Goal: Task Accomplishment & Management: Manage account settings

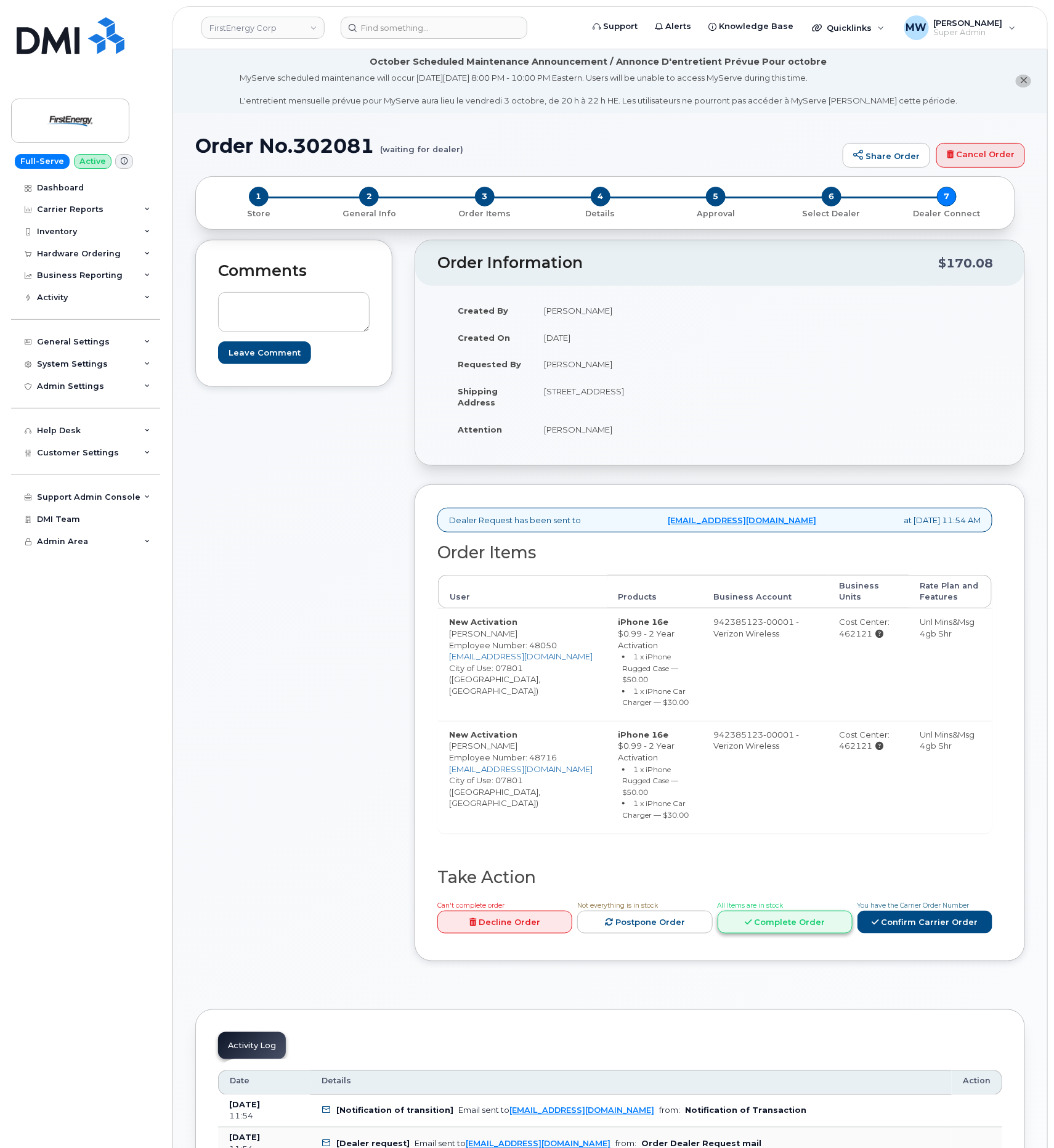
click at [810, 932] on link "Complete Order" at bounding box center [785, 922] width 135 height 22
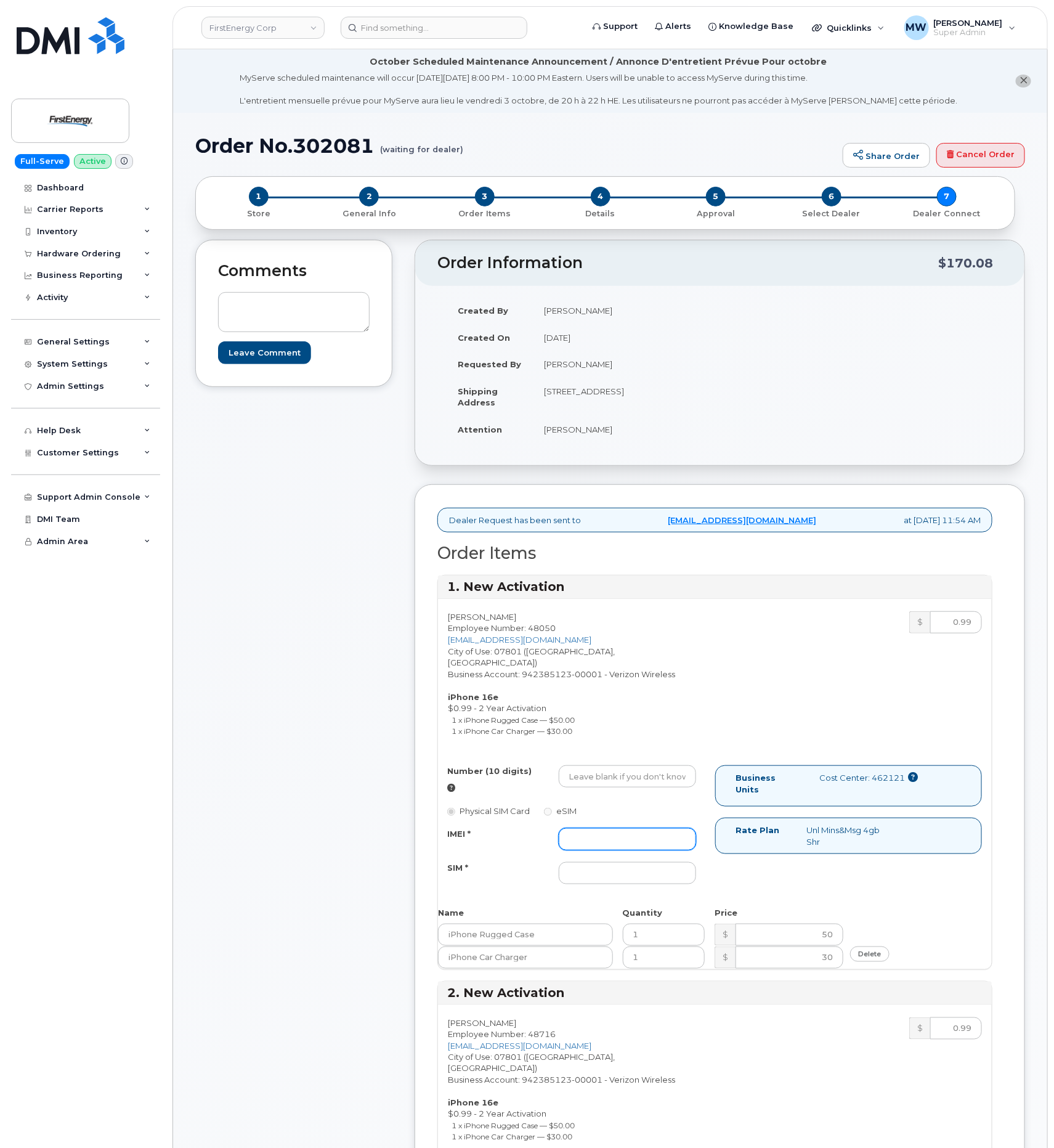
drag, startPoint x: 622, startPoint y: 832, endPoint x: 614, endPoint y: 838, distance: 10.0
click at [619, 836] on input "IMEI *" at bounding box center [627, 839] width 137 height 22
paste input "352515981731475"
type input "352515981731475"
click at [590, 773] on input "Number (10 digits)" at bounding box center [627, 777] width 137 height 22
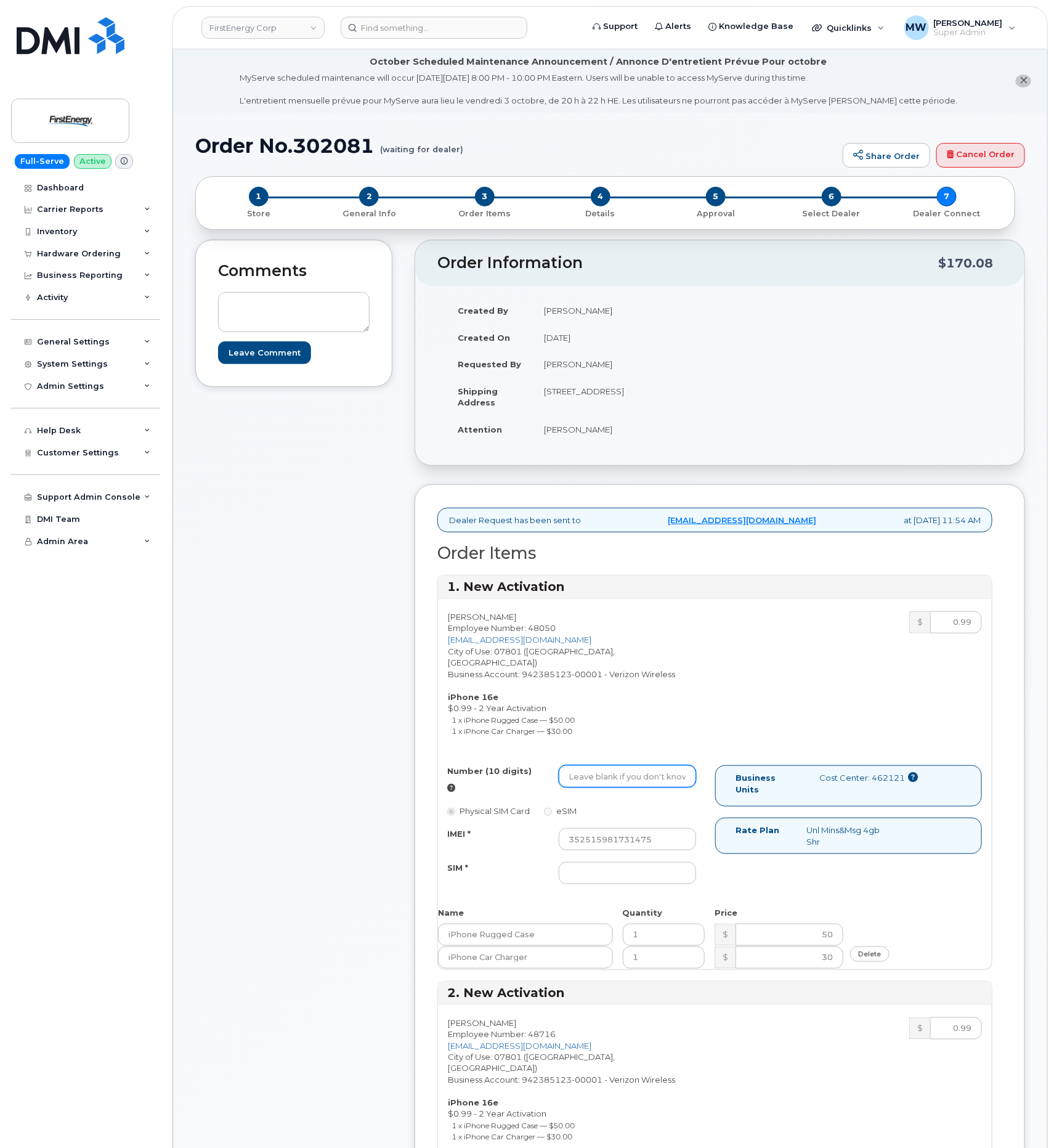
paste input "8624532376"
type input "8624532376"
click at [630, 862] on input "SIM *" at bounding box center [627, 874] width 137 height 22
type input "NA"
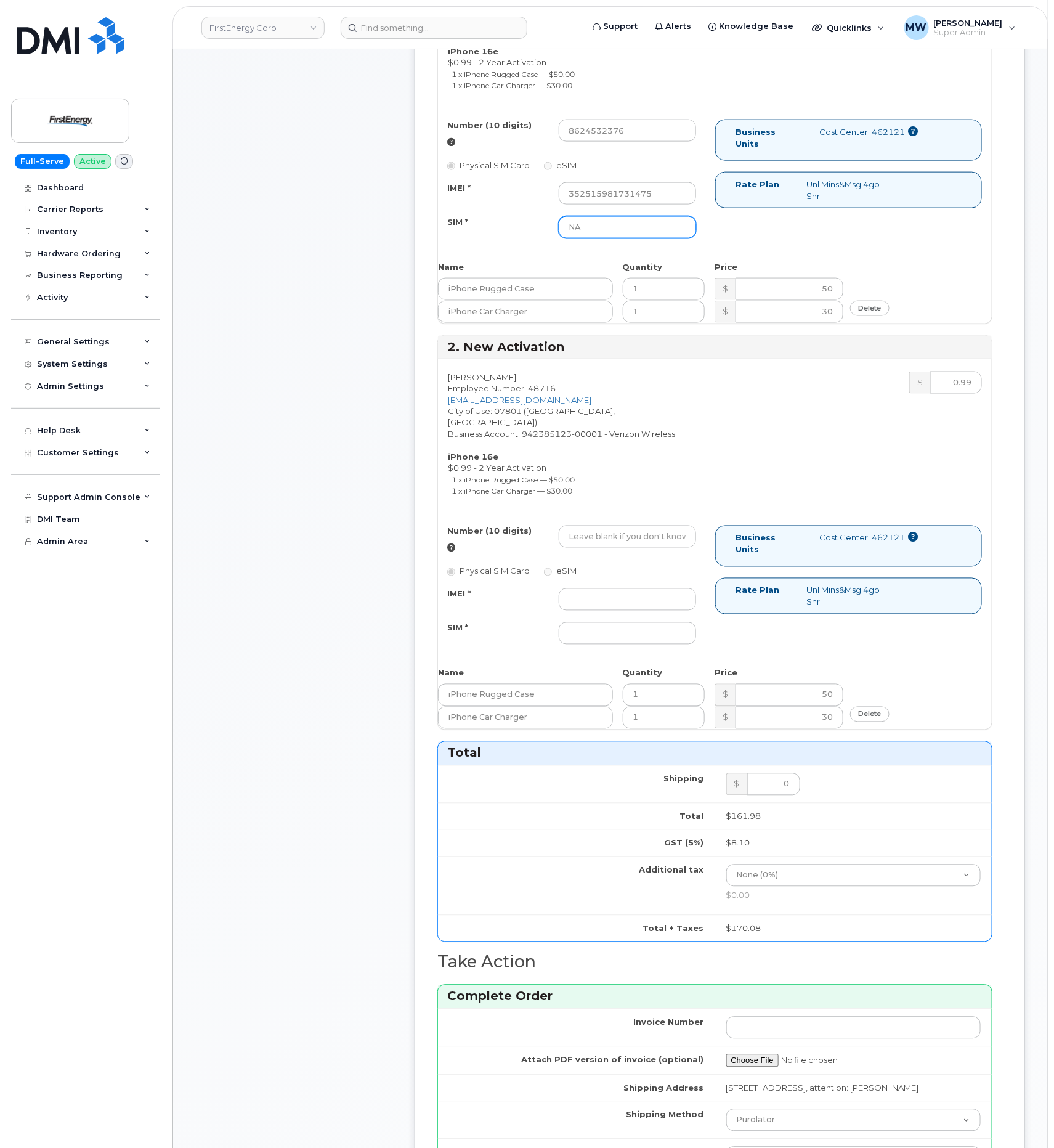
scroll to position [740, 0]
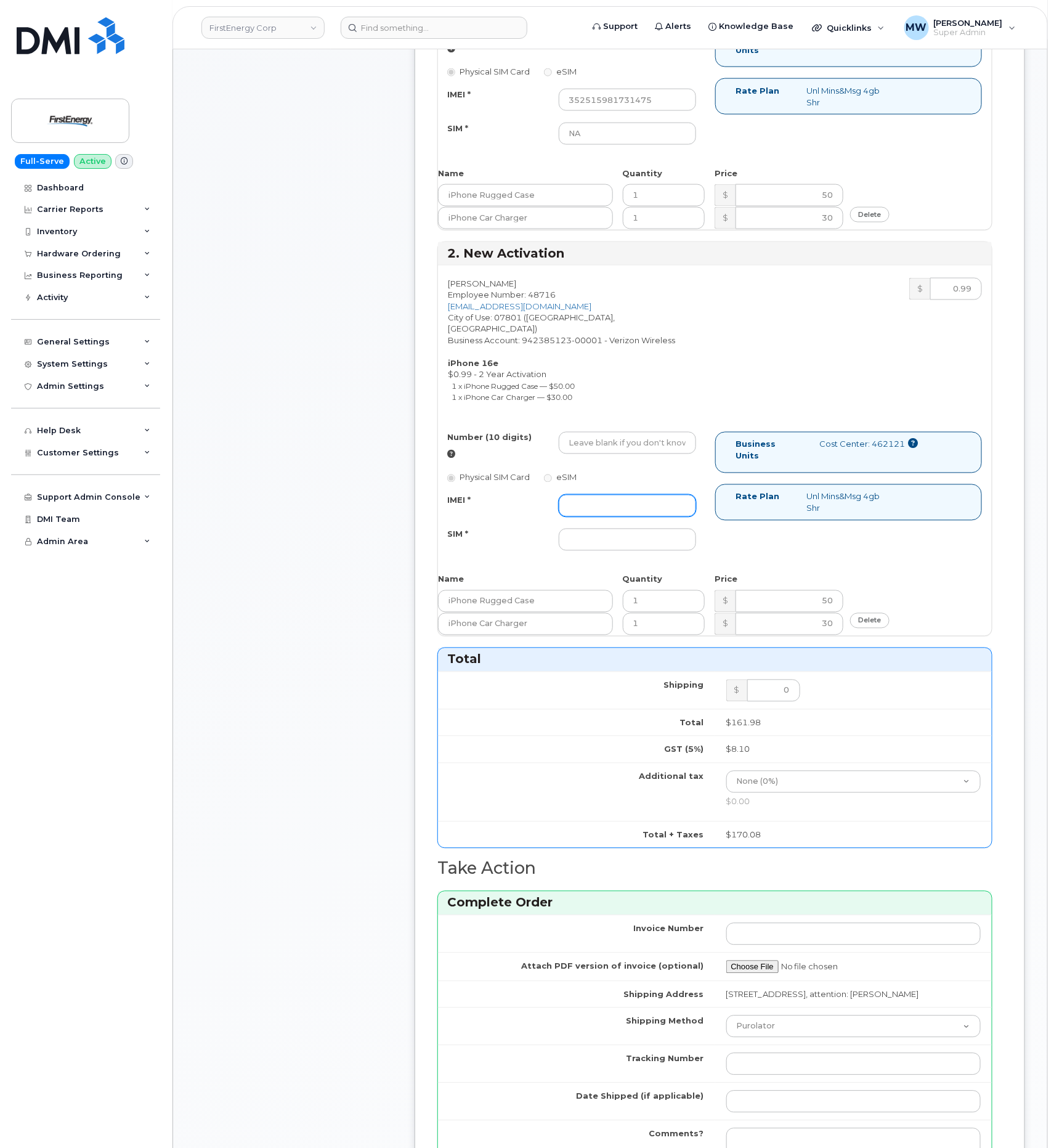
click at [626, 495] on input "IMEI *" at bounding box center [627, 506] width 137 height 22
paste input "352515981557094"
type input "352515981557094"
click at [607, 432] on input "Number (10 digits)" at bounding box center [627, 443] width 137 height 22
paste input "862-453-2344"
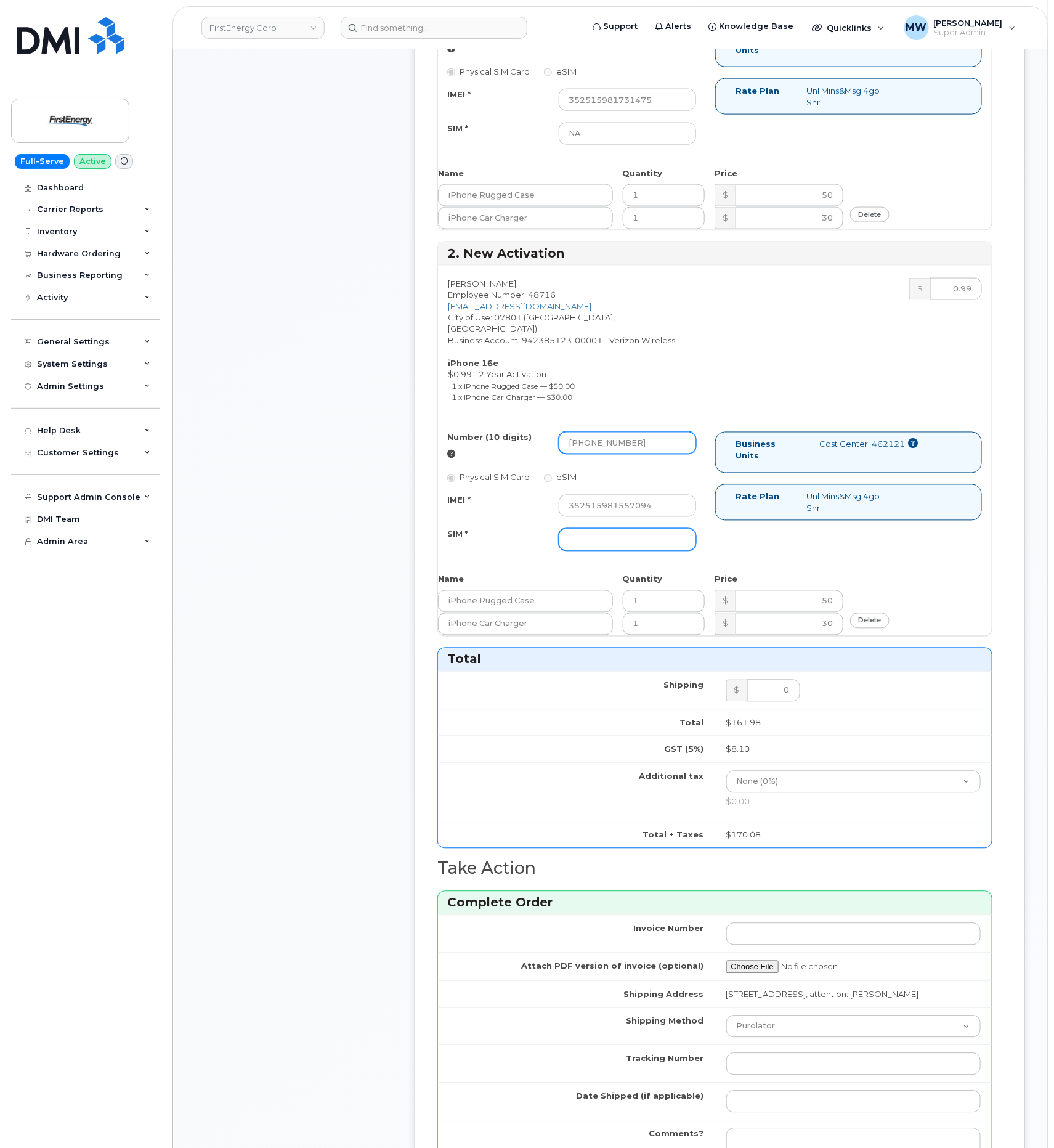
type input "862-453-2344"
click at [620, 529] on input "SIM *" at bounding box center [627, 540] width 137 height 22
type input "n/a"
click at [610, 432] on input "862-453-2344" at bounding box center [627, 443] width 137 height 22
click at [591, 432] on input "862-4532344" at bounding box center [627, 443] width 137 height 22
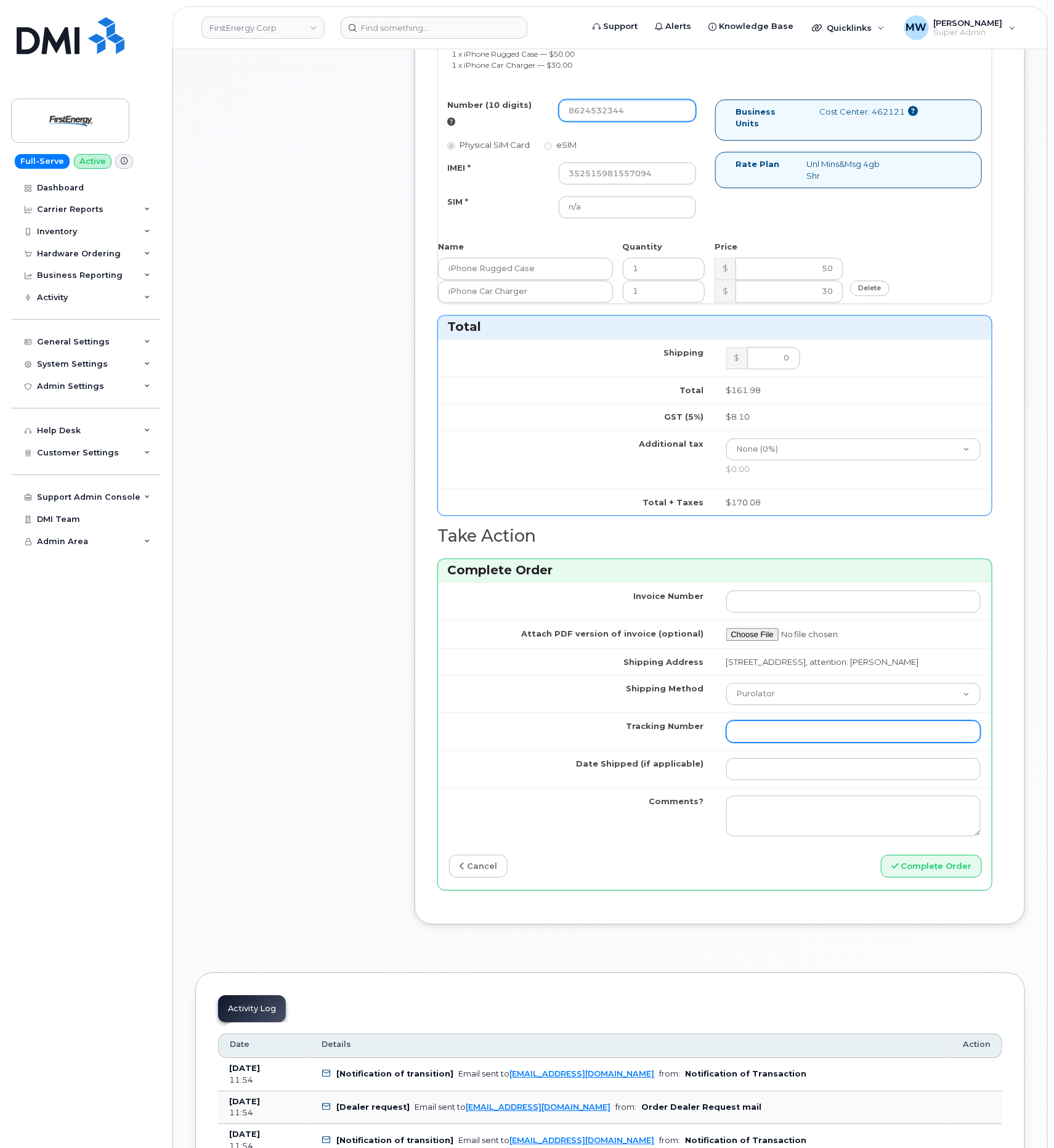
scroll to position [1109, 0]
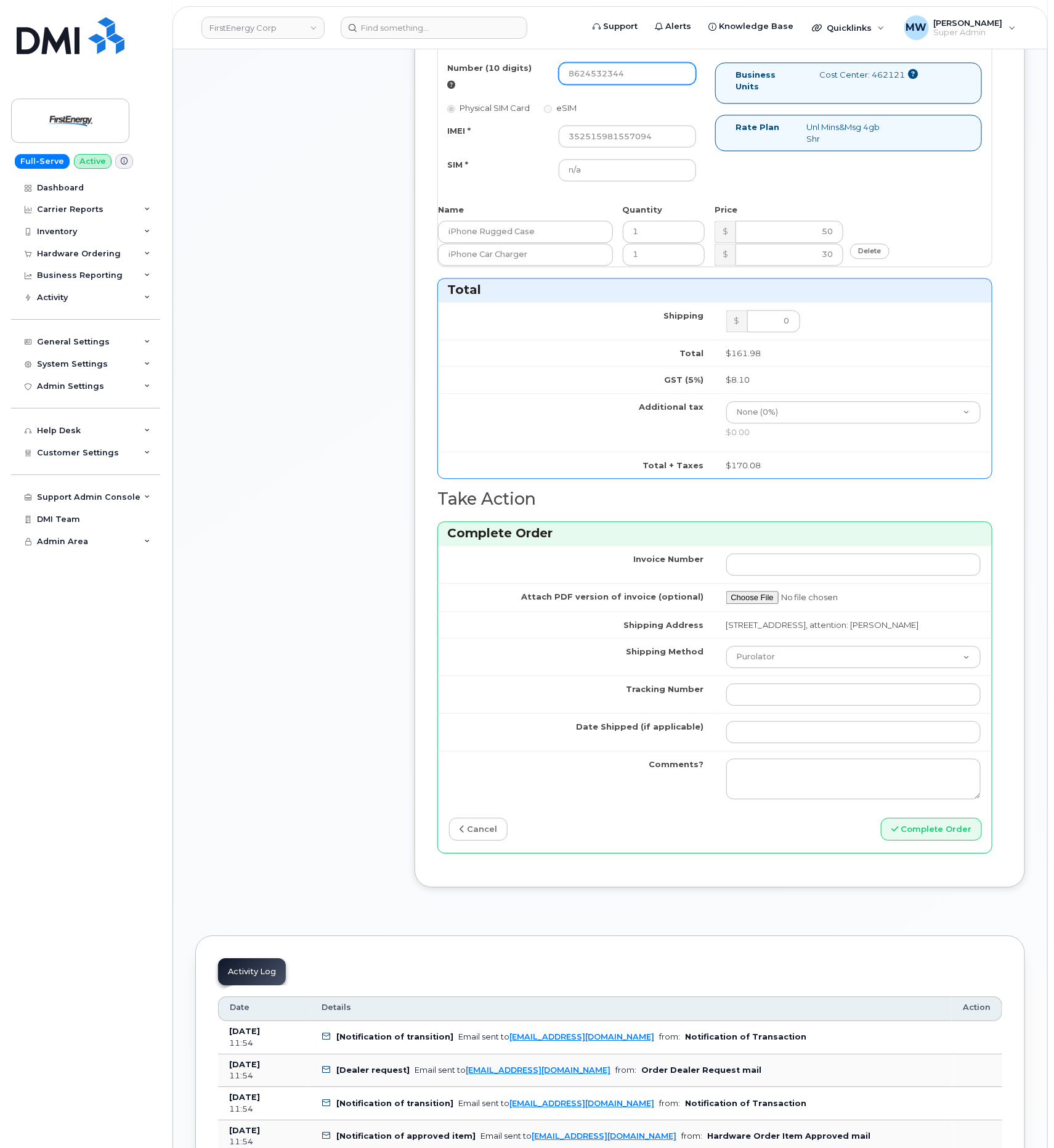
type input "8624532344"
click at [765, 675] on td at bounding box center [854, 694] width 278 height 38
drag, startPoint x: 765, startPoint y: 670, endPoint x: 765, endPoint y: 662, distance: 8.0
click at [765, 684] on input "Tracking Number" at bounding box center [854, 695] width 255 height 22
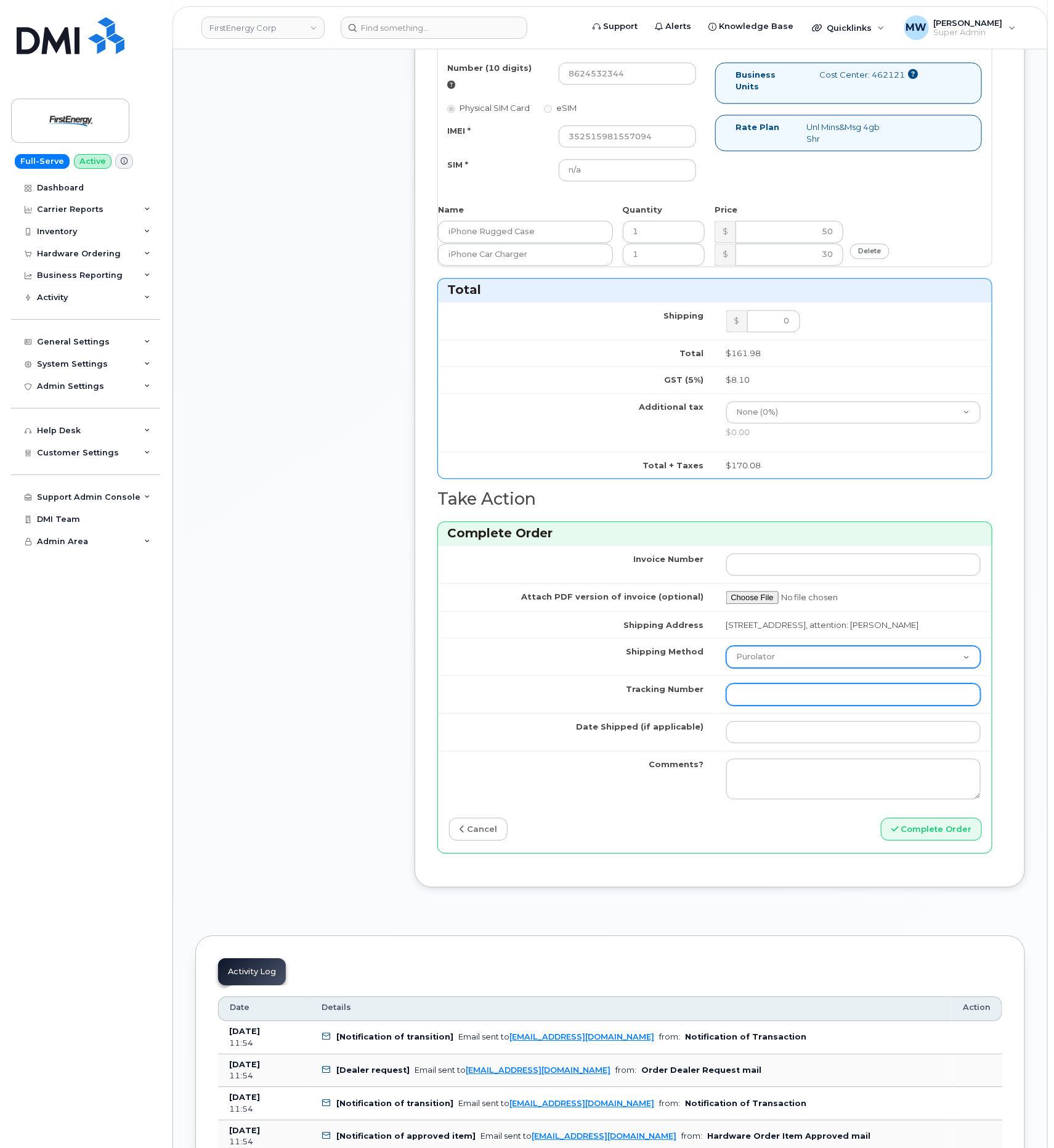
paste input "1ZHF12012917276647"
type input "1ZHF12012917276647"
click at [768, 646] on select "Purolator UPS FedEx Canada Post Courier Other Drop Off Pick Up" at bounding box center [854, 657] width 255 height 22
select select "UPS"
click at [727, 646] on select "Purolator UPS FedEx Canada Post Courier Other Drop Off Pick Up" at bounding box center [854, 657] width 255 height 22
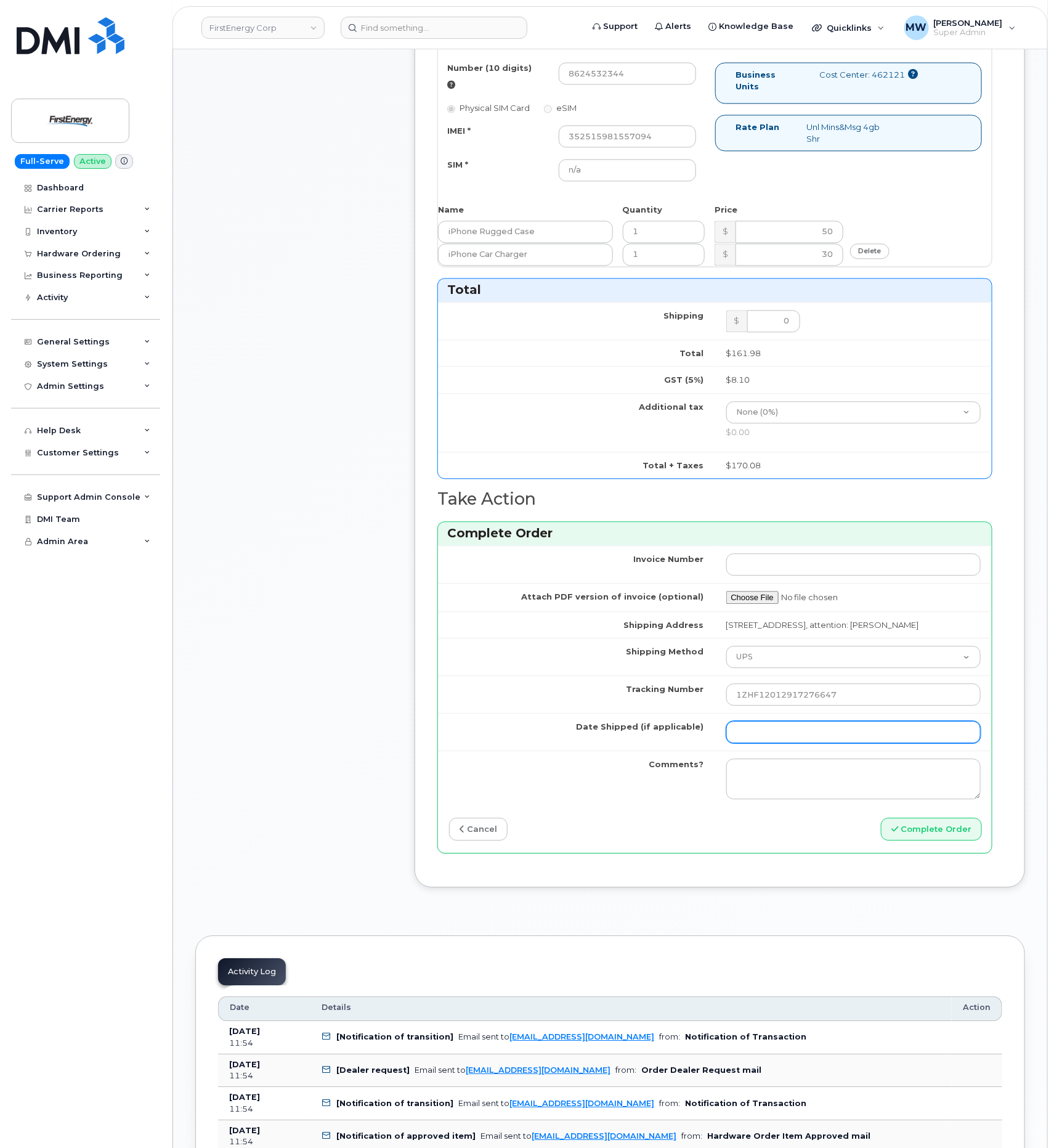
click at [790, 721] on input "Date Shipped (if applicable)" at bounding box center [854, 732] width 255 height 22
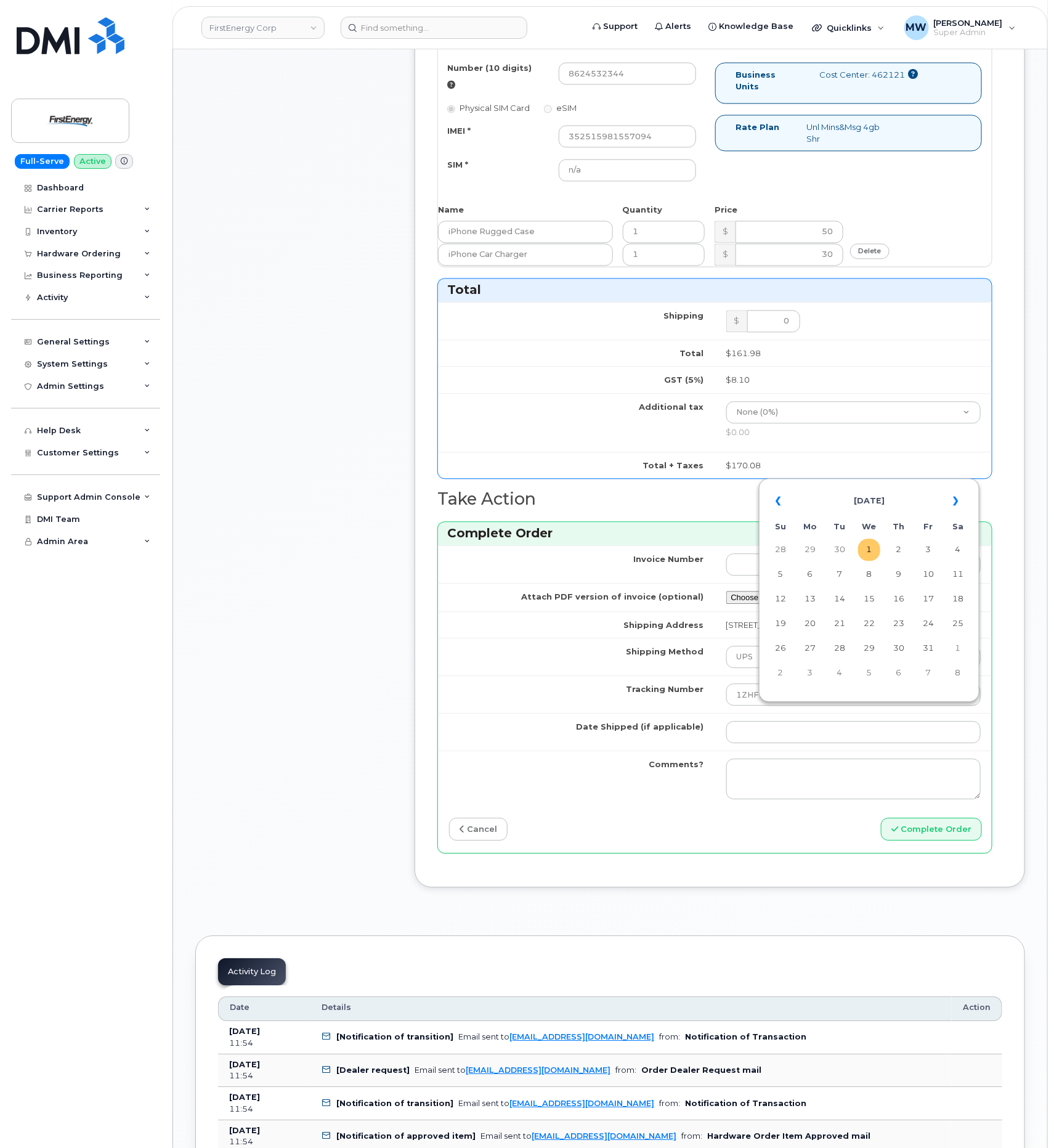
click at [871, 544] on td "1" at bounding box center [870, 550] width 22 height 22
type input "2025-10-01"
click at [955, 820] on button "Complete Order" at bounding box center [932, 829] width 101 height 22
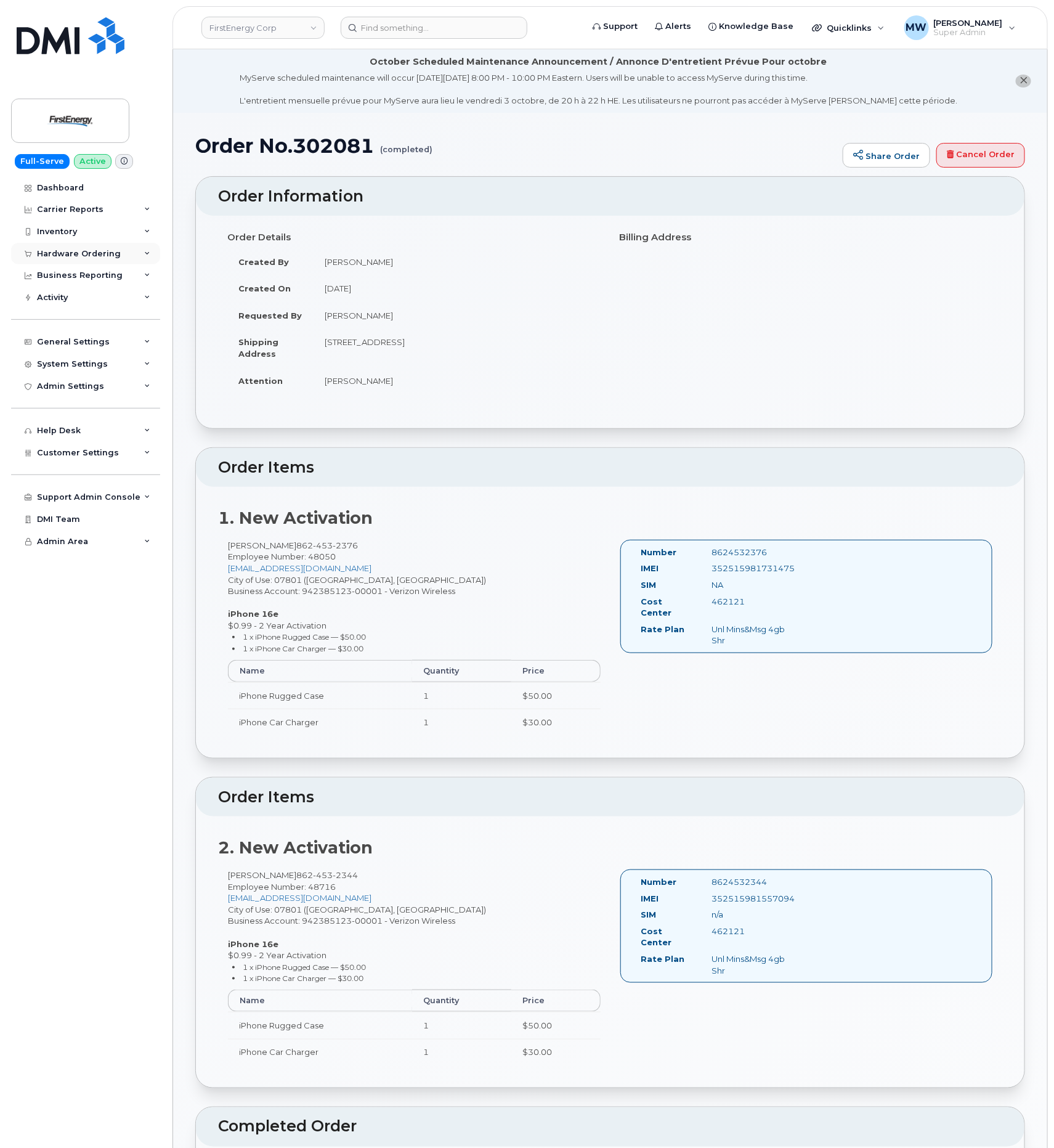
click at [75, 251] on div "Hardware Ordering" at bounding box center [79, 254] width 83 height 10
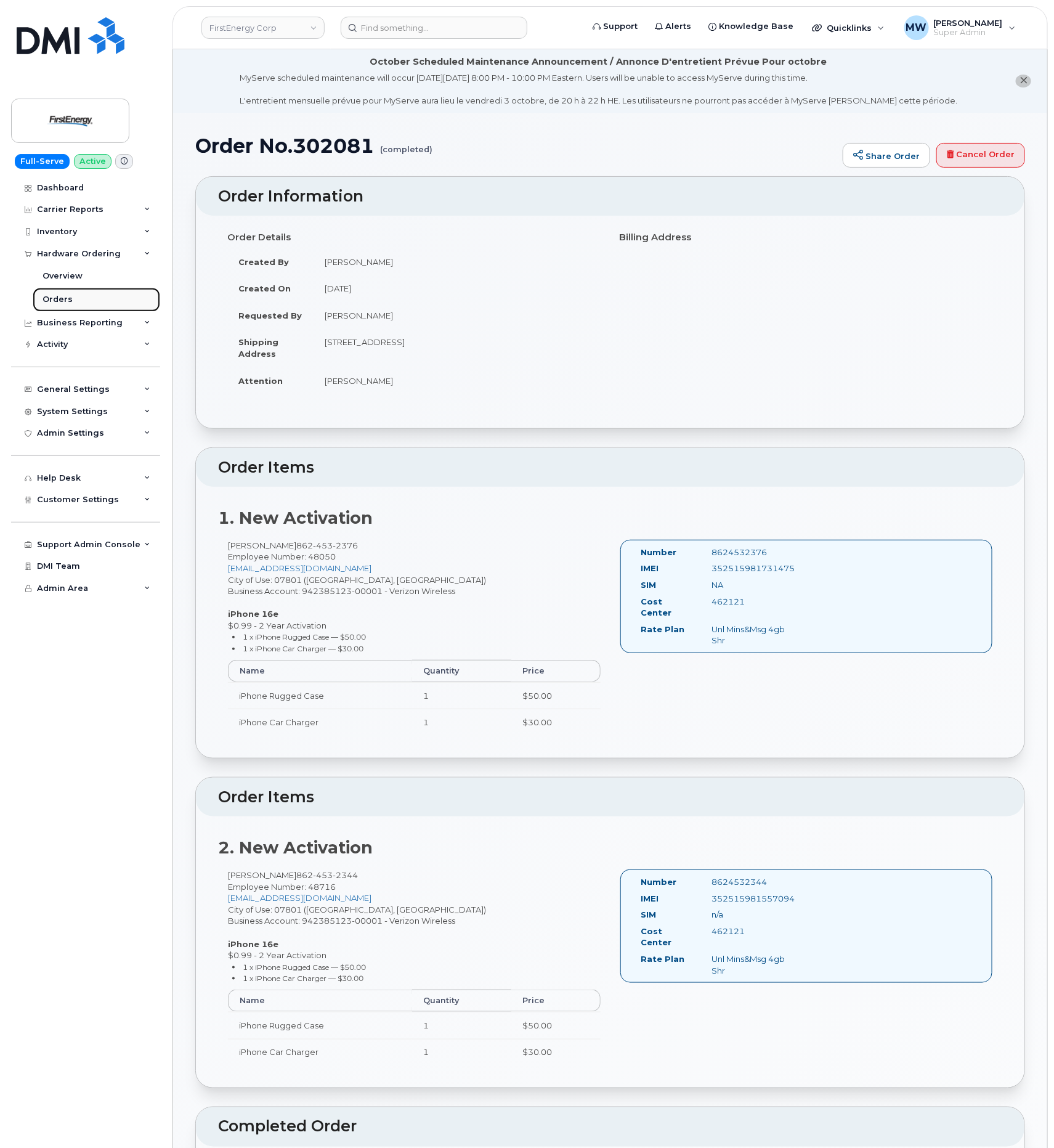
click at [69, 304] on div "Orders" at bounding box center [58, 299] width 30 height 11
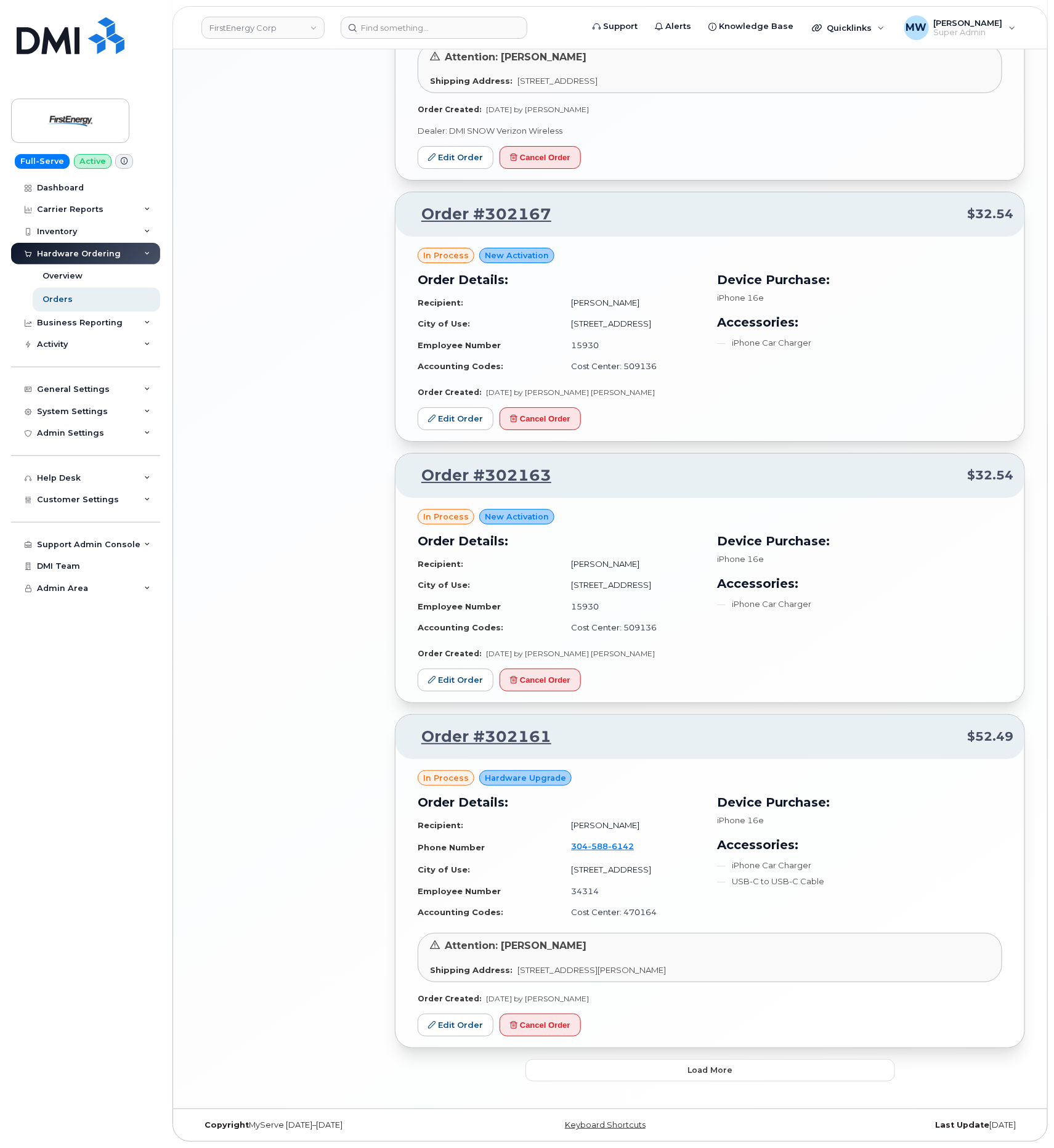
scroll to position [1855, 0]
click at [95, 303] on link "Orders" at bounding box center [96, 299] width 128 height 23
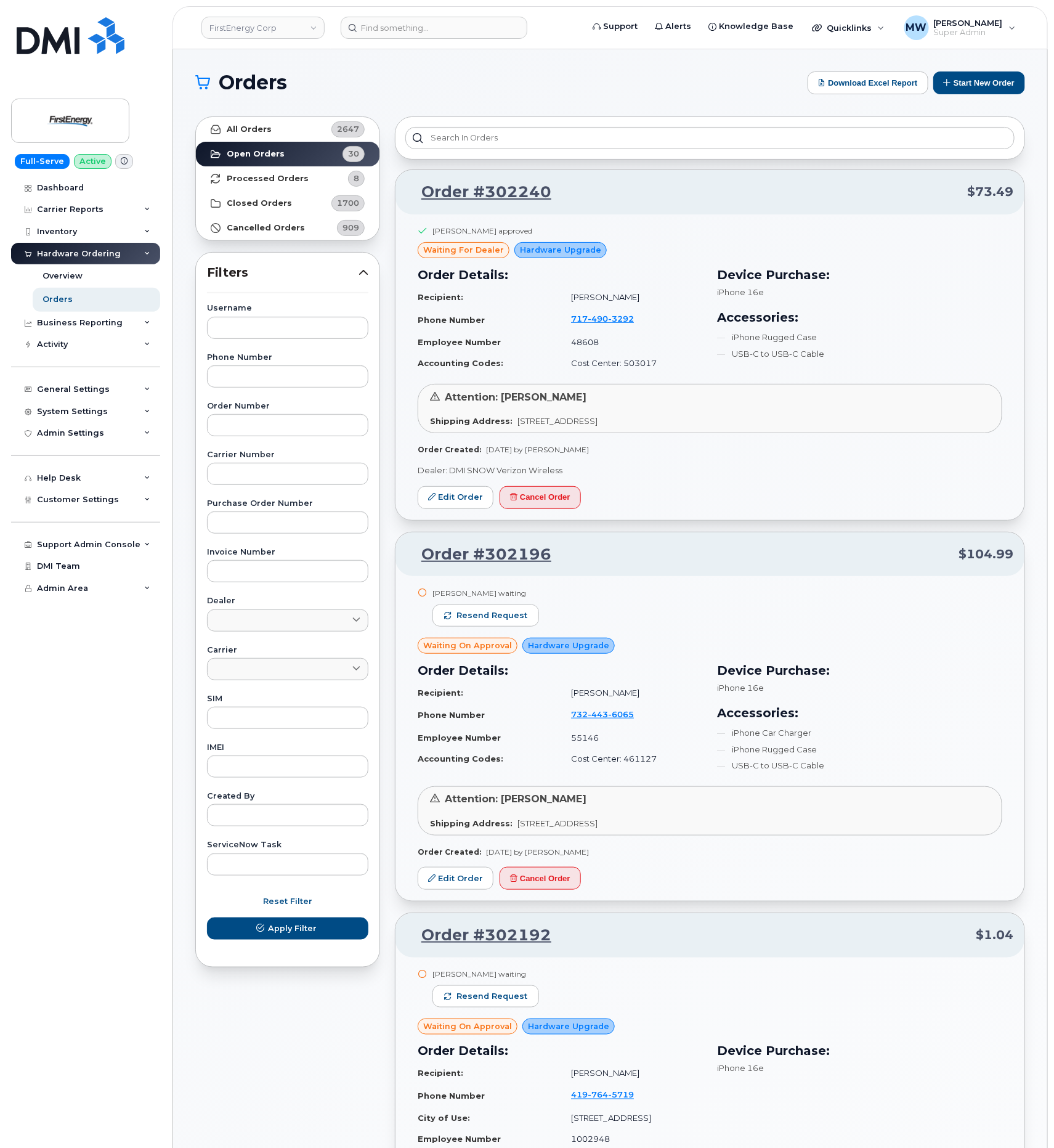
click at [278, 438] on div "Username Phone Number Order Number Carrier Number Purchase Order Number Invoice…" at bounding box center [288, 589] width 191 height 570
click at [280, 422] on input "text" at bounding box center [287, 425] width 161 height 22
paste input "298069"
type input "298069"
click at [292, 924] on span "Apply Filter" at bounding box center [292, 928] width 49 height 12
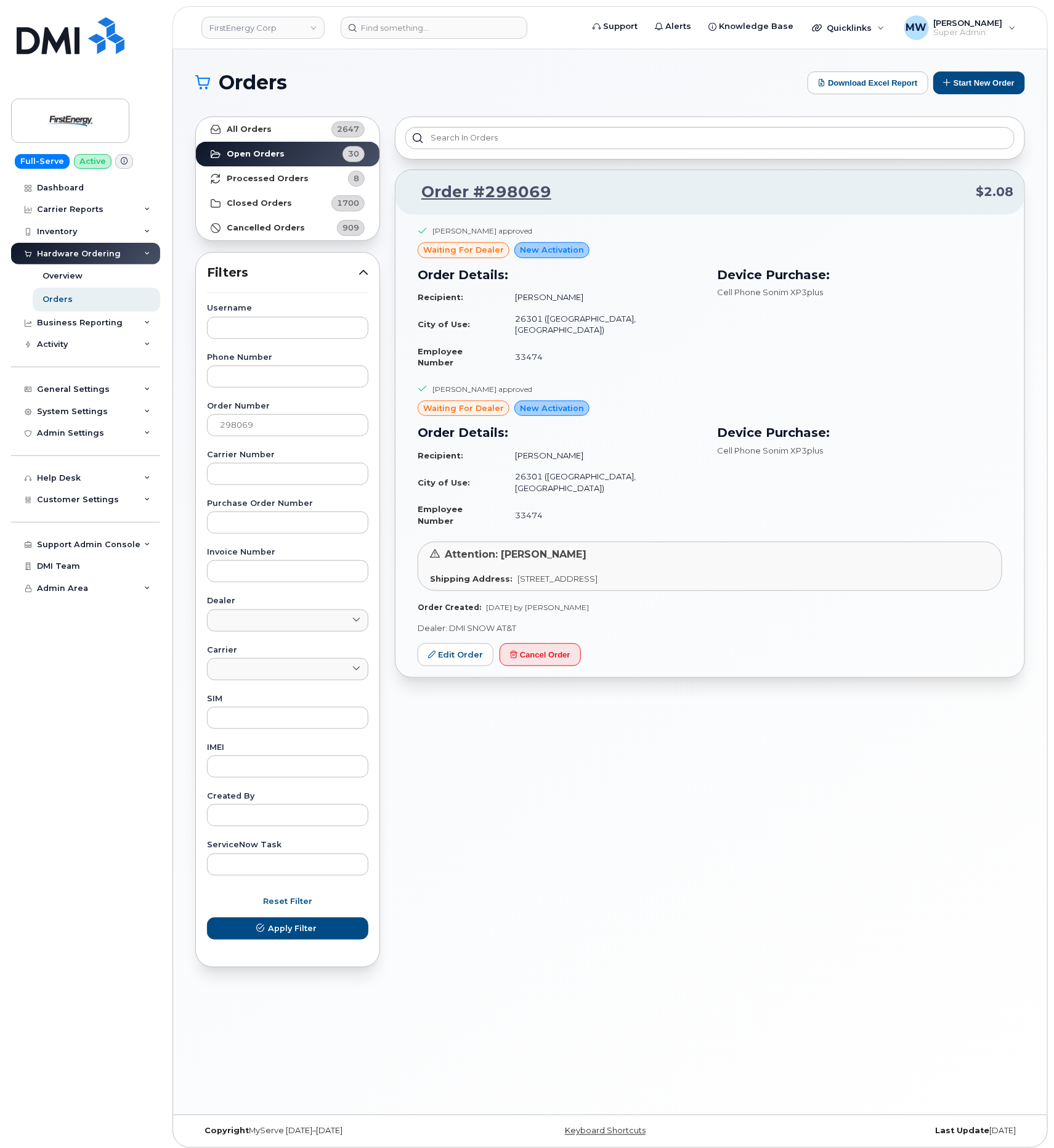
click at [880, 840] on div "Order #298069 $2.08 Lori B Barman approved waiting for dealer New Activation Or…" at bounding box center [710, 542] width 645 height 866
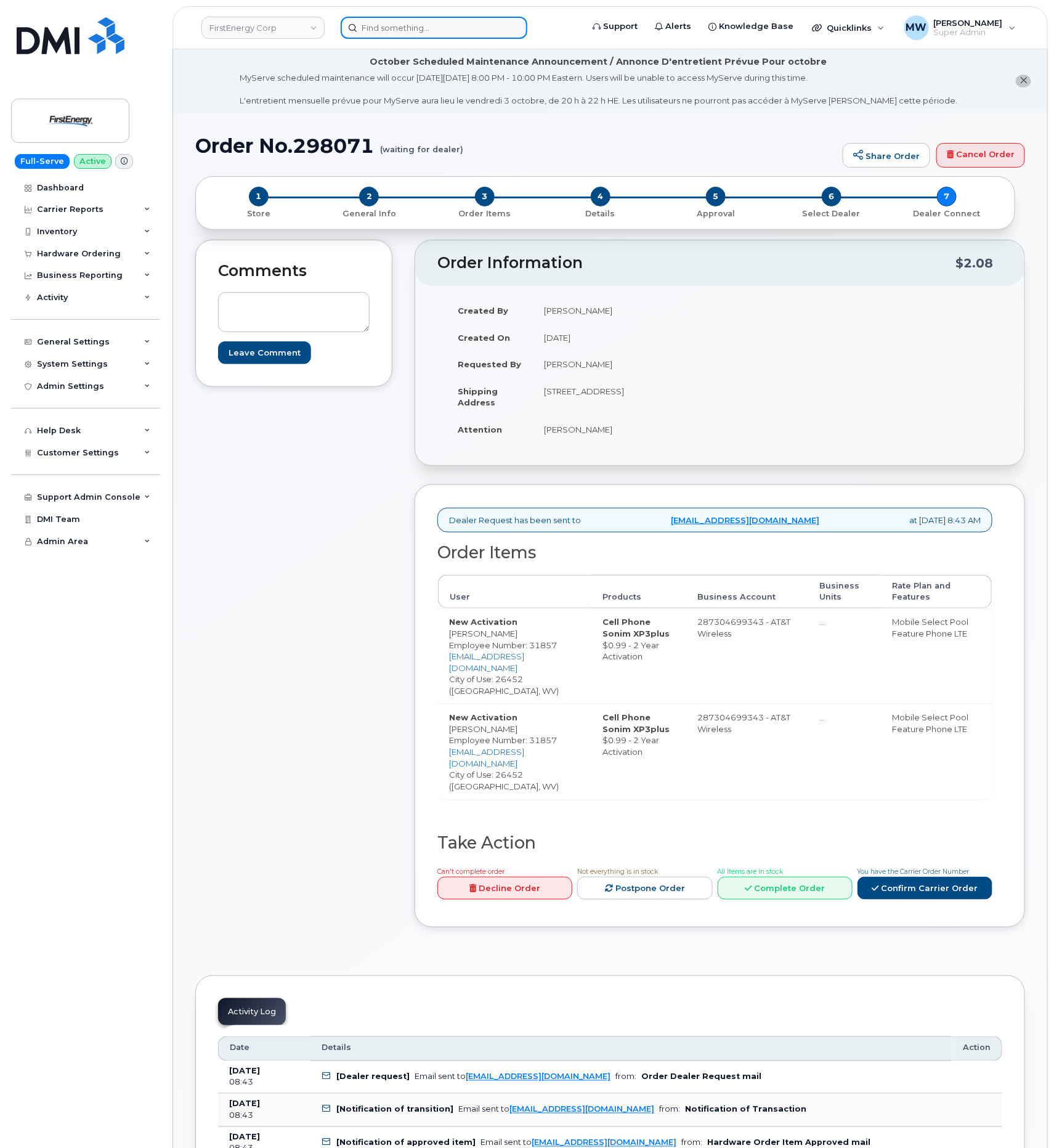
click at [463, 30] on input at bounding box center [434, 28] width 187 height 22
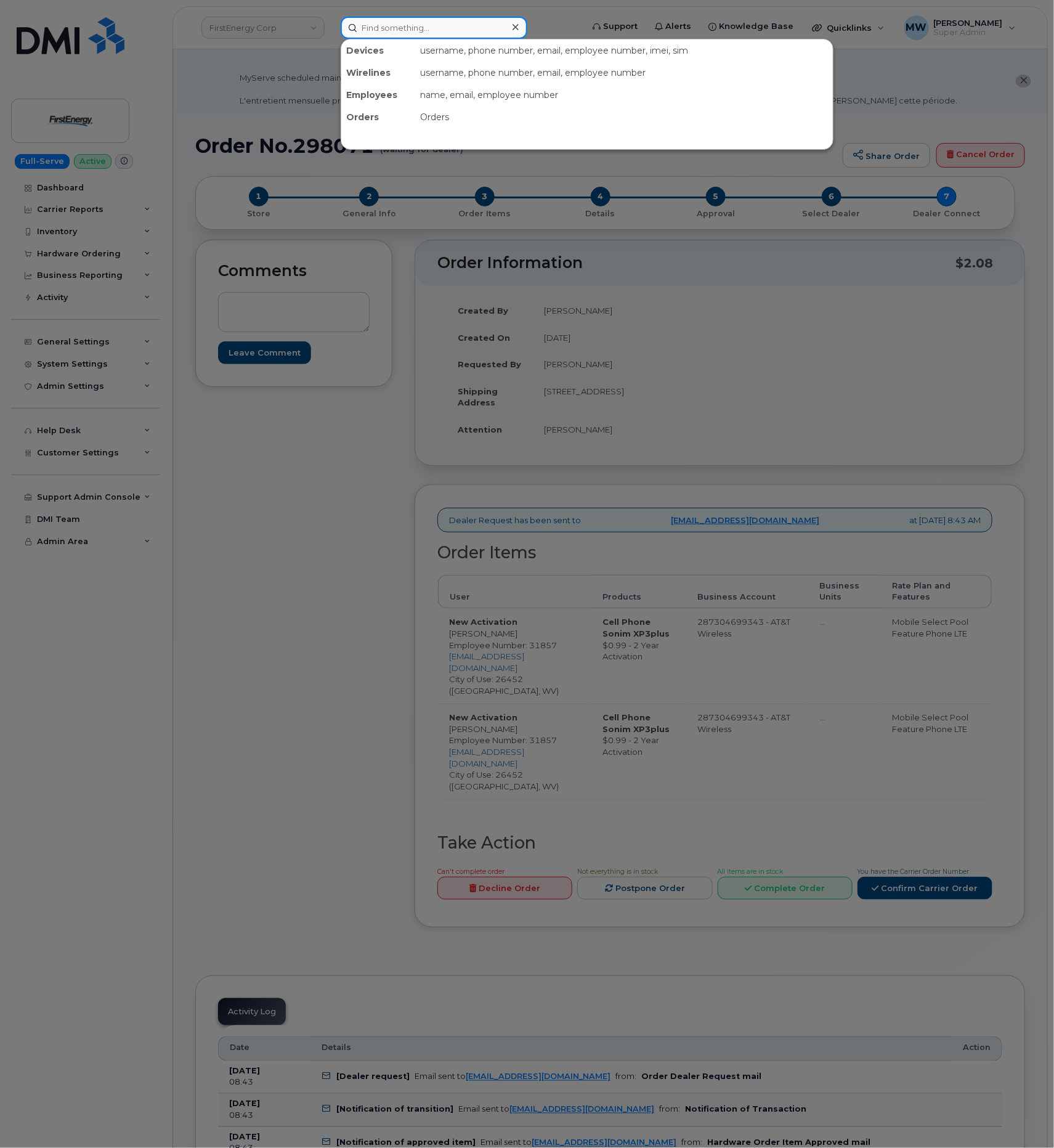
paste input "(732) 569-2860"
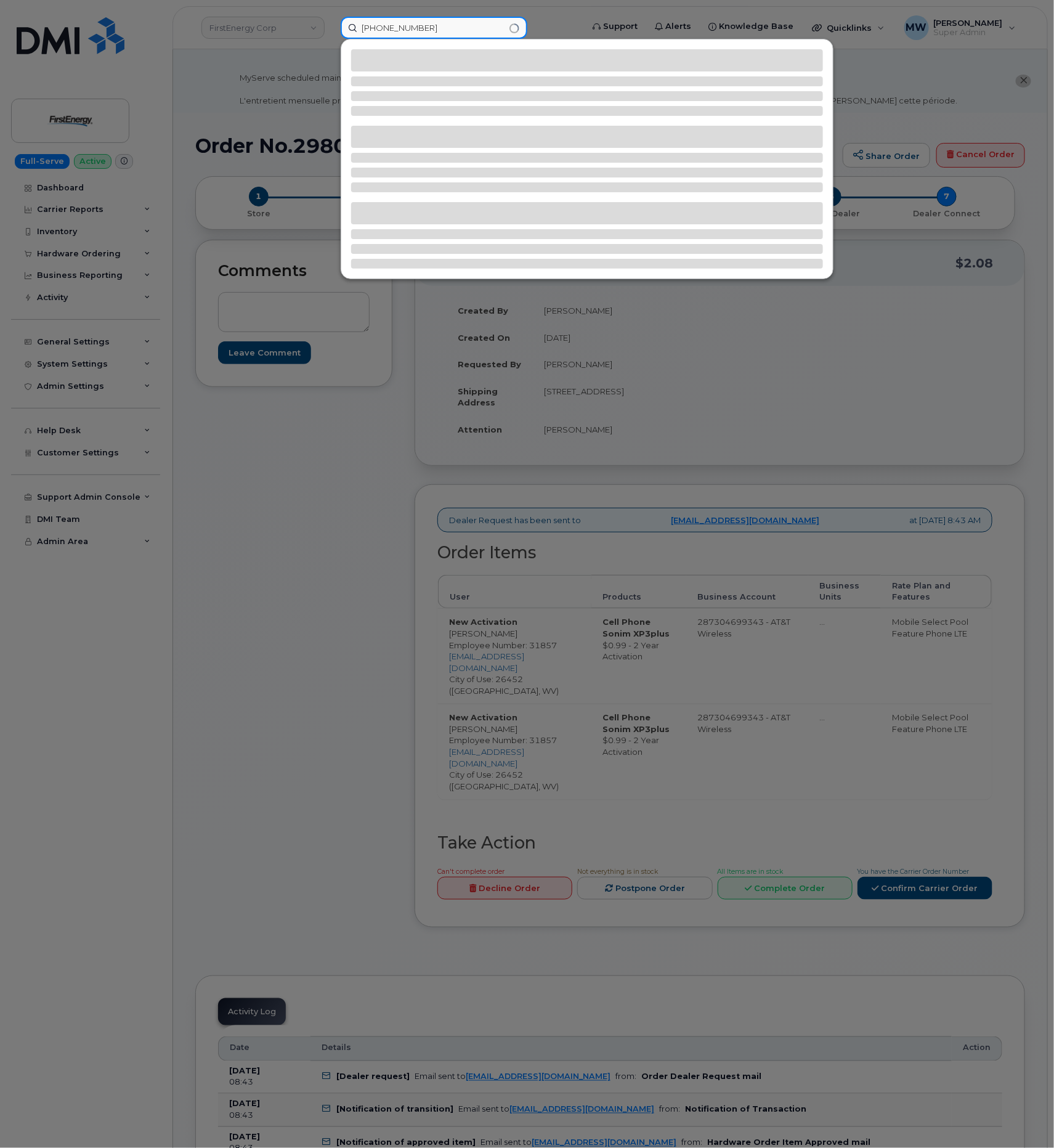
type input "(732) 569-2860"
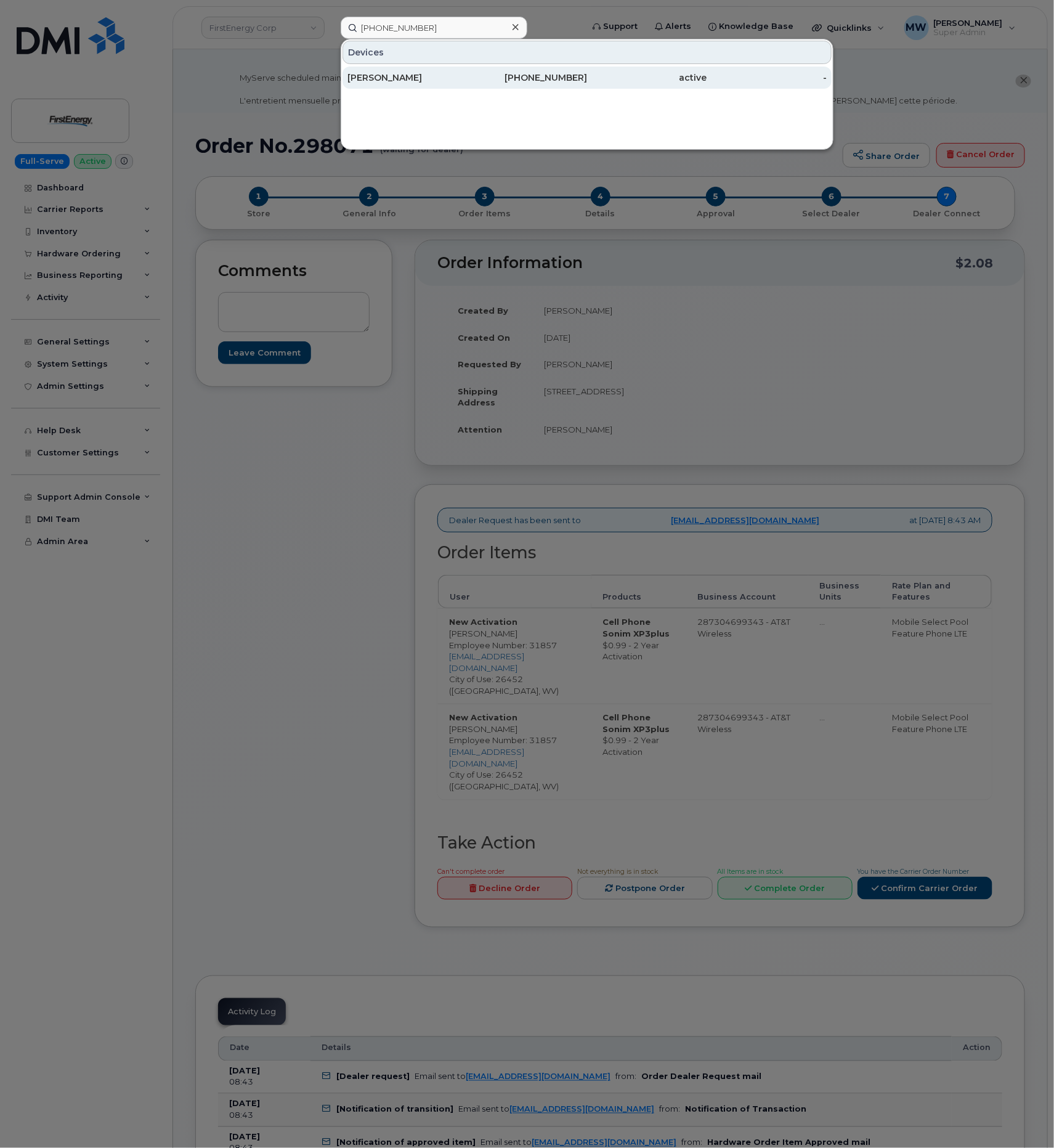
click at [467, 75] on div "[PERSON_NAME]" at bounding box center [407, 77] width 120 height 12
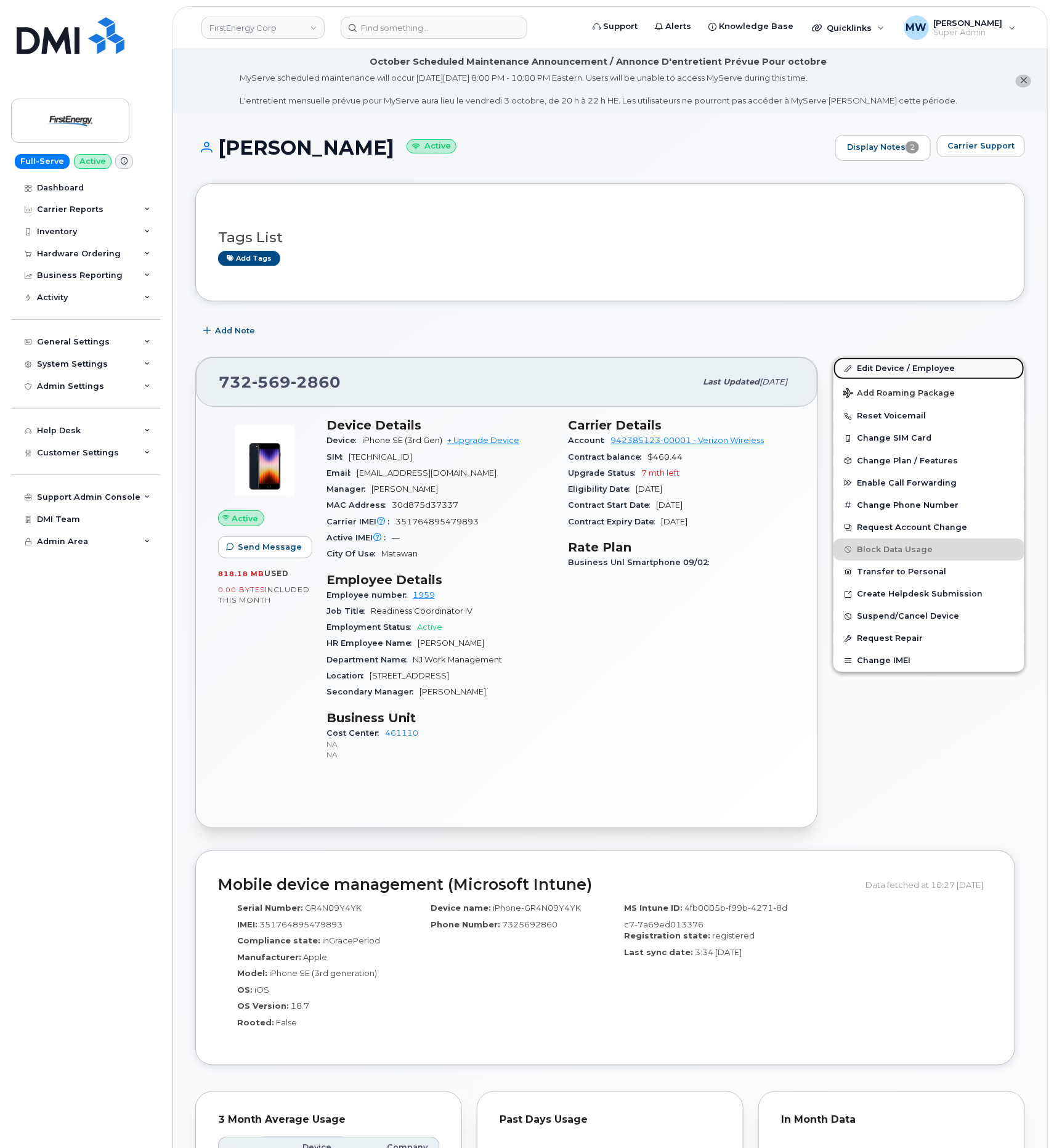
click at [862, 376] on link "Edit Device / Employee" at bounding box center [929, 369] width 191 height 22
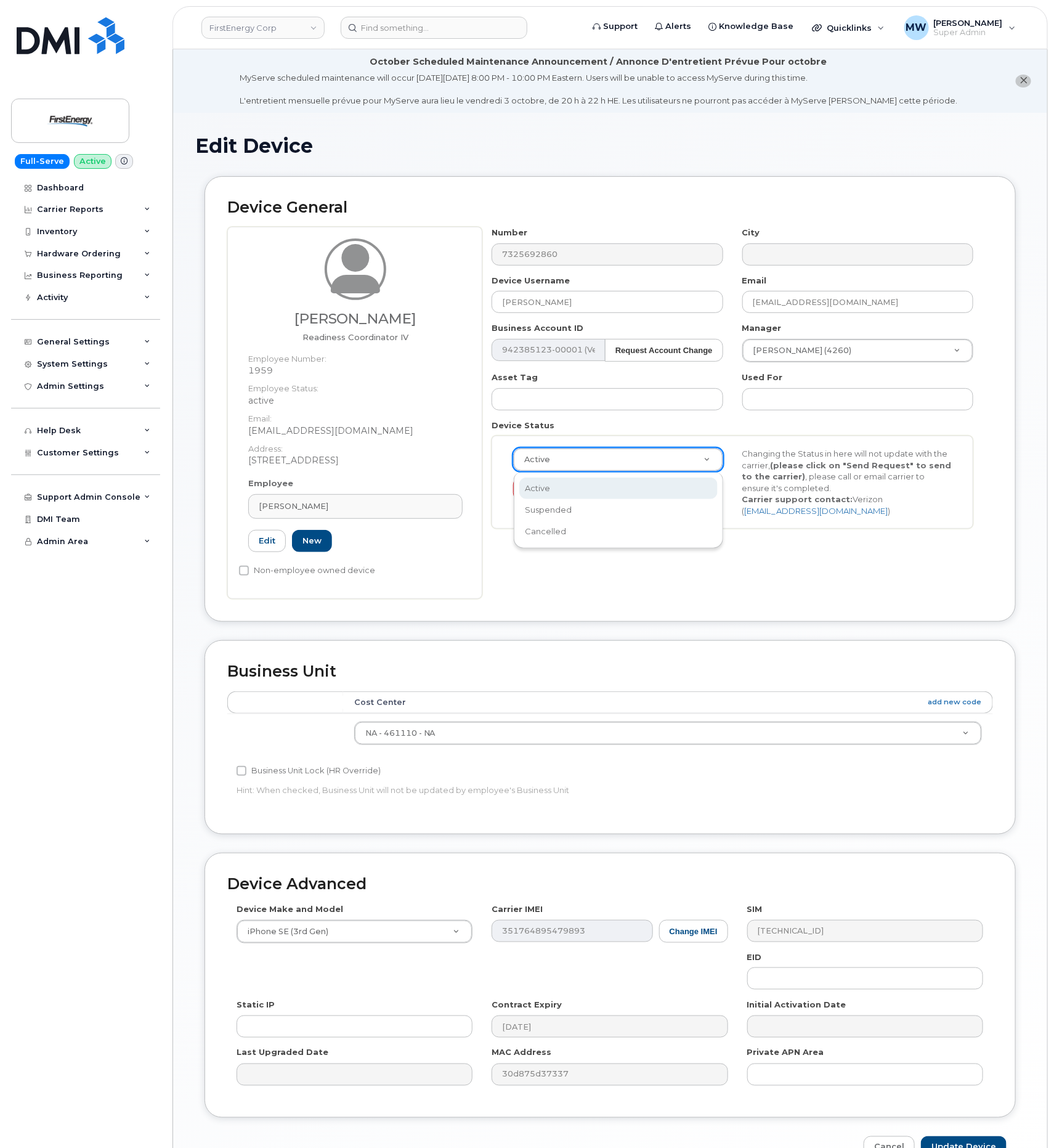
drag, startPoint x: 706, startPoint y: 463, endPoint x: 675, endPoint y: 523, distance: 67.5
select select "cancelled"
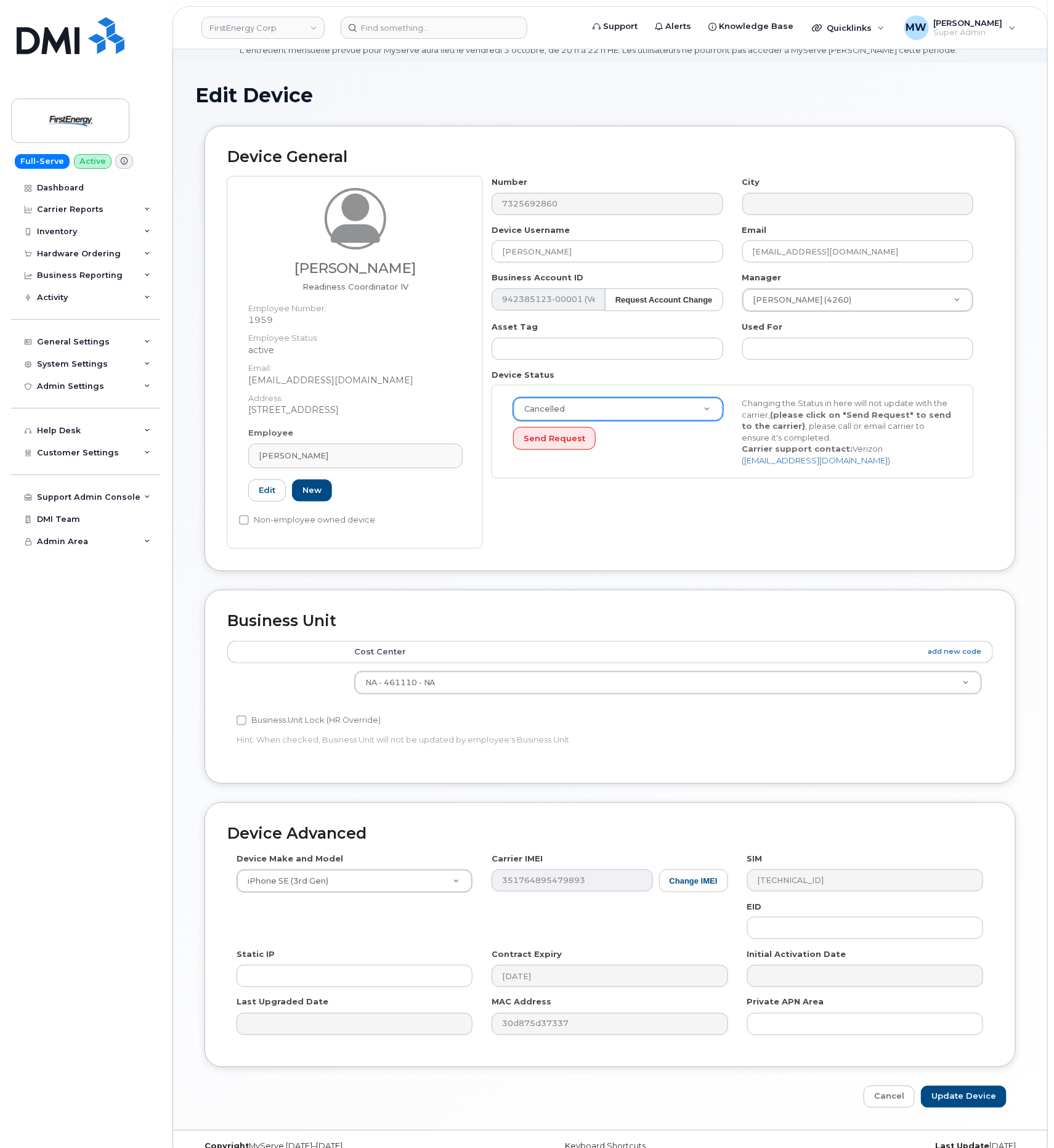
scroll to position [78, 0]
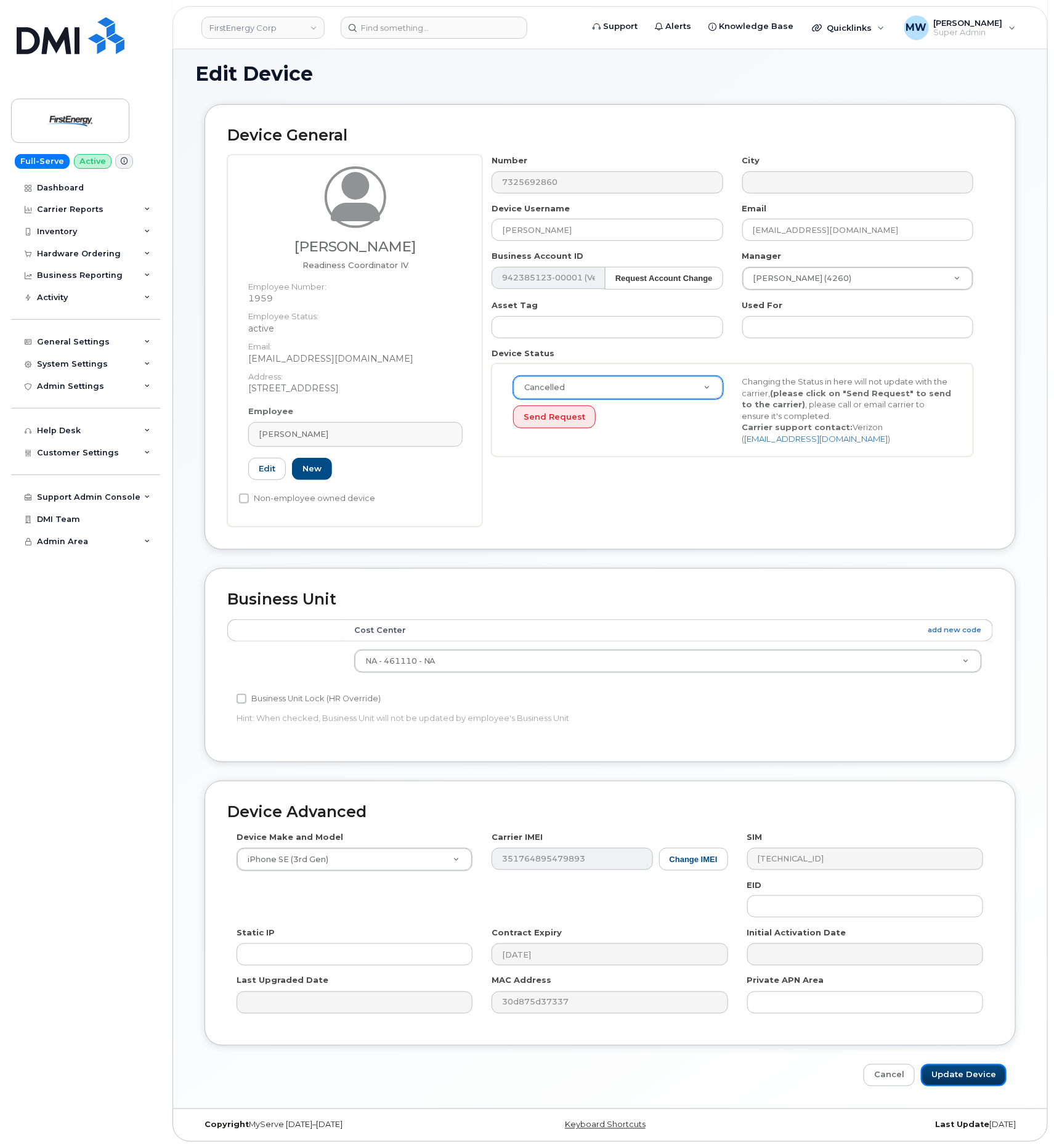
drag, startPoint x: 969, startPoint y: 1074, endPoint x: 1010, endPoint y: 1024, distance: 64.7
click at [969, 1073] on input "Update Device" at bounding box center [963, 1076] width 86 height 22
type input "Saving..."
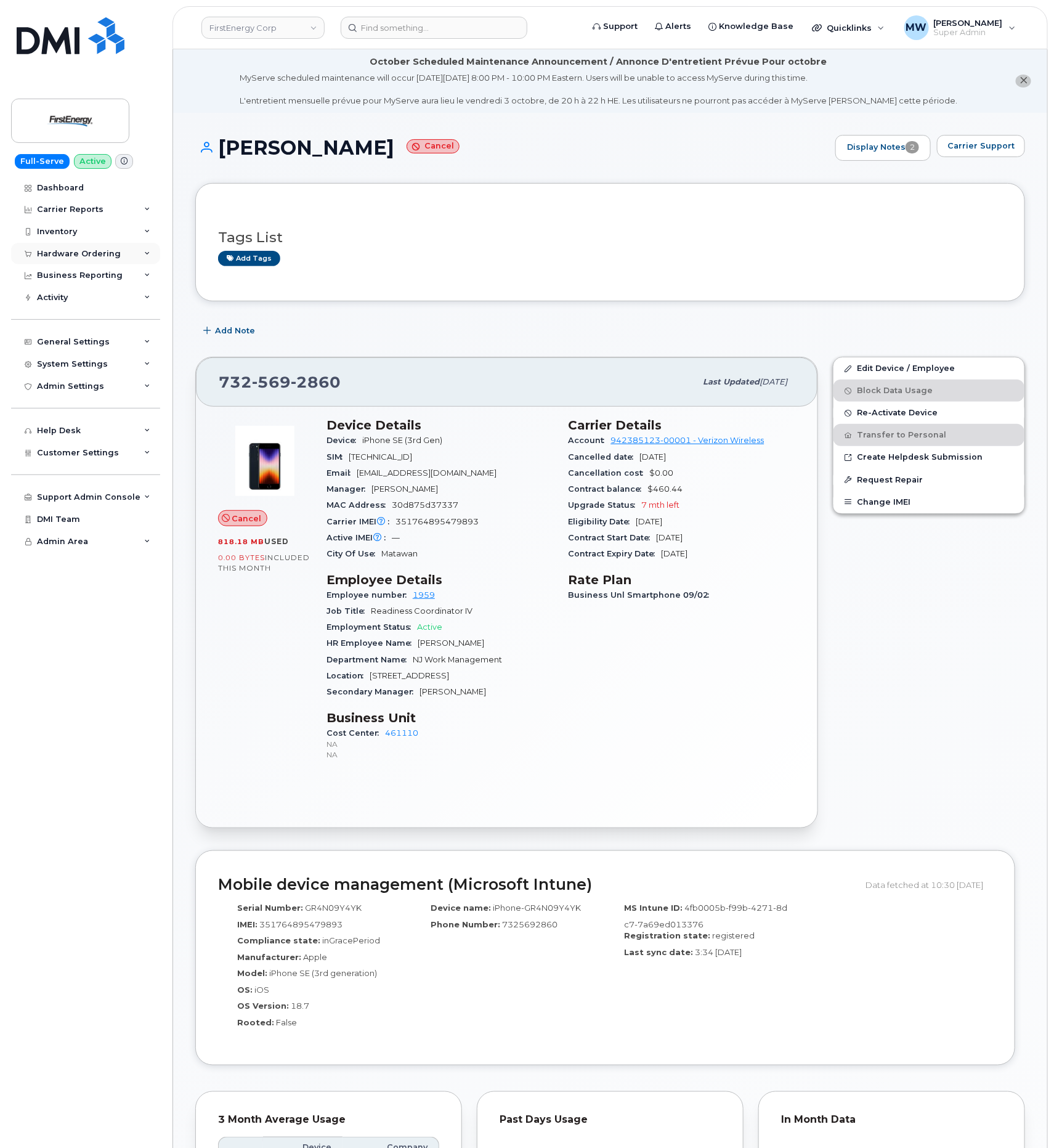
click at [71, 249] on div "Hardware Ordering" at bounding box center [79, 254] width 83 height 10
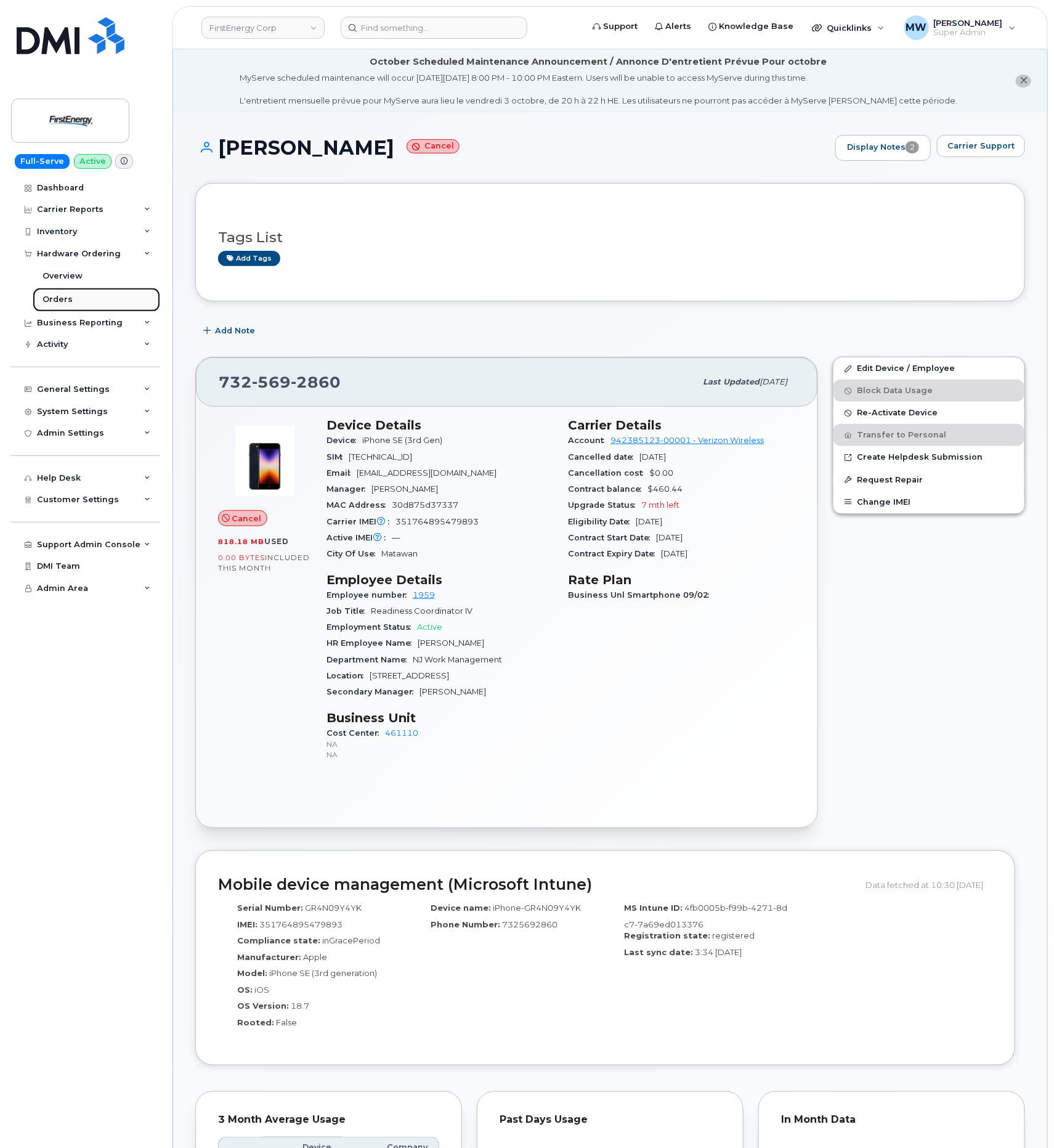
click at [71, 302] on link "Orders" at bounding box center [96, 299] width 128 height 23
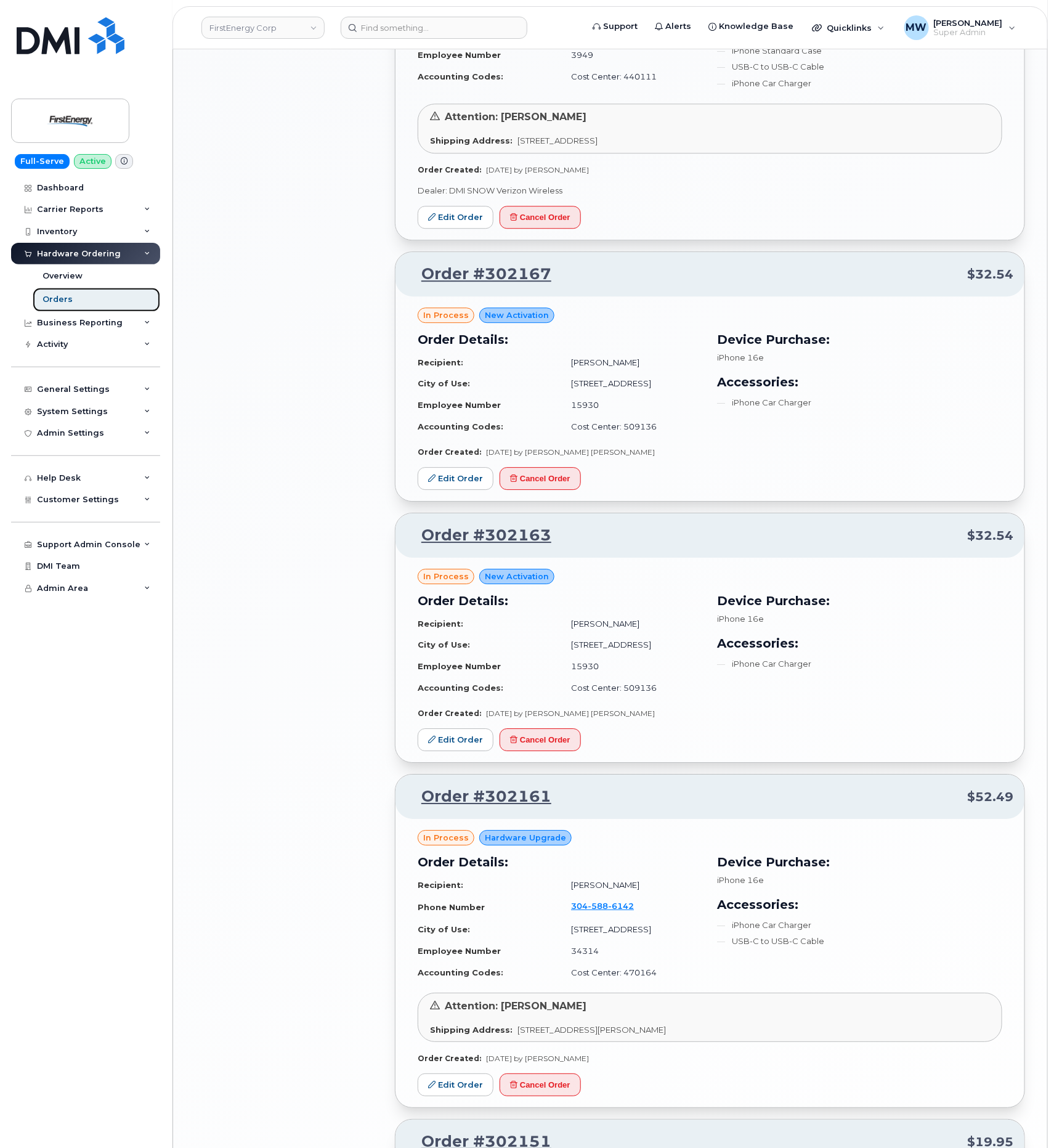
scroll to position [1479, 0]
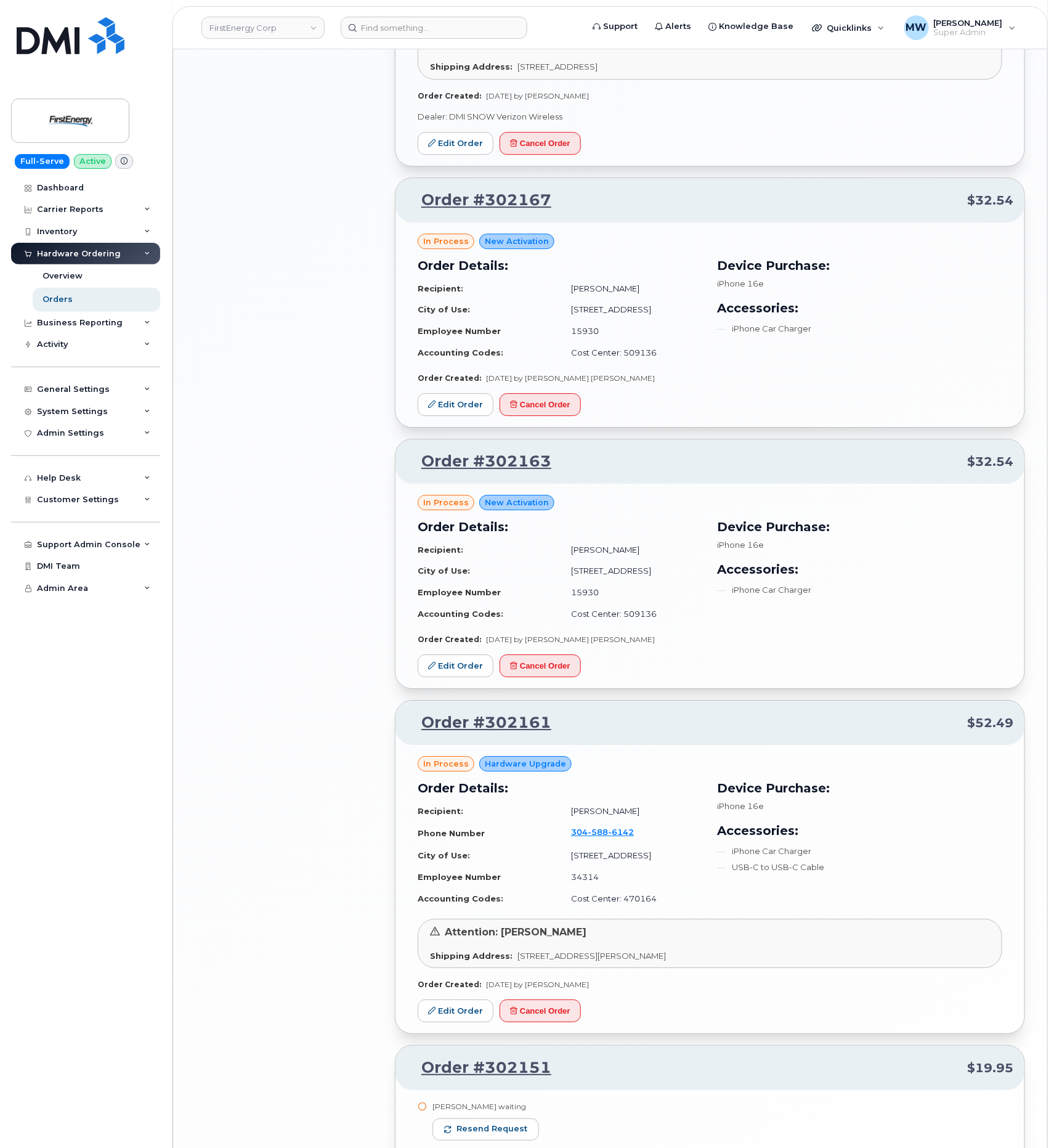
click at [280, 1022] on div "All Orders 2647 Open Orders 29 Processed Orders 8 Closed Orders 1700 Cancelled …" at bounding box center [287, 20] width 200 height 2736
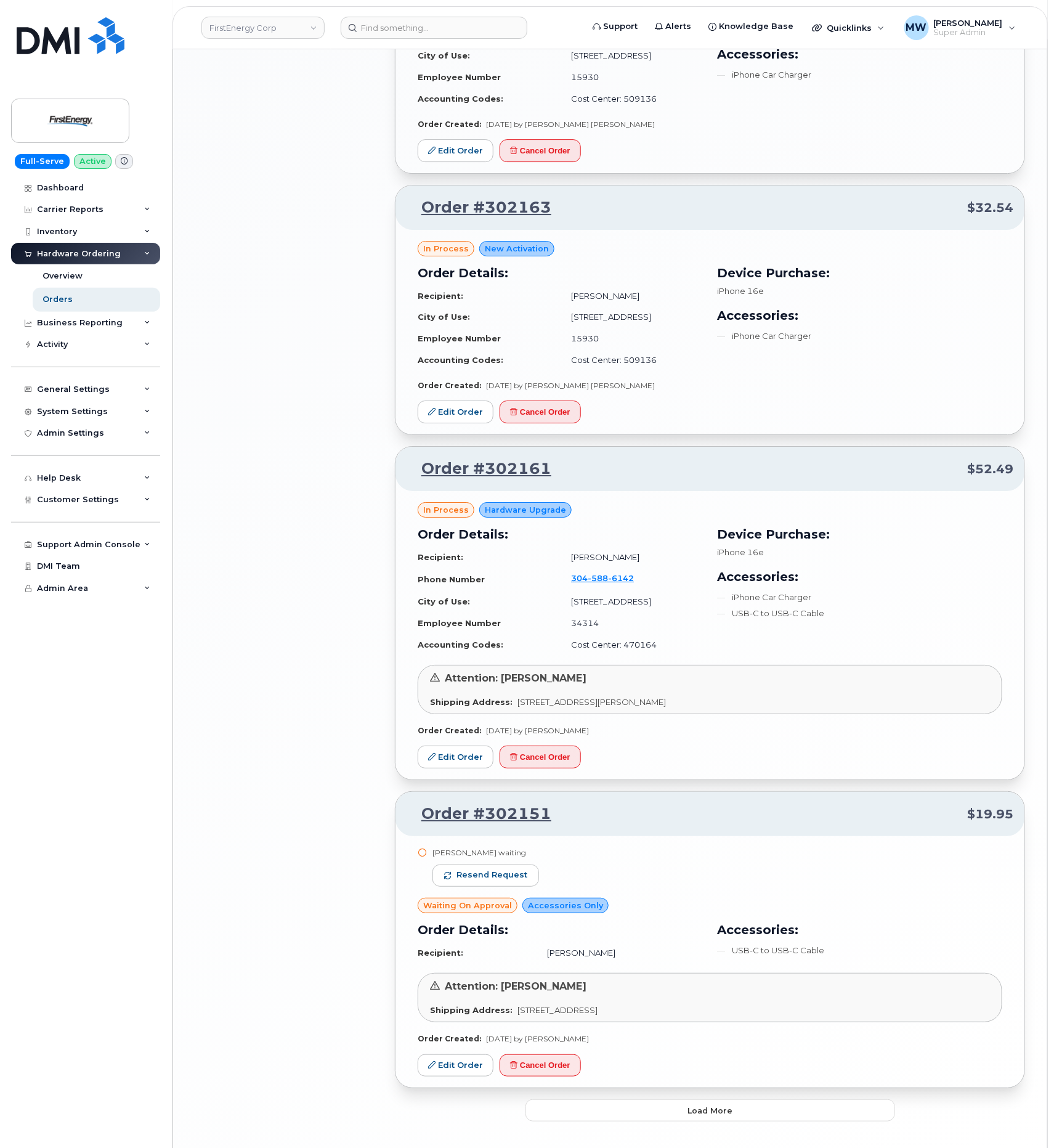
scroll to position [1790, 0]
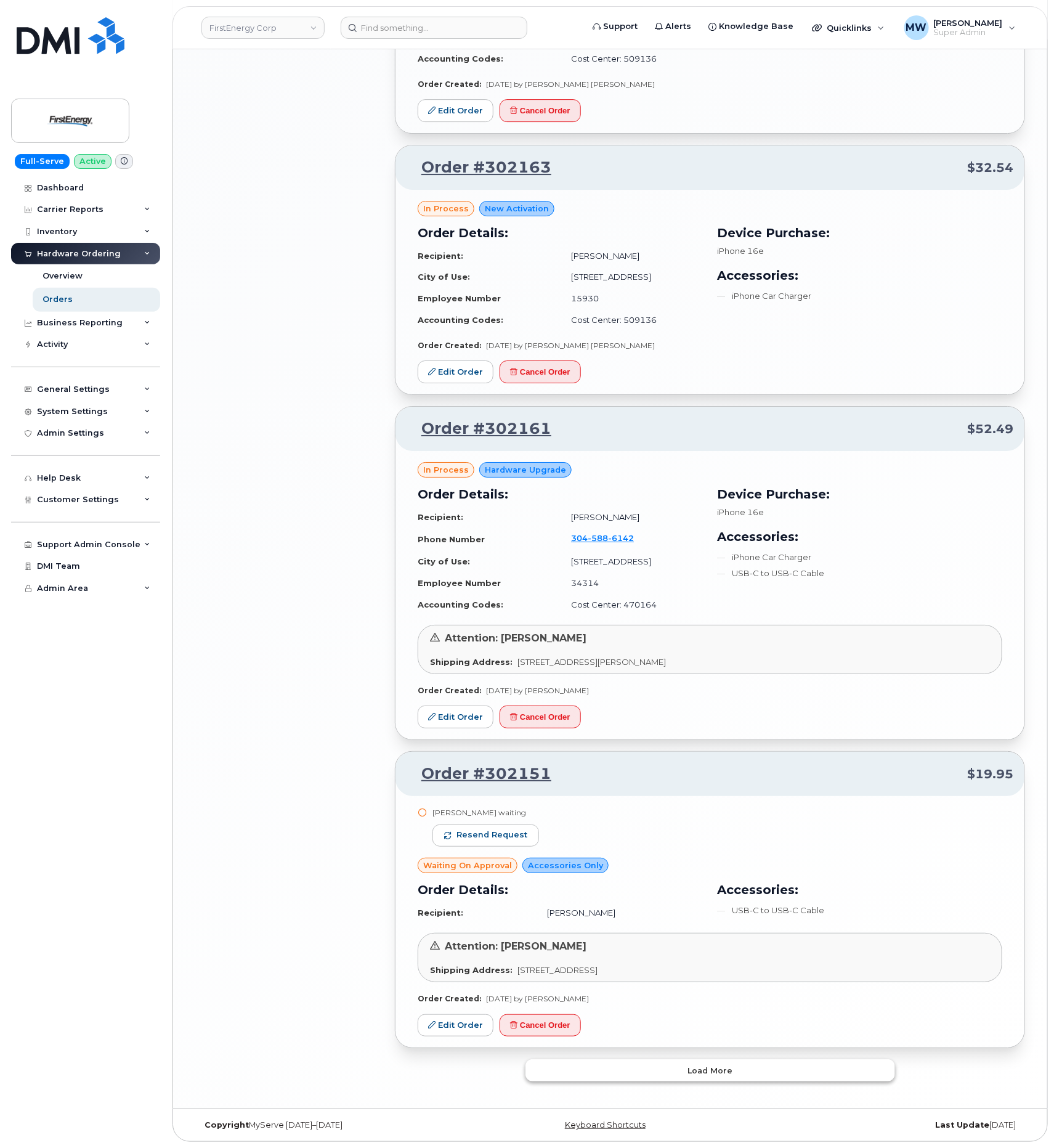
click at [740, 1075] on button "Load more" at bounding box center [710, 1071] width 370 height 22
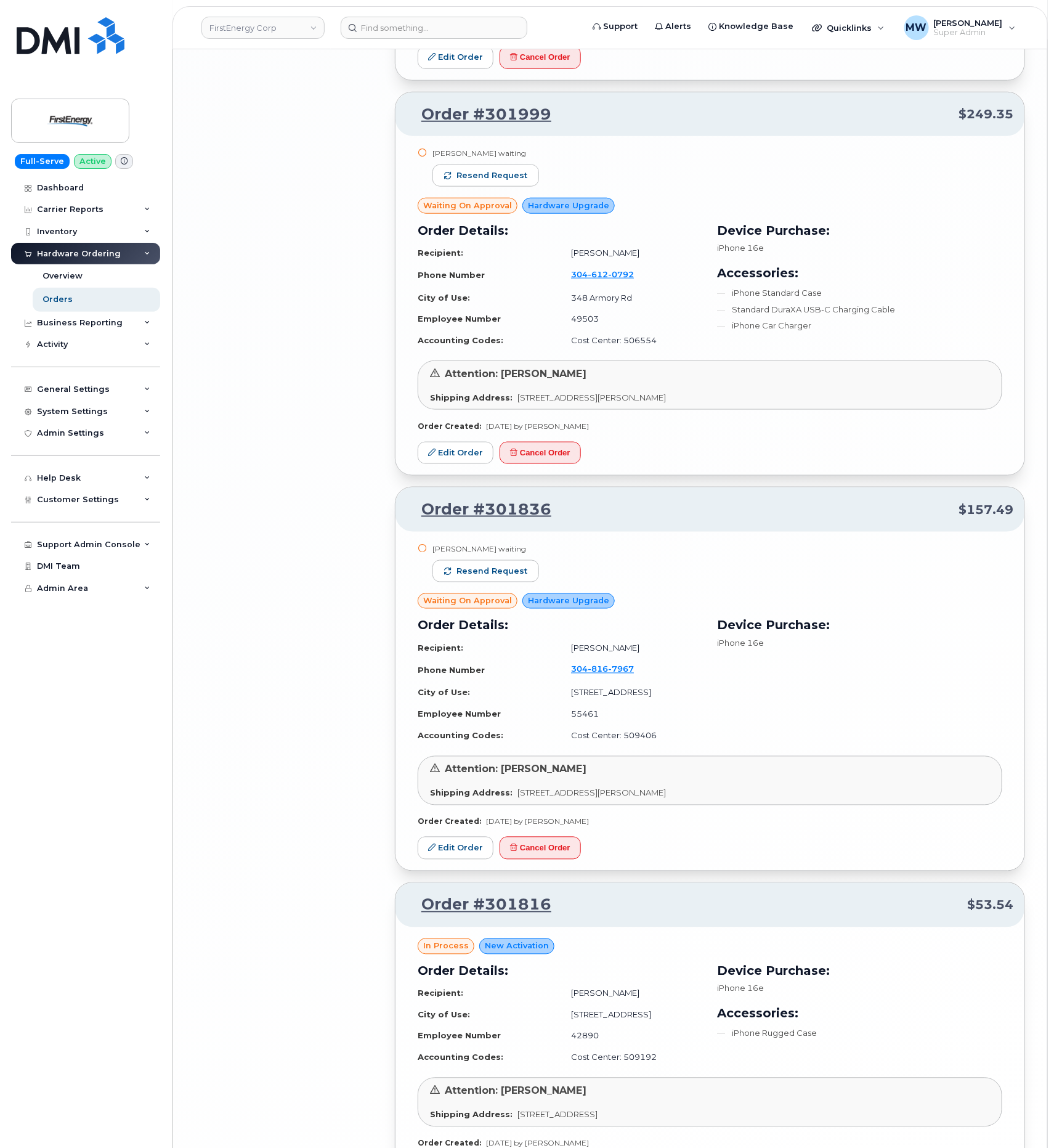
scroll to position [4874, 0]
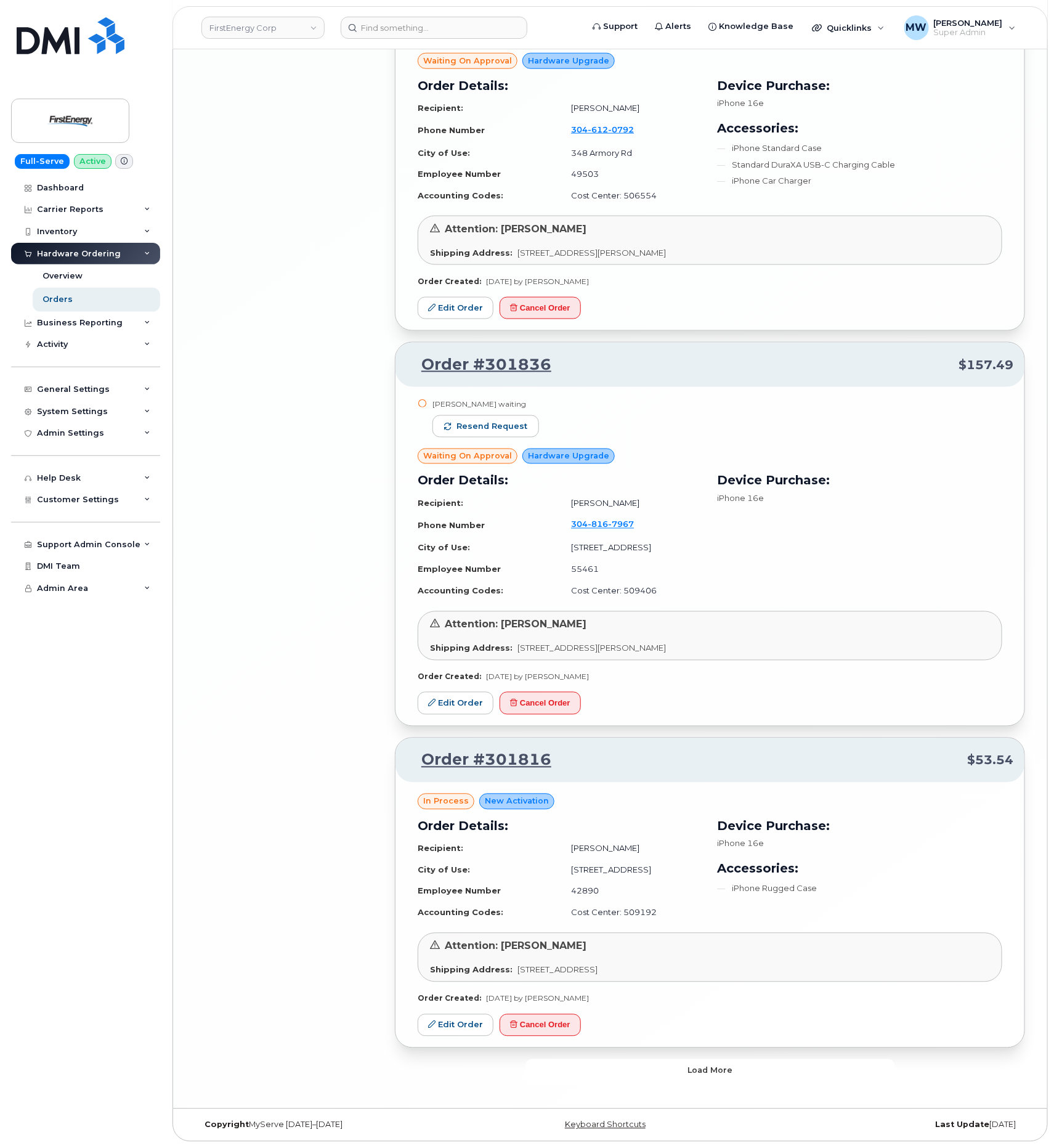
drag, startPoint x: 674, startPoint y: 1077, endPoint x: 675, endPoint y: 1064, distance: 13.0
click at [675, 1070] on button "Load more" at bounding box center [710, 1071] width 370 height 22
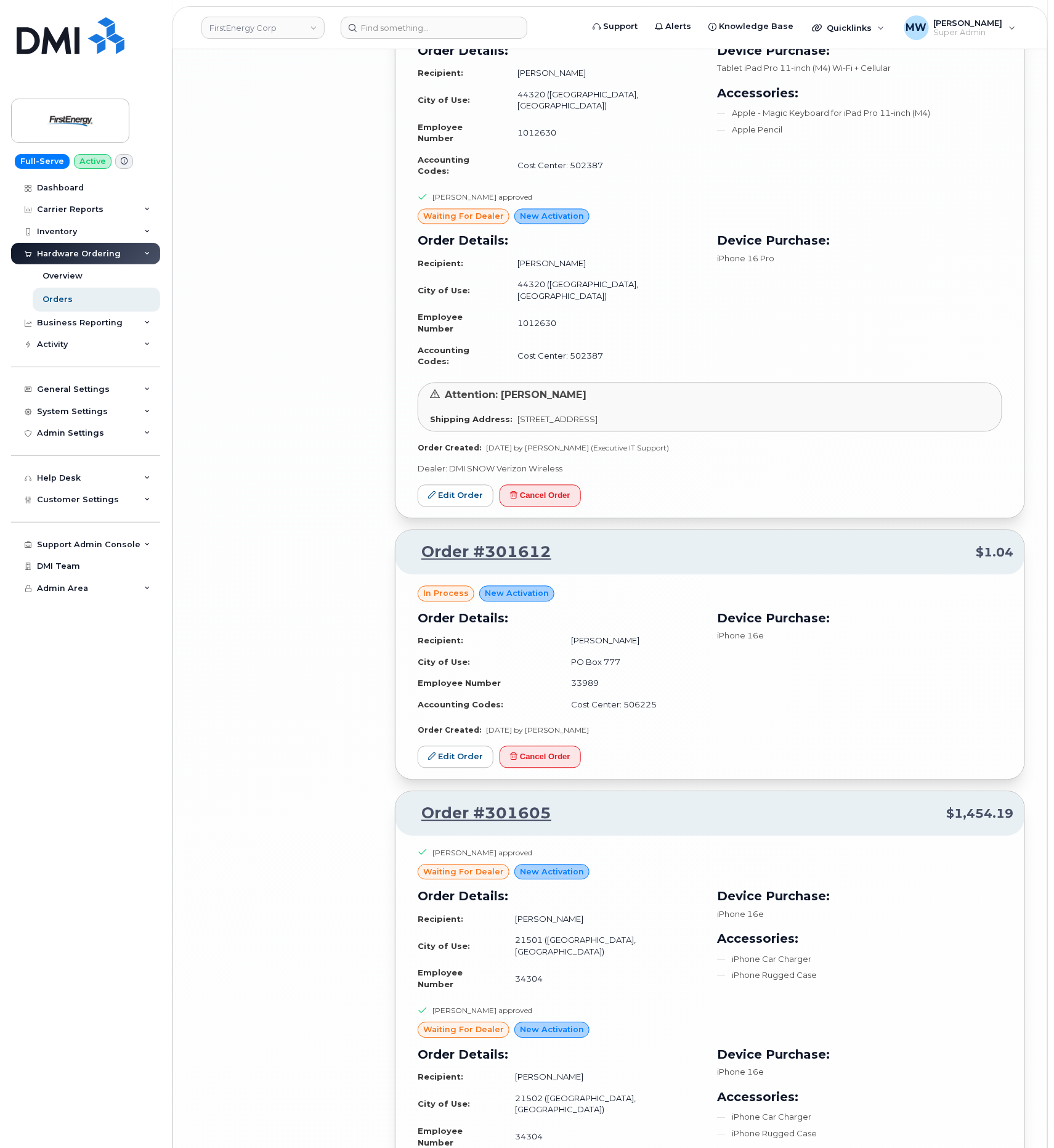
scroll to position [7185, 0]
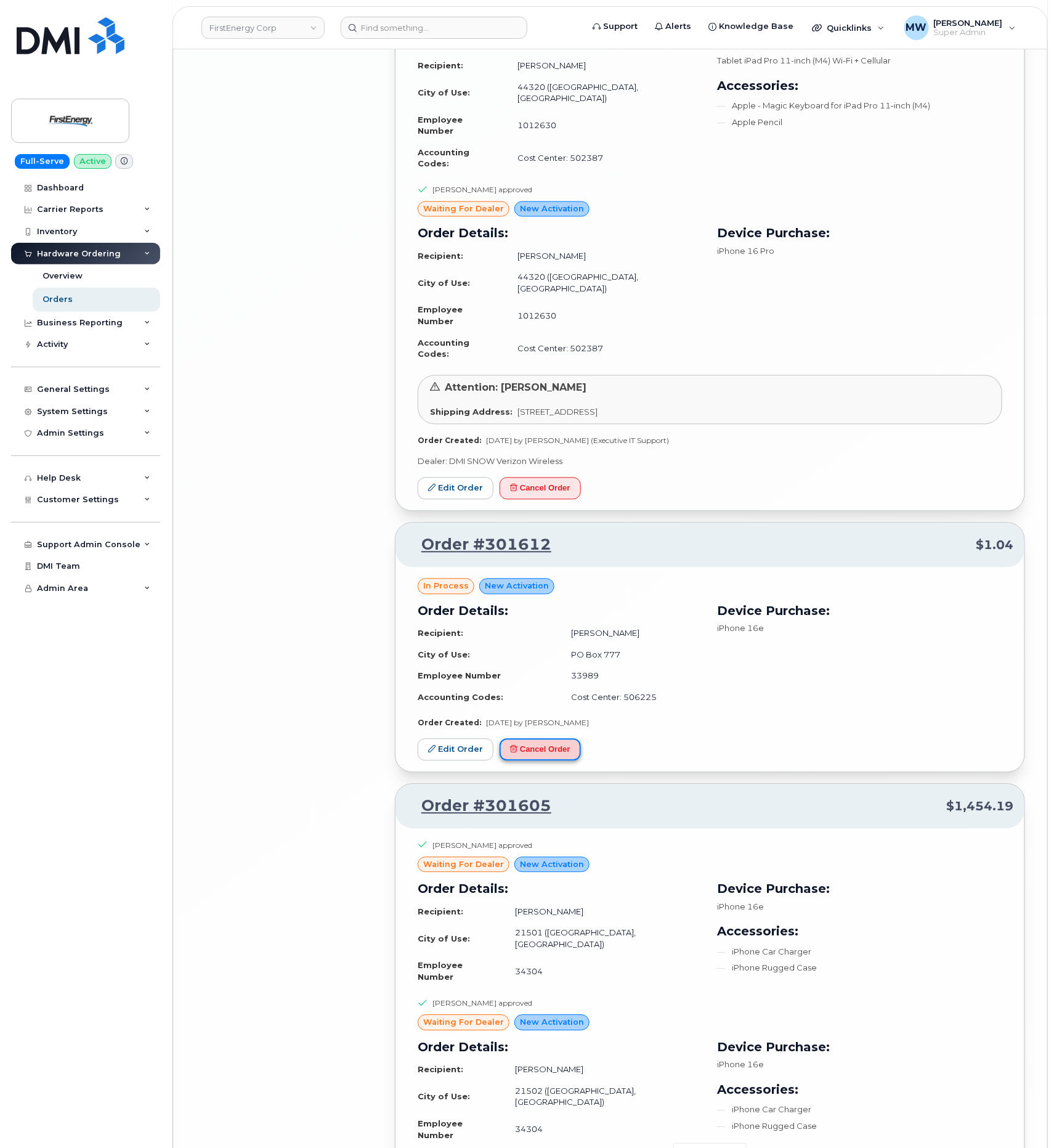
click at [558, 739] on button "Cancel Order" at bounding box center [540, 750] width 81 height 22
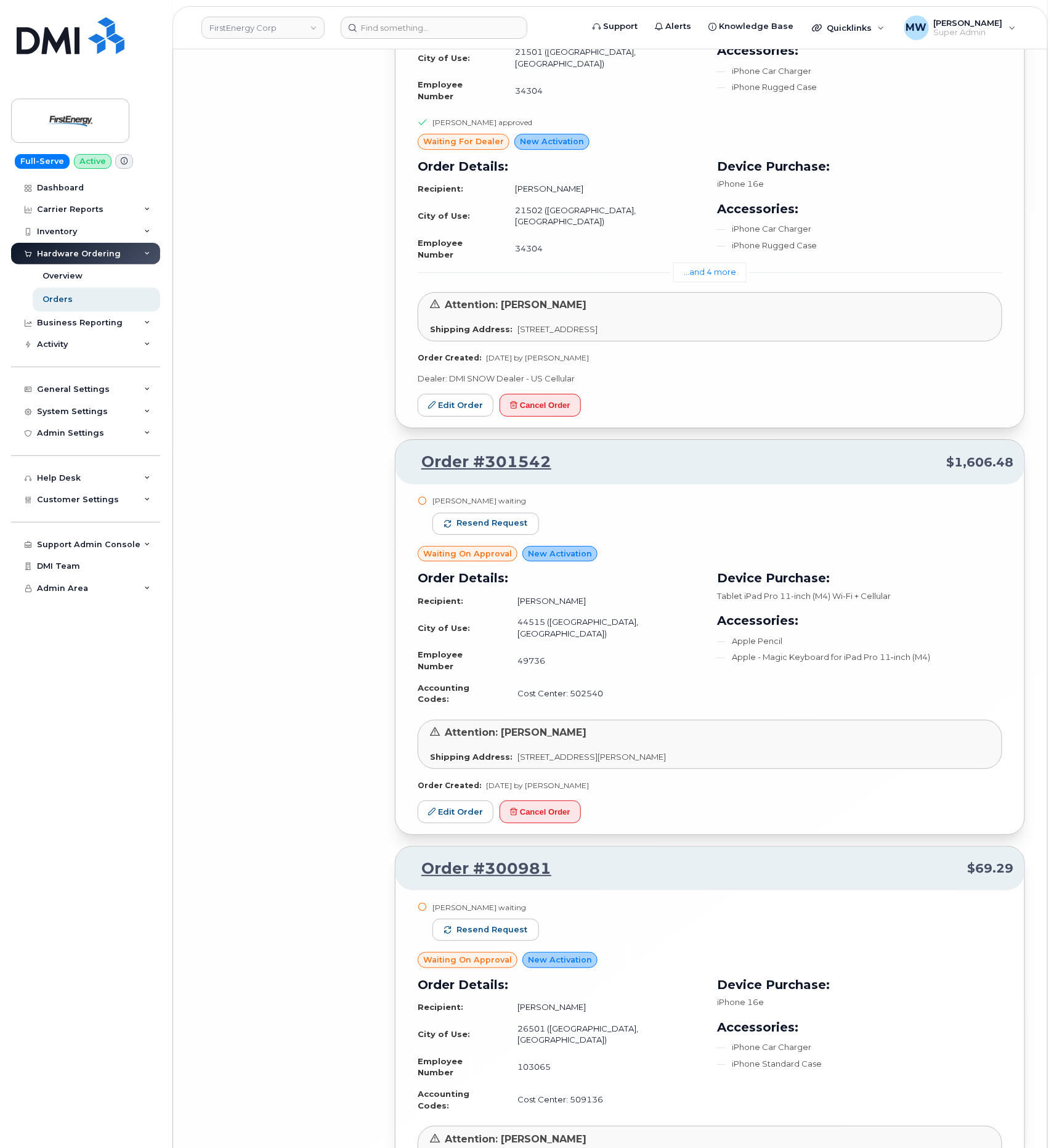
scroll to position [8156, 0]
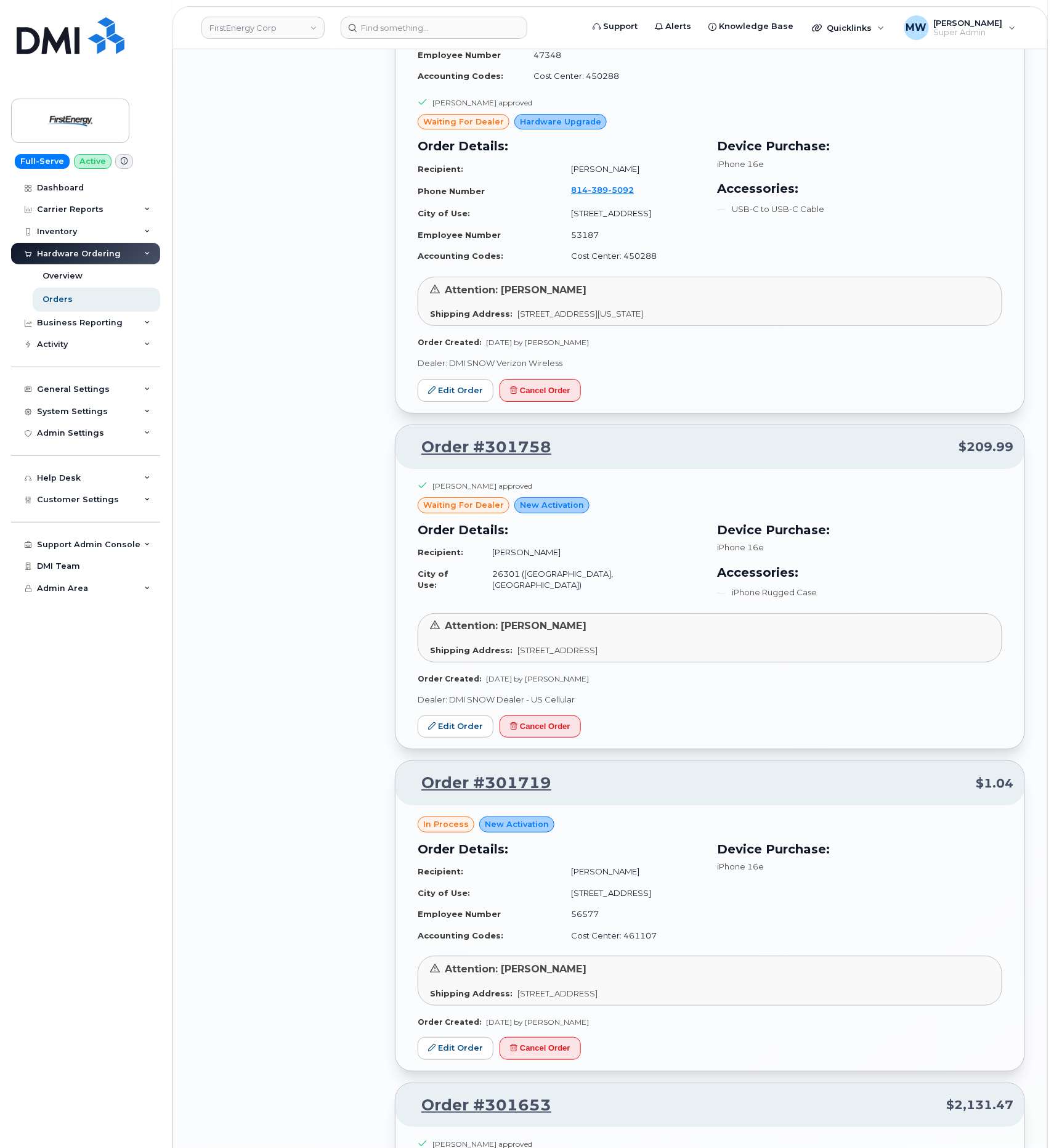
scroll to position [5023, 0]
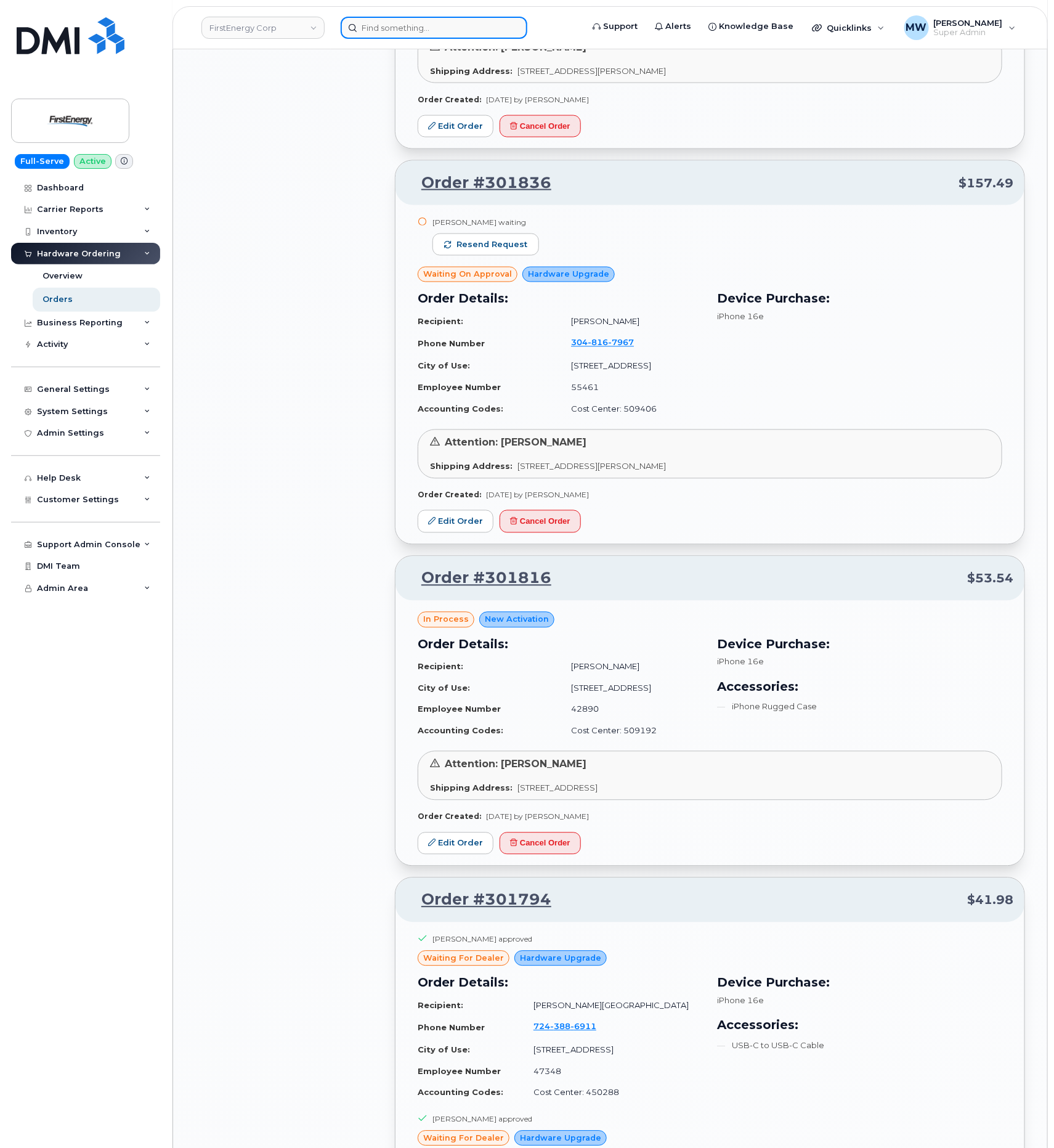
click at [392, 22] on input at bounding box center [434, 28] width 187 height 22
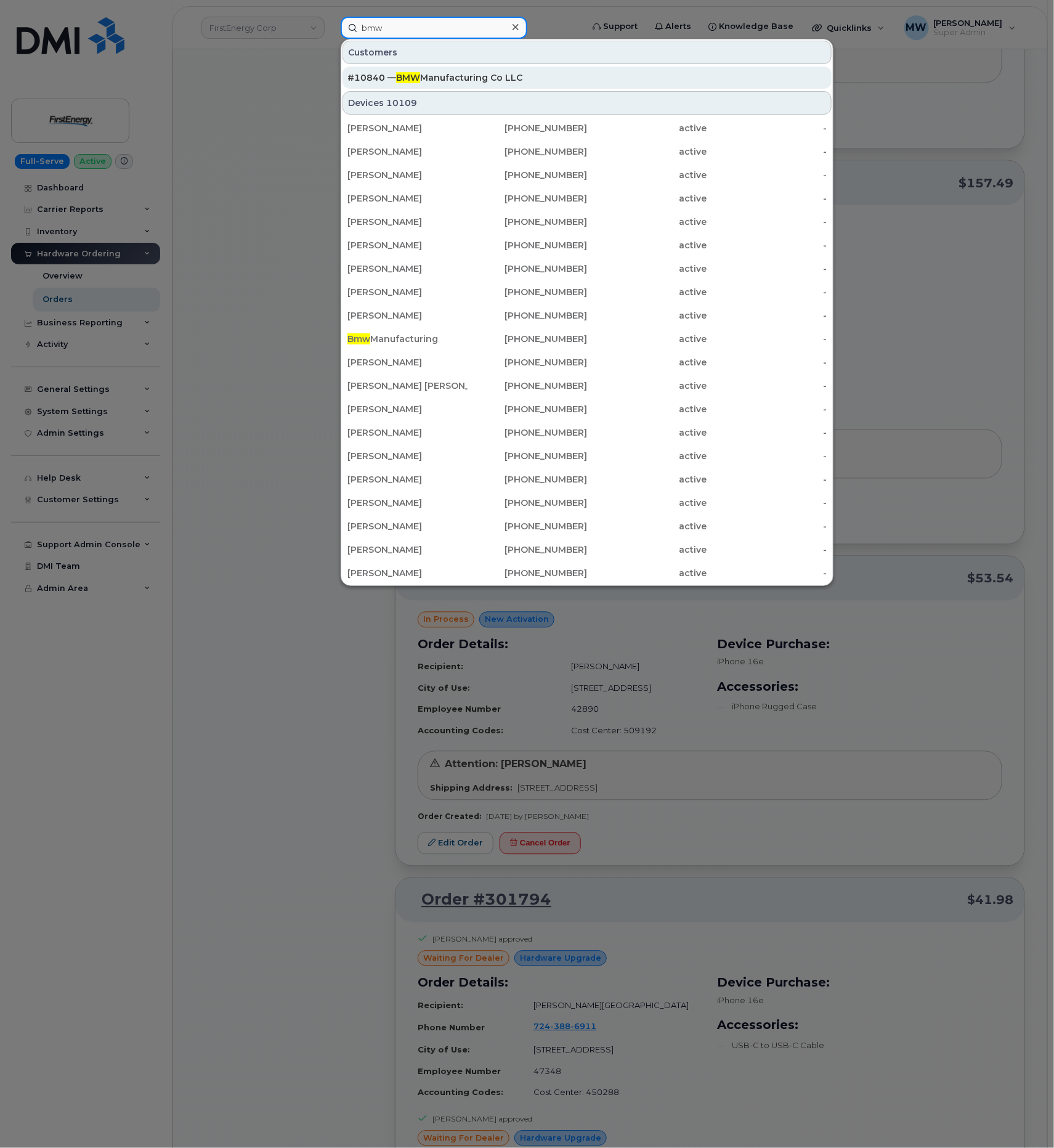
type input "bmw"
click at [407, 76] on span "BMW" at bounding box center [408, 78] width 24 height 11
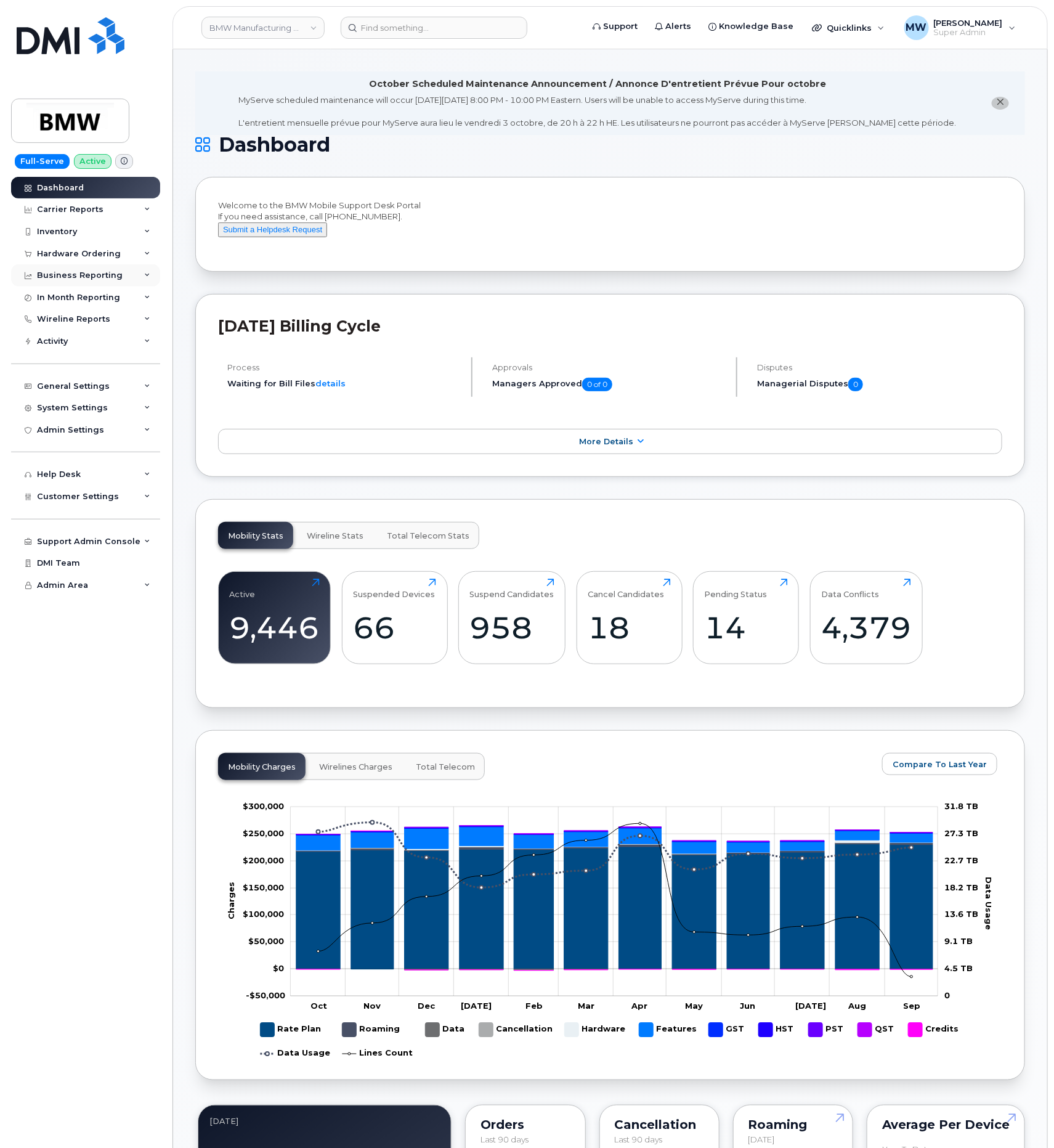
click at [87, 276] on div "Business Reporting" at bounding box center [79, 275] width 86 height 10
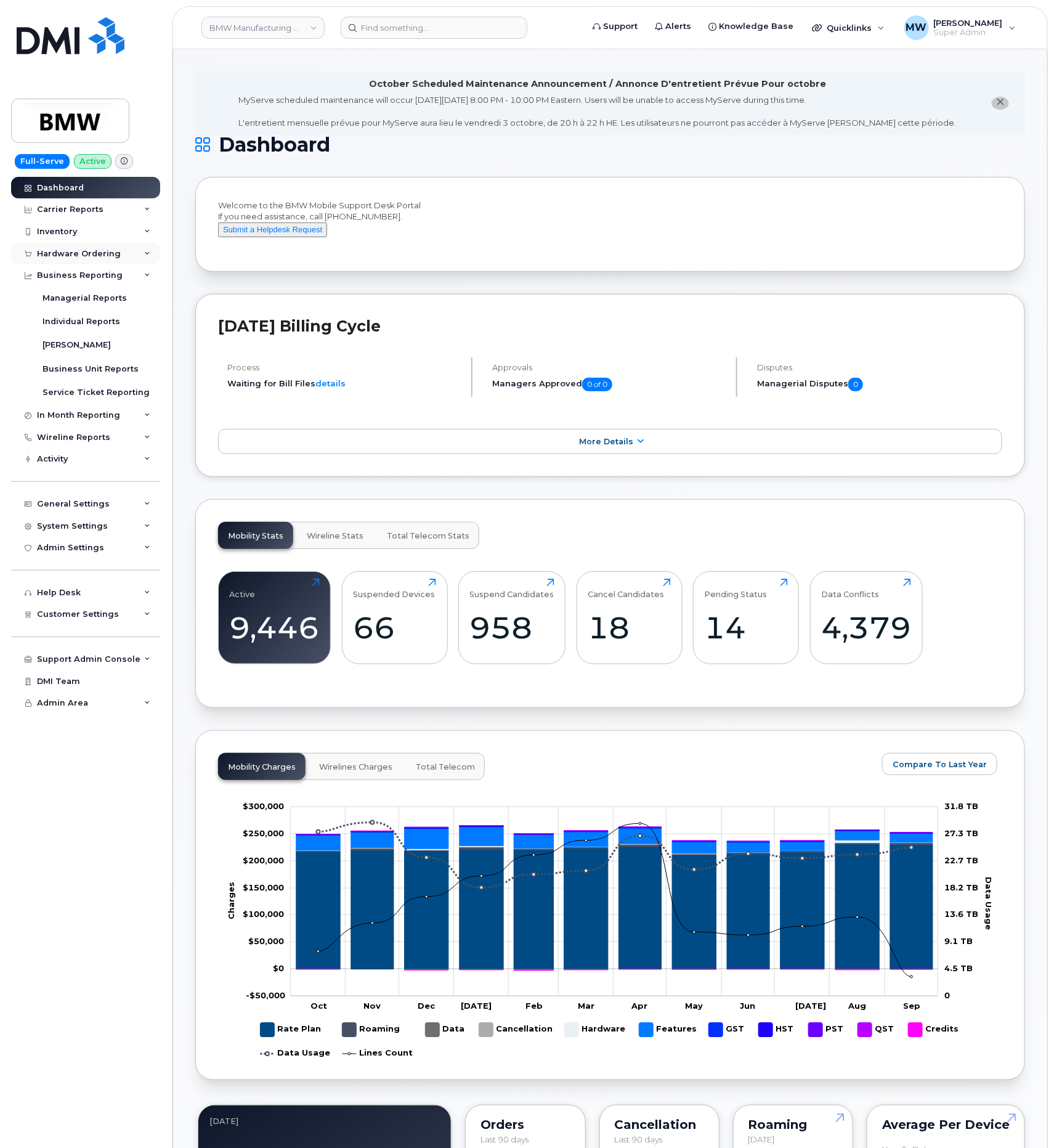
click at [71, 254] on div "Hardware Ordering" at bounding box center [79, 254] width 83 height 10
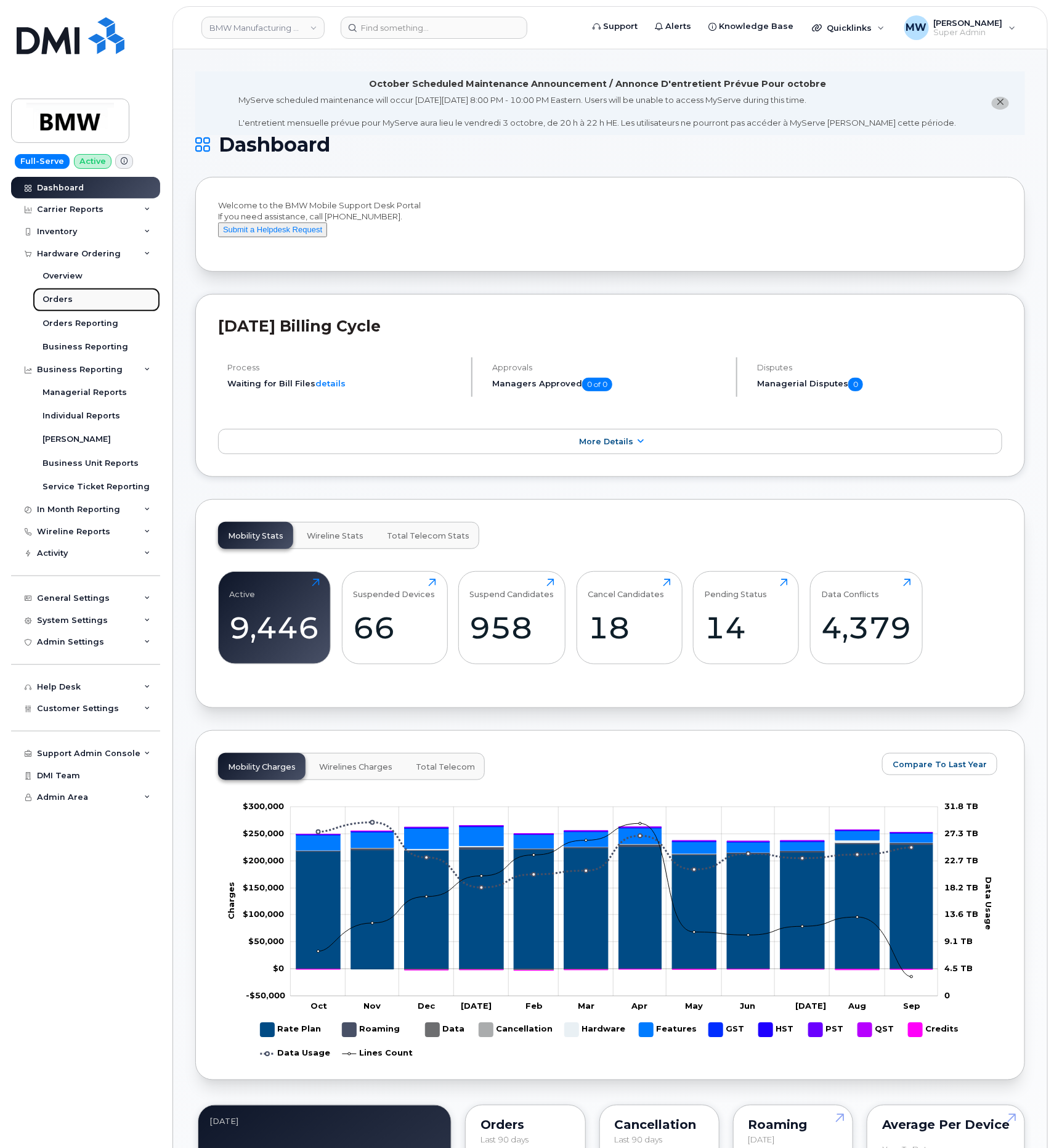
click at [61, 304] on div "Orders" at bounding box center [58, 299] width 30 height 11
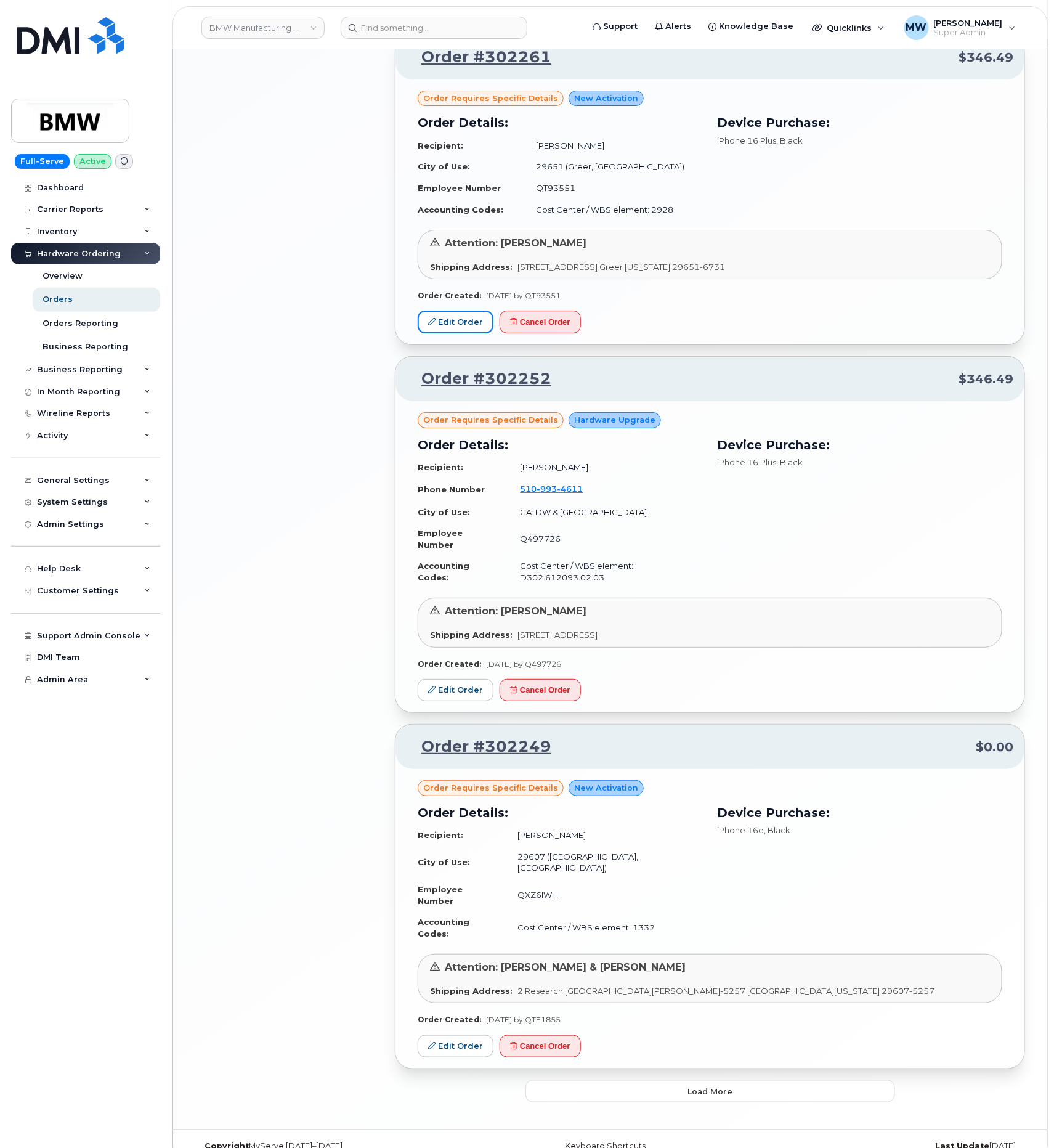
scroll to position [1910, 0]
click at [721, 1085] on span "Load more" at bounding box center [710, 1091] width 45 height 12
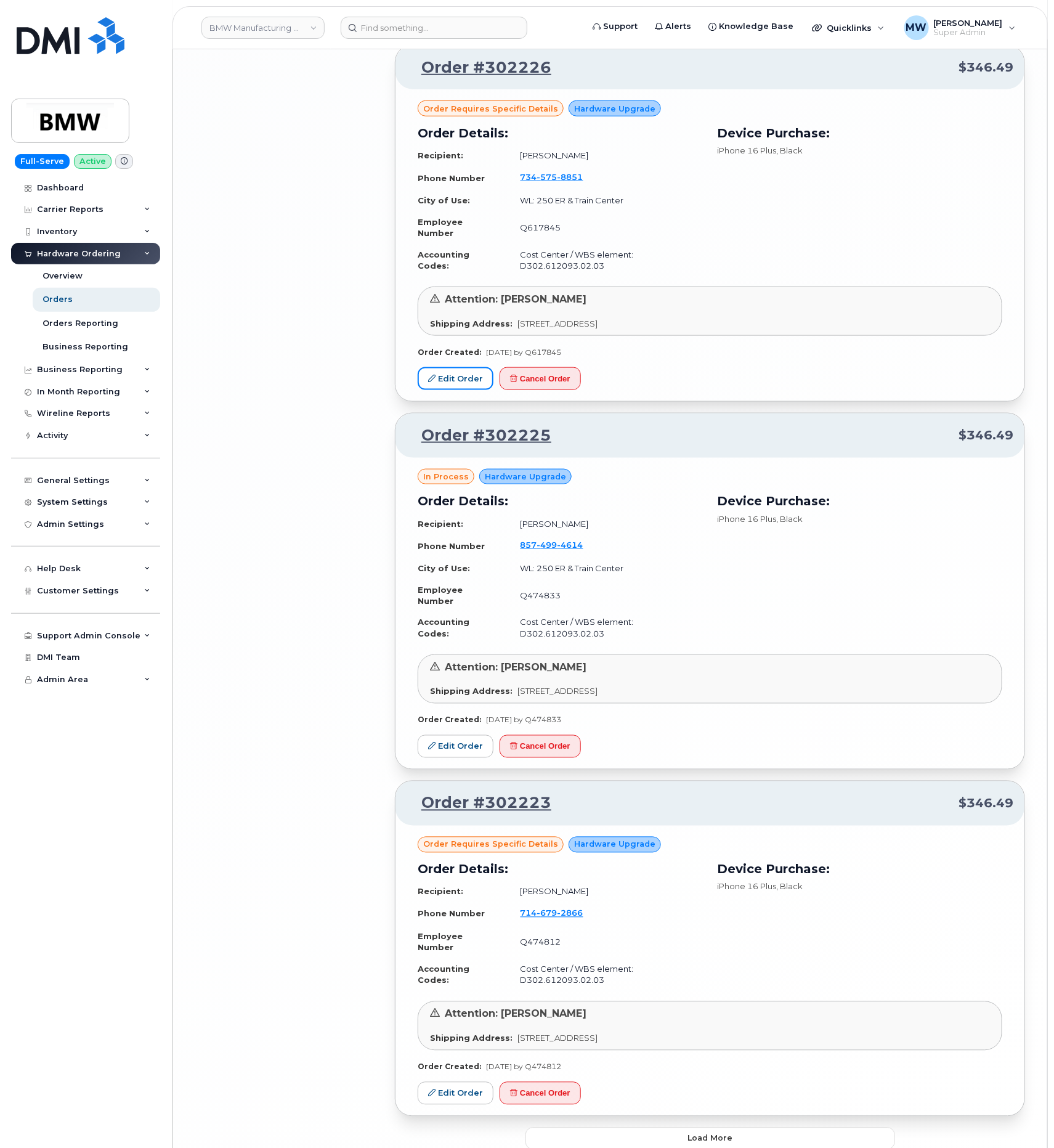
scroll to position [4730, 0]
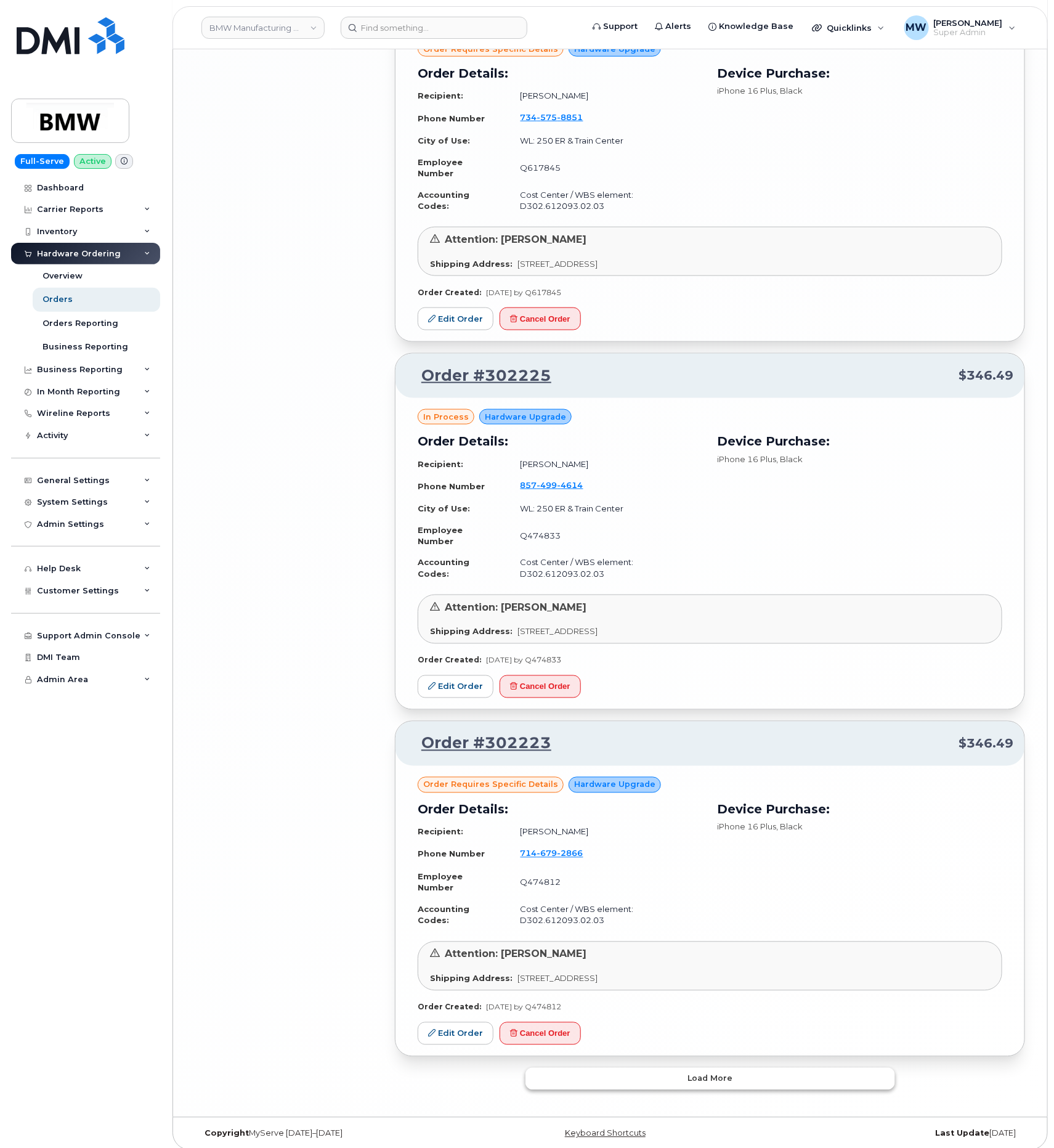
click at [693, 1073] on span "Load more" at bounding box center [710, 1078] width 45 height 12
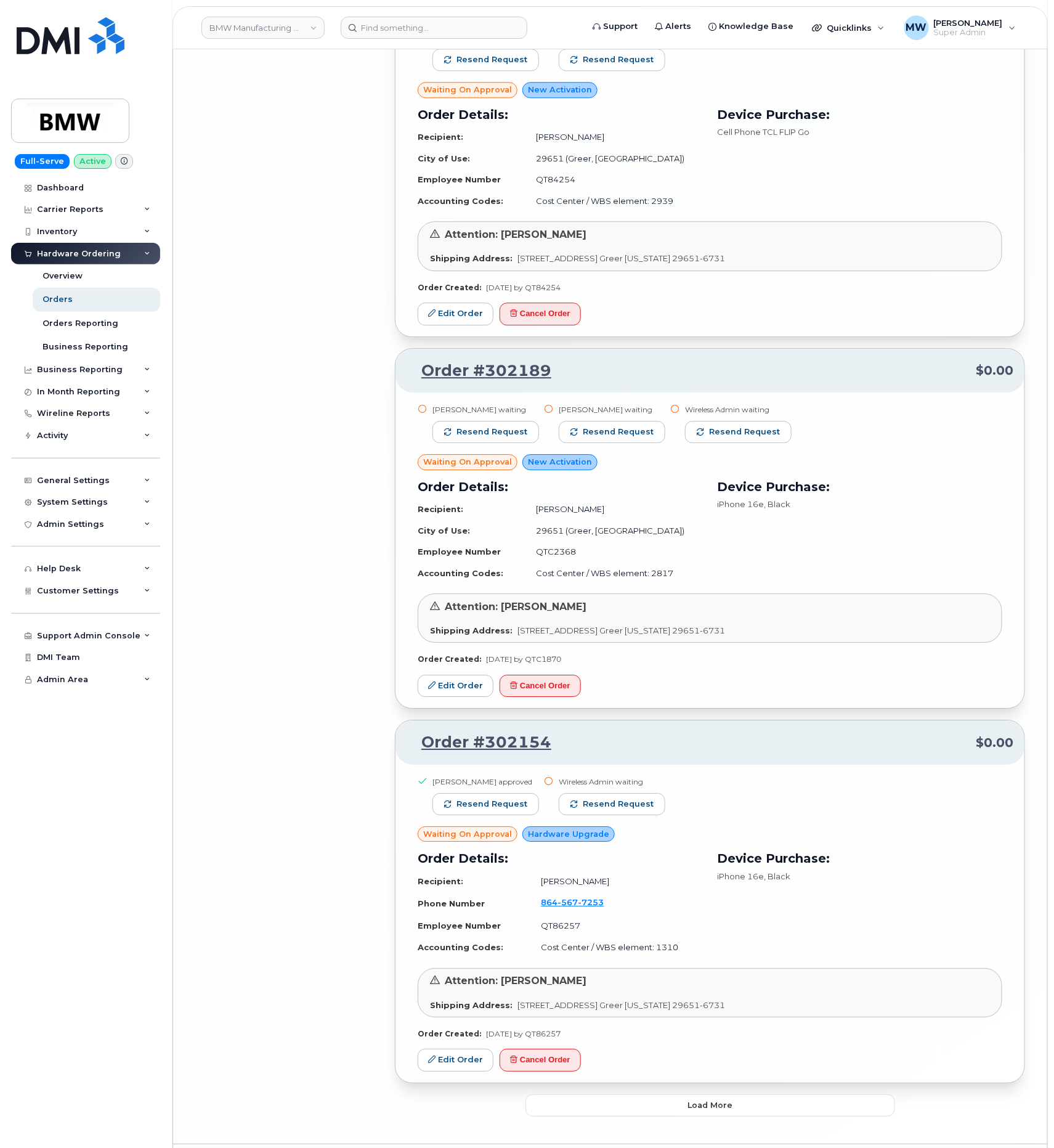
scroll to position [7753, 0]
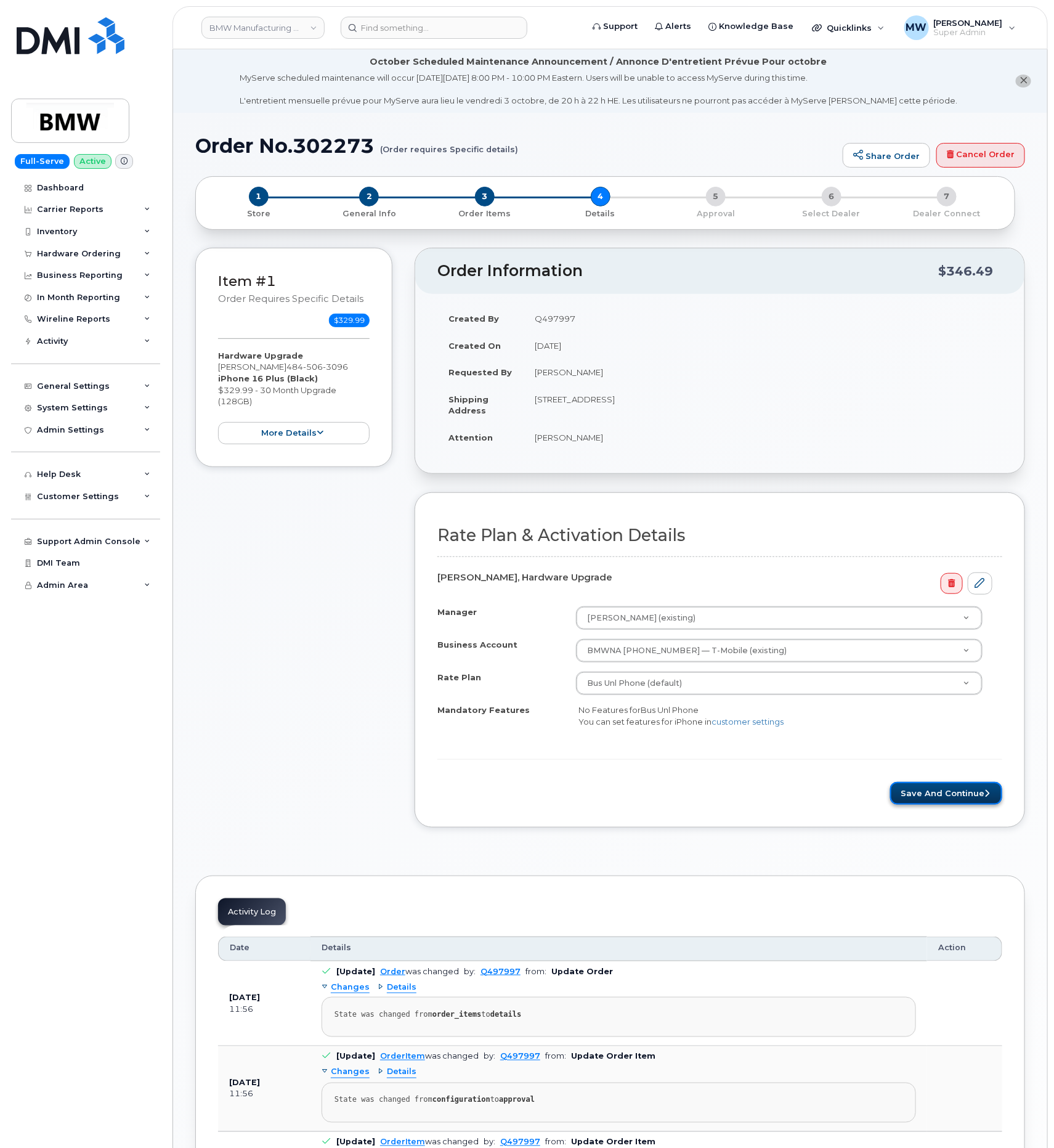
click at [918, 791] on button "Save and Continue" at bounding box center [947, 793] width 112 height 22
click at [908, 797] on button "Save and Continue" at bounding box center [947, 793] width 112 height 22
click at [935, 801] on button "Save and Continue" at bounding box center [947, 793] width 112 height 22
click at [910, 793] on button "Save and Continue" at bounding box center [947, 793] width 112 height 22
click at [986, 804] on button "Save and Continue" at bounding box center [947, 793] width 112 height 22
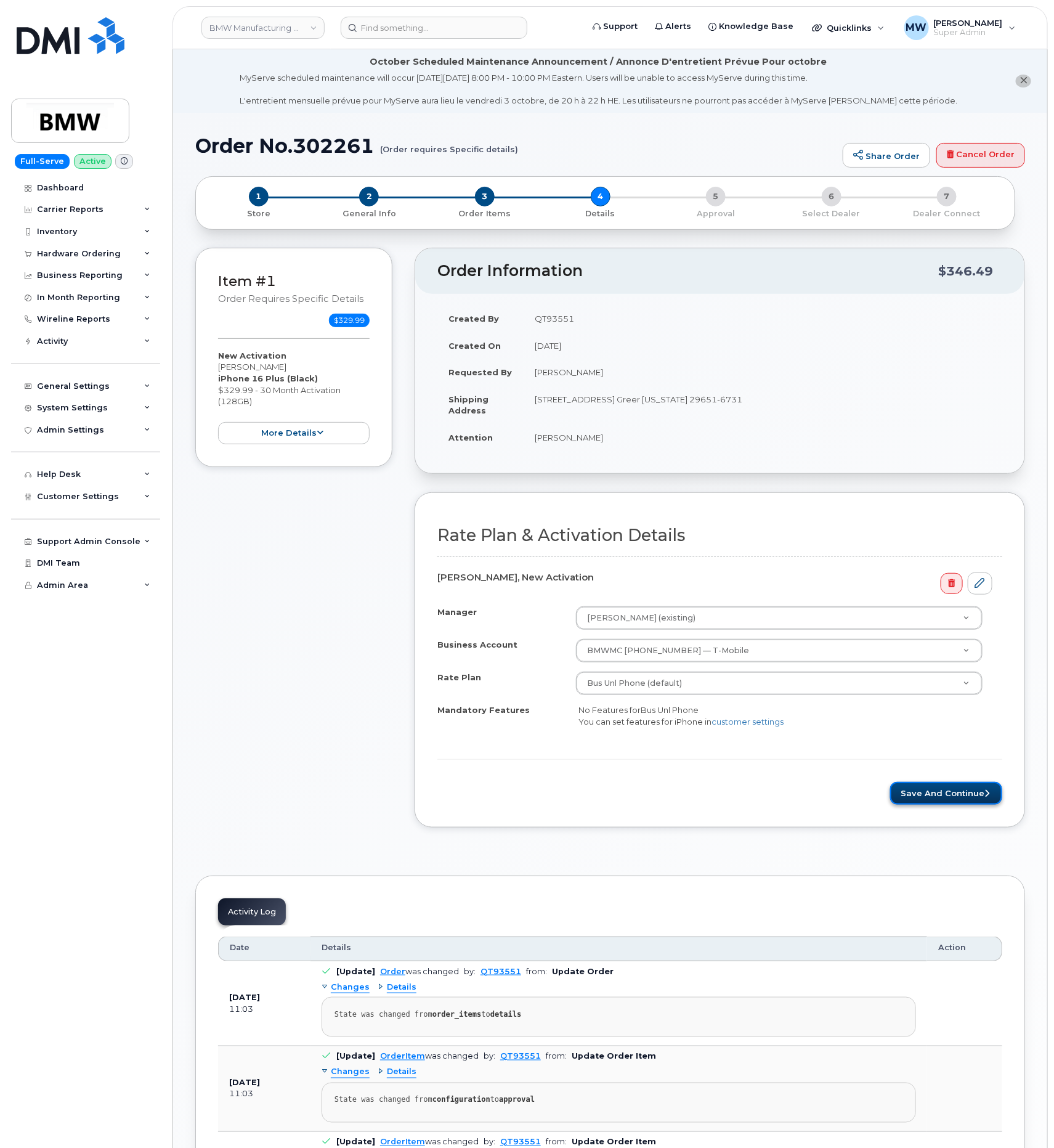
click at [962, 797] on button "Save and Continue" at bounding box center [947, 793] width 112 height 22
click at [901, 805] on button "Save and Continue" at bounding box center [947, 793] width 112 height 22
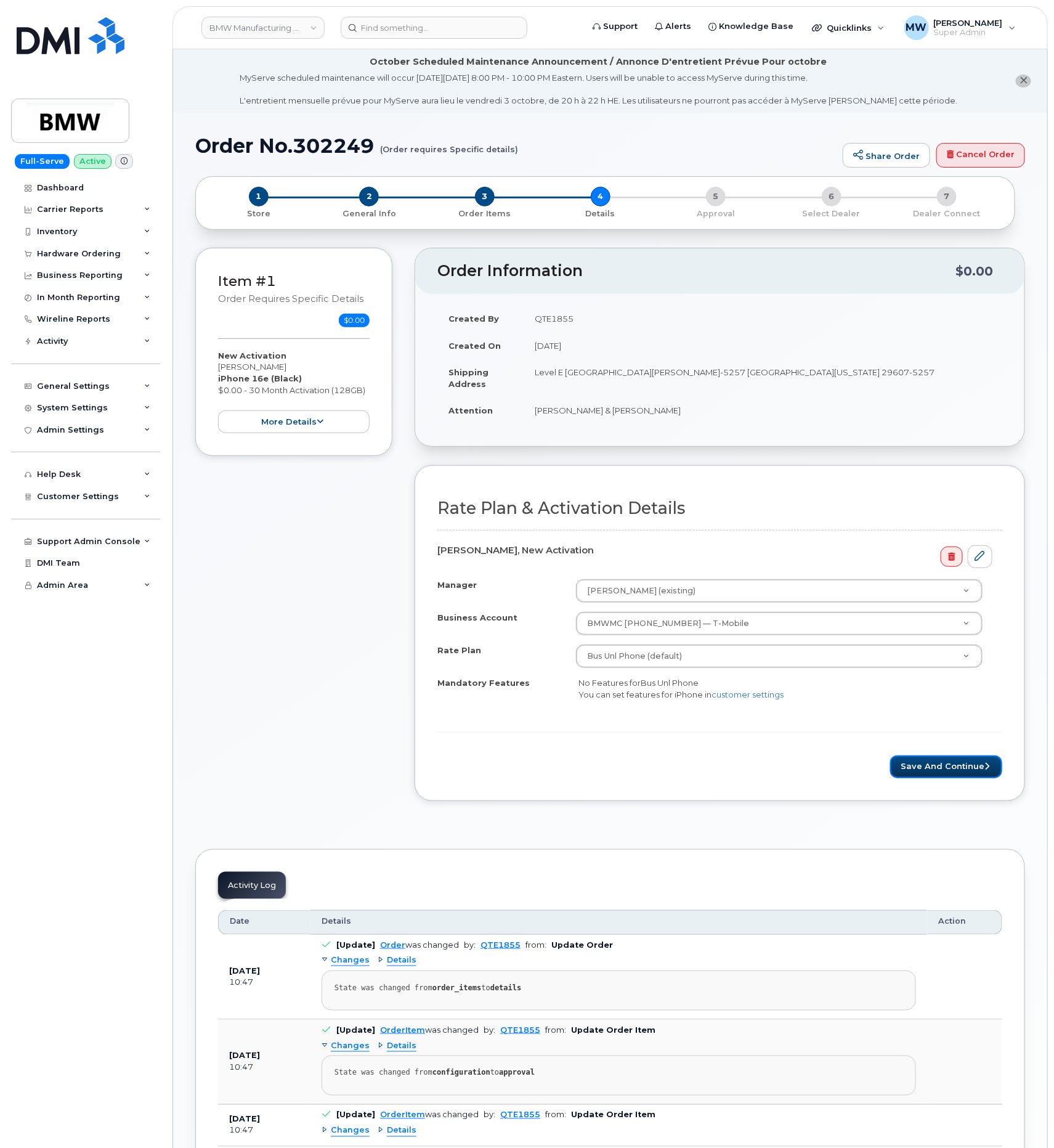
click at [916, 773] on button "Save and Continue" at bounding box center [947, 767] width 112 height 22
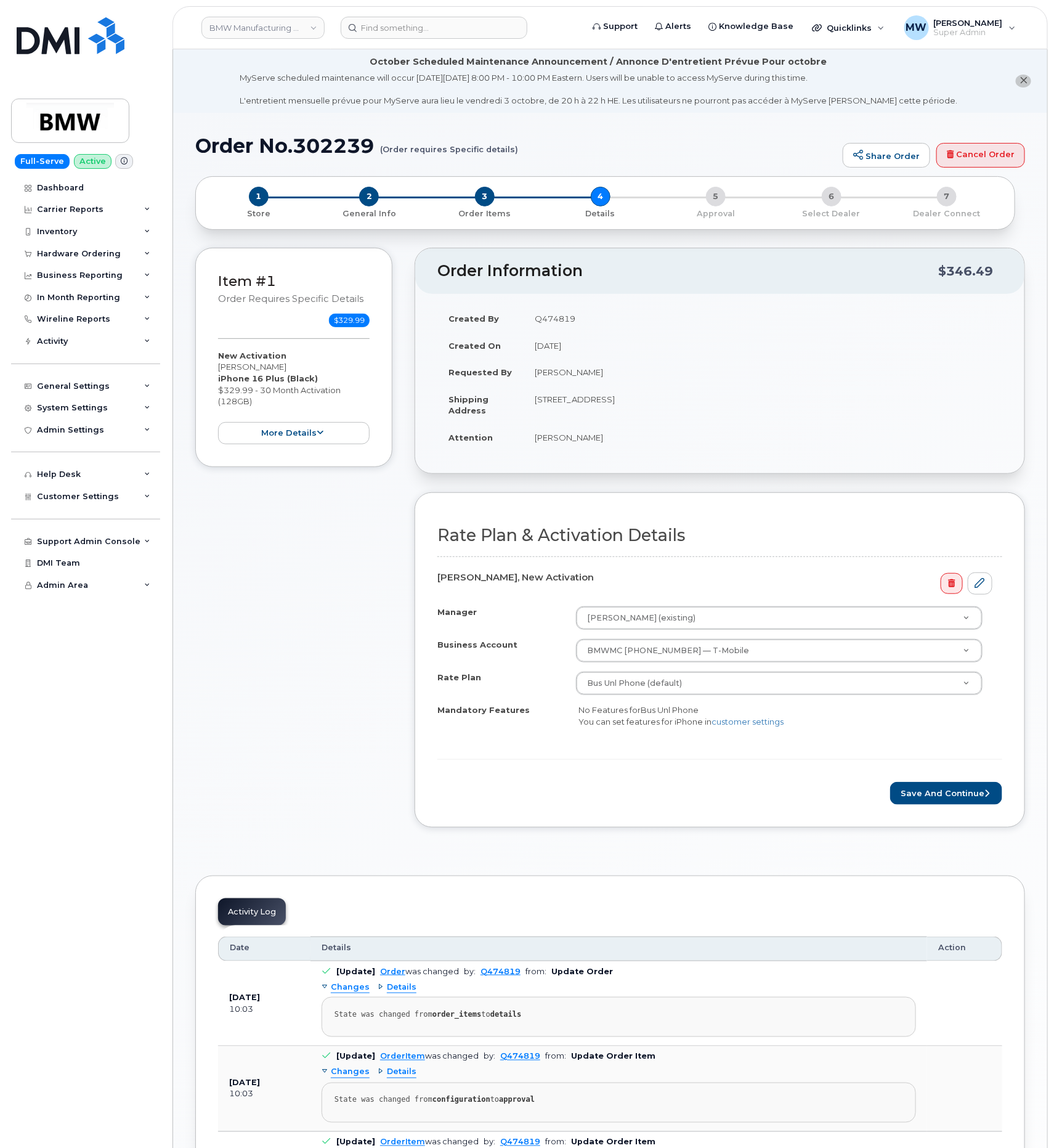
click at [932, 810] on div "Rate Plan & Activation Details Joseph Marshall, New Activation Manager Adam Jon…" at bounding box center [720, 660] width 610 height 335
click at [934, 801] on button "Save and Continue" at bounding box center [947, 793] width 112 height 22
drag, startPoint x: 280, startPoint y: 368, endPoint x: 217, endPoint y: 365, distance: 63.1
click at [217, 365] on div "Item #1 Order requires Specific details $0.00 New Activation Erin Williams iPho…" at bounding box center [294, 352] width 197 height 209
copy div "Erin Williams"
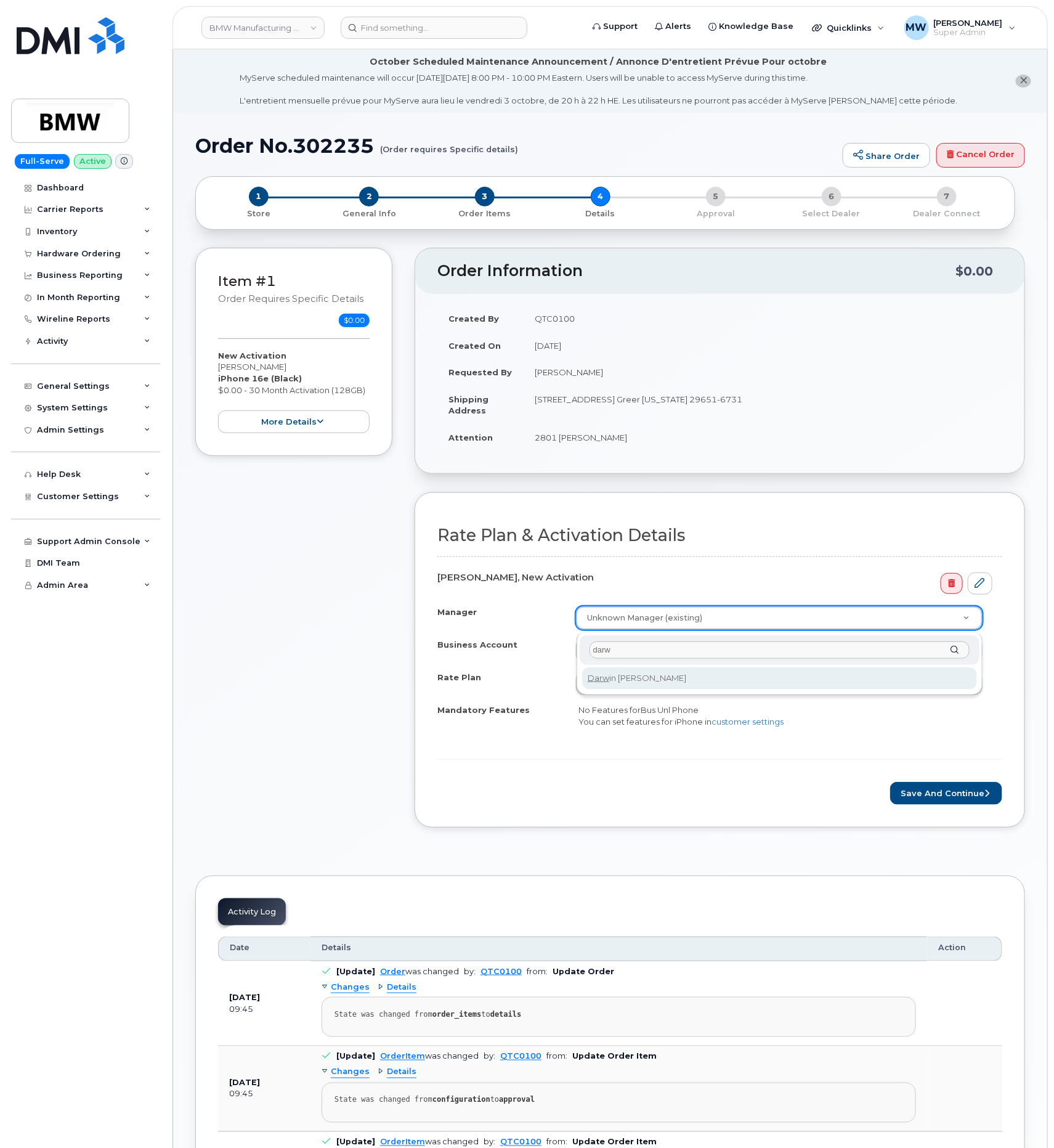
type input "darw"
select select "1895501"
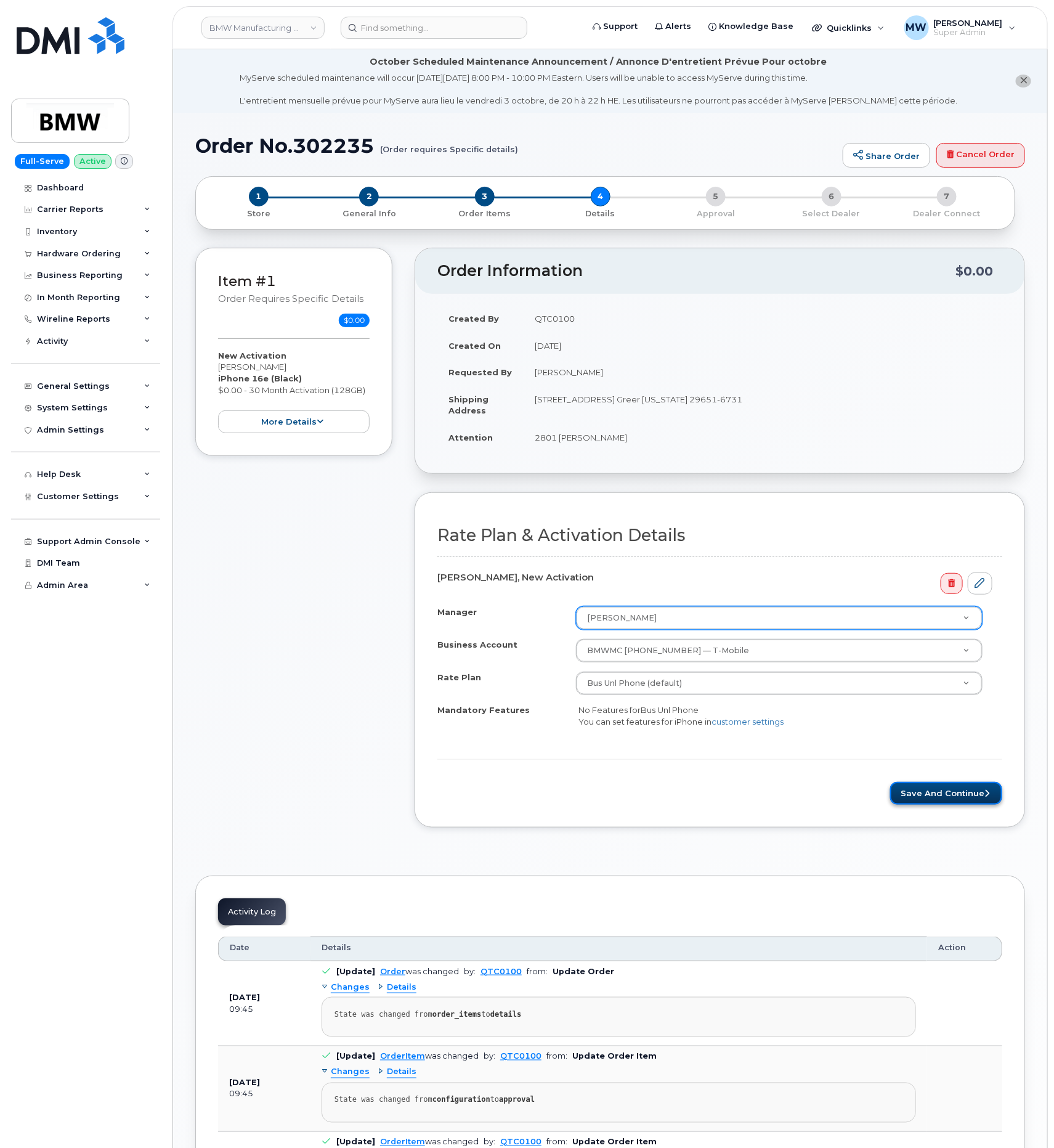
click at [955, 793] on button "Save and Continue" at bounding box center [947, 793] width 112 height 22
drag, startPoint x: 293, startPoint y: 368, endPoint x: 219, endPoint y: 363, distance: 74.2
click at [219, 363] on div "New Activation Chavez Gattison iPhone 16e (Black) $0.00 - 30 Month Activation (…" at bounding box center [294, 391] width 152 height 83
copy div "Chavez Gattison"
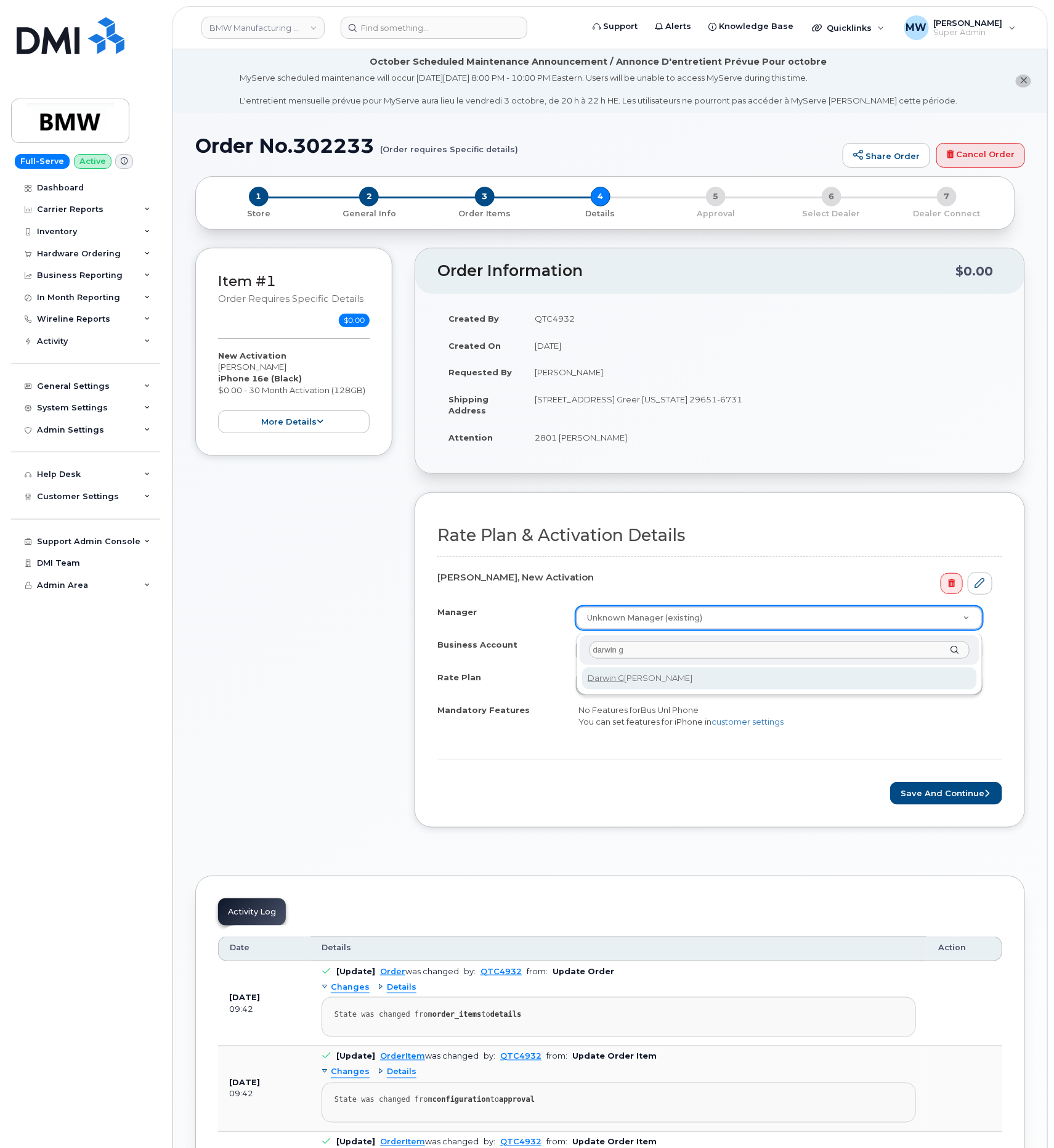
type input "darwin g"
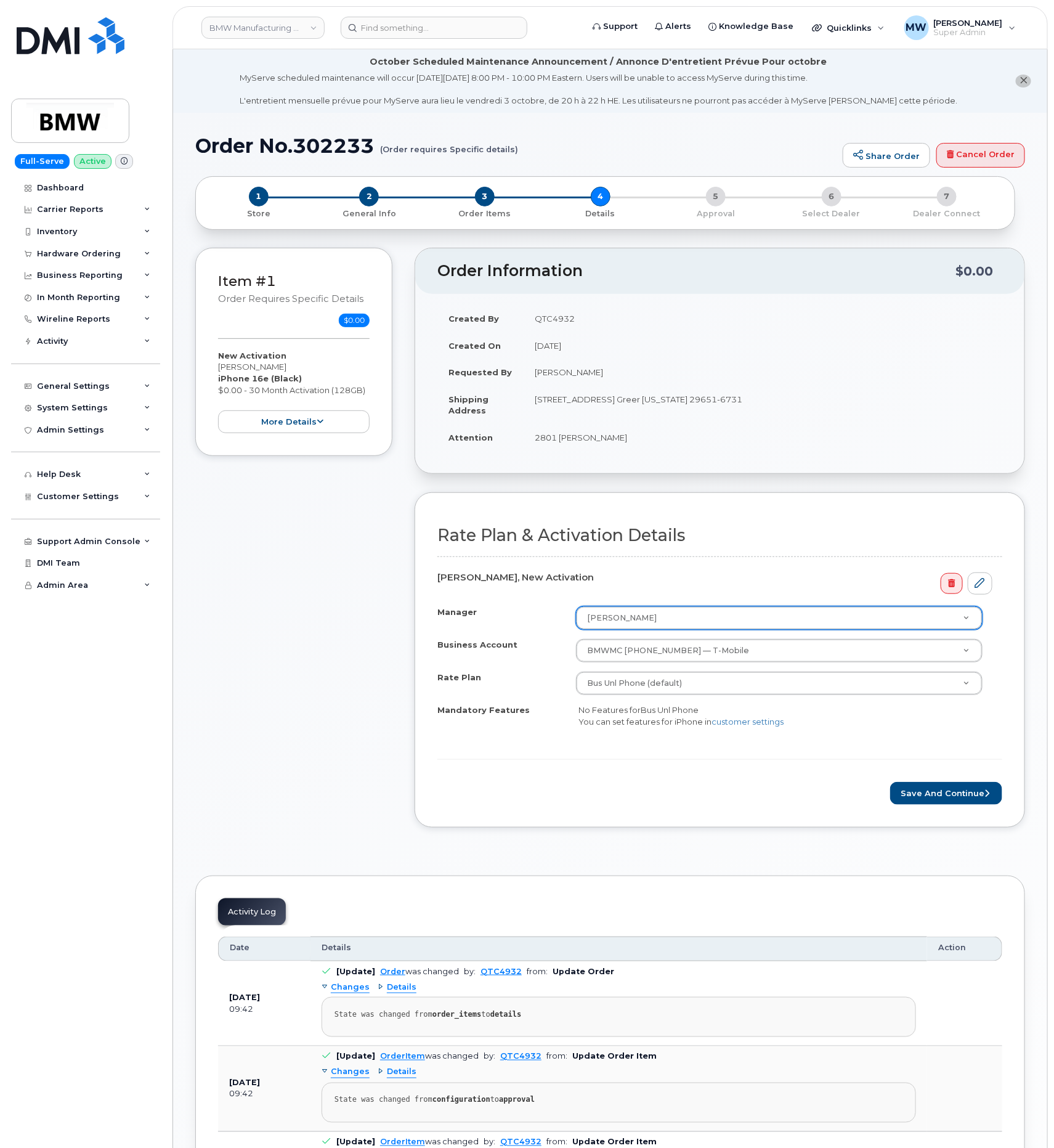
select select "1895501"
click at [930, 791] on button "Save and Continue" at bounding box center [947, 793] width 112 height 22
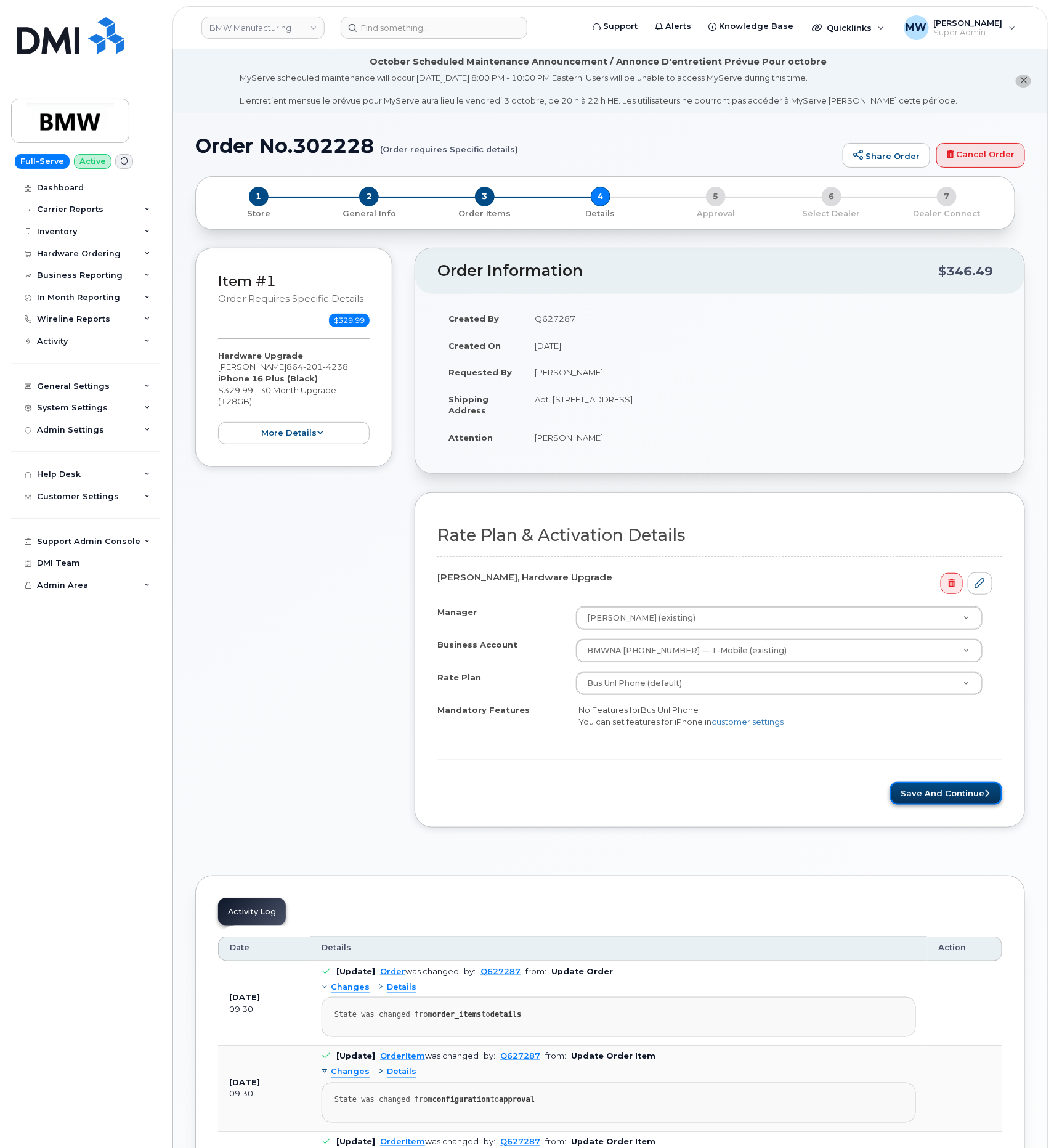
click at [952, 799] on button "Save and Continue" at bounding box center [947, 793] width 112 height 22
click at [925, 799] on button "Save and Continue" at bounding box center [947, 793] width 112 height 22
click at [935, 805] on button "Save and Continue" at bounding box center [947, 793] width 112 height 22
drag, startPoint x: 979, startPoint y: 799, endPoint x: 881, endPoint y: 122, distance: 684.1
click at [979, 799] on button "Save and Continue" at bounding box center [947, 793] width 112 height 22
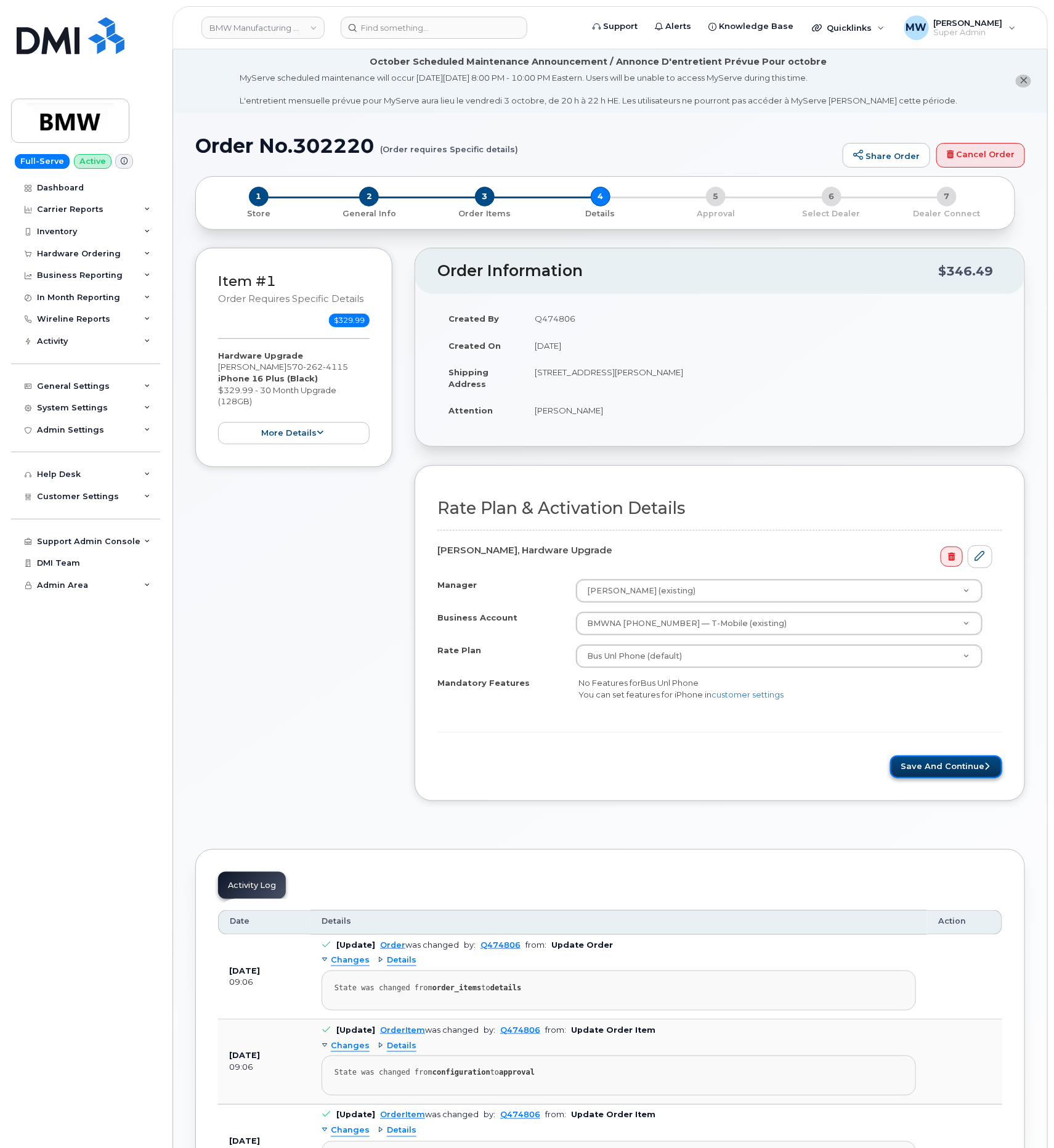
click at [983, 777] on button "Save and Continue" at bounding box center [947, 767] width 112 height 22
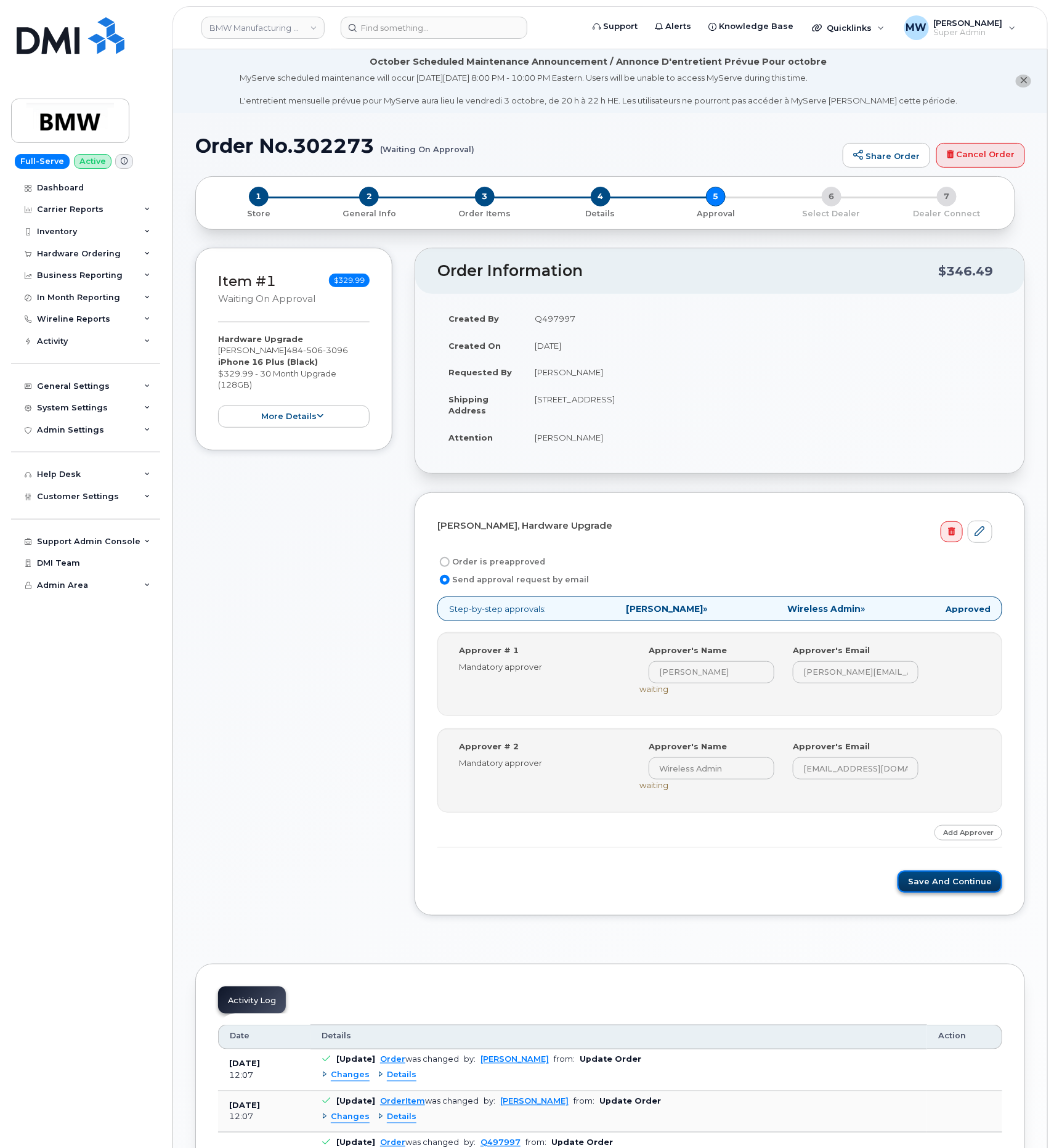
click at [952, 893] on button "Save and Continue" at bounding box center [950, 882] width 105 height 22
click at [932, 892] on button "Save and Continue" at bounding box center [950, 882] width 105 height 22
click at [961, 900] on div "Jeffrey Stracco, Hardware Upgrade Order is preapproved Send approval request by…" at bounding box center [720, 704] width 610 height 424
click at [955, 886] on button "Save and Continue" at bounding box center [950, 882] width 105 height 22
click at [932, 881] on button "Save and Continue" at bounding box center [950, 882] width 105 height 22
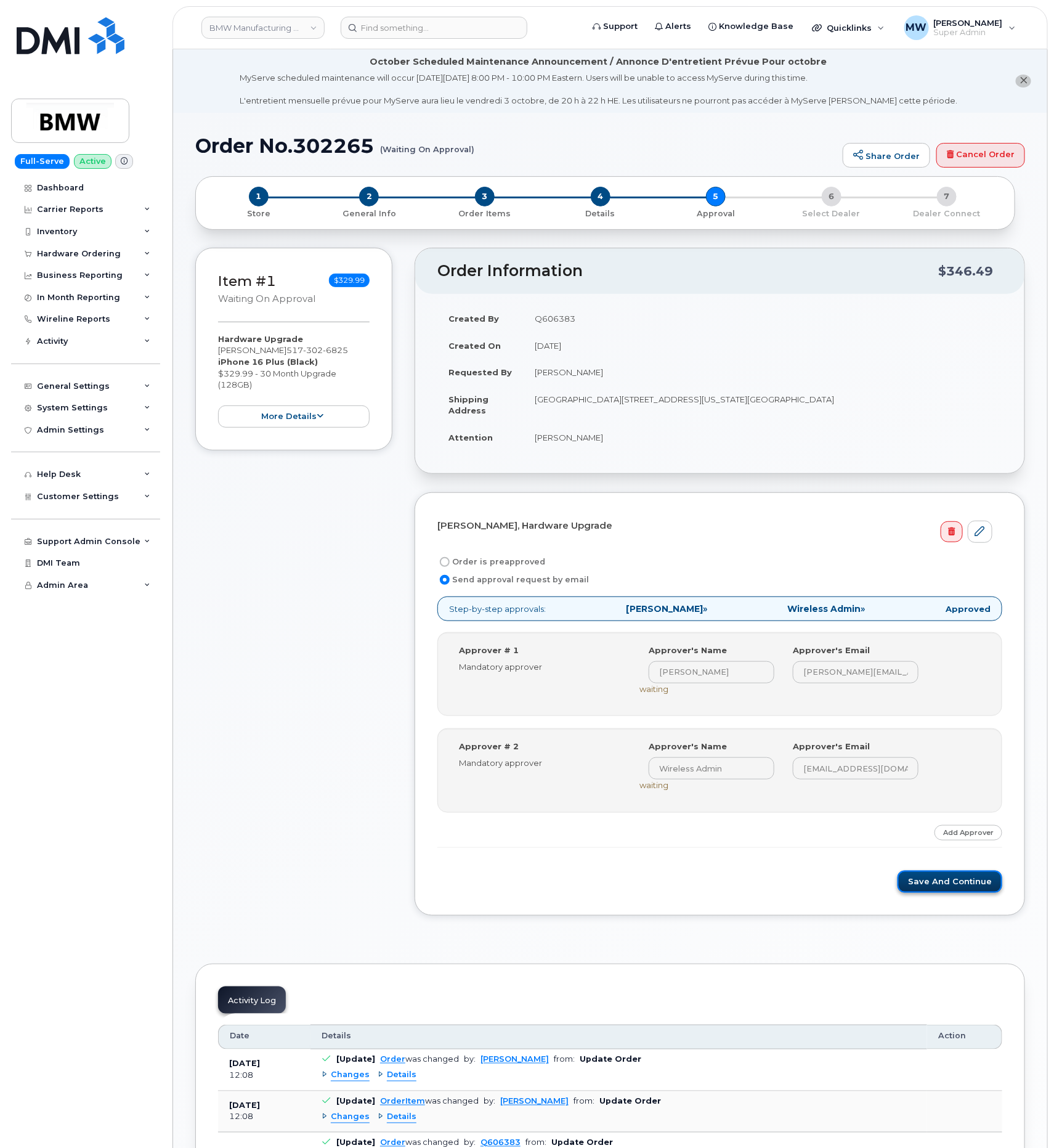
click at [953, 894] on button "Save and Continue" at bounding box center [950, 882] width 105 height 22
click at [969, 886] on button "Save and Continue" at bounding box center [950, 882] width 105 height 22
click at [951, 889] on button "Save and Continue" at bounding box center [950, 882] width 105 height 22
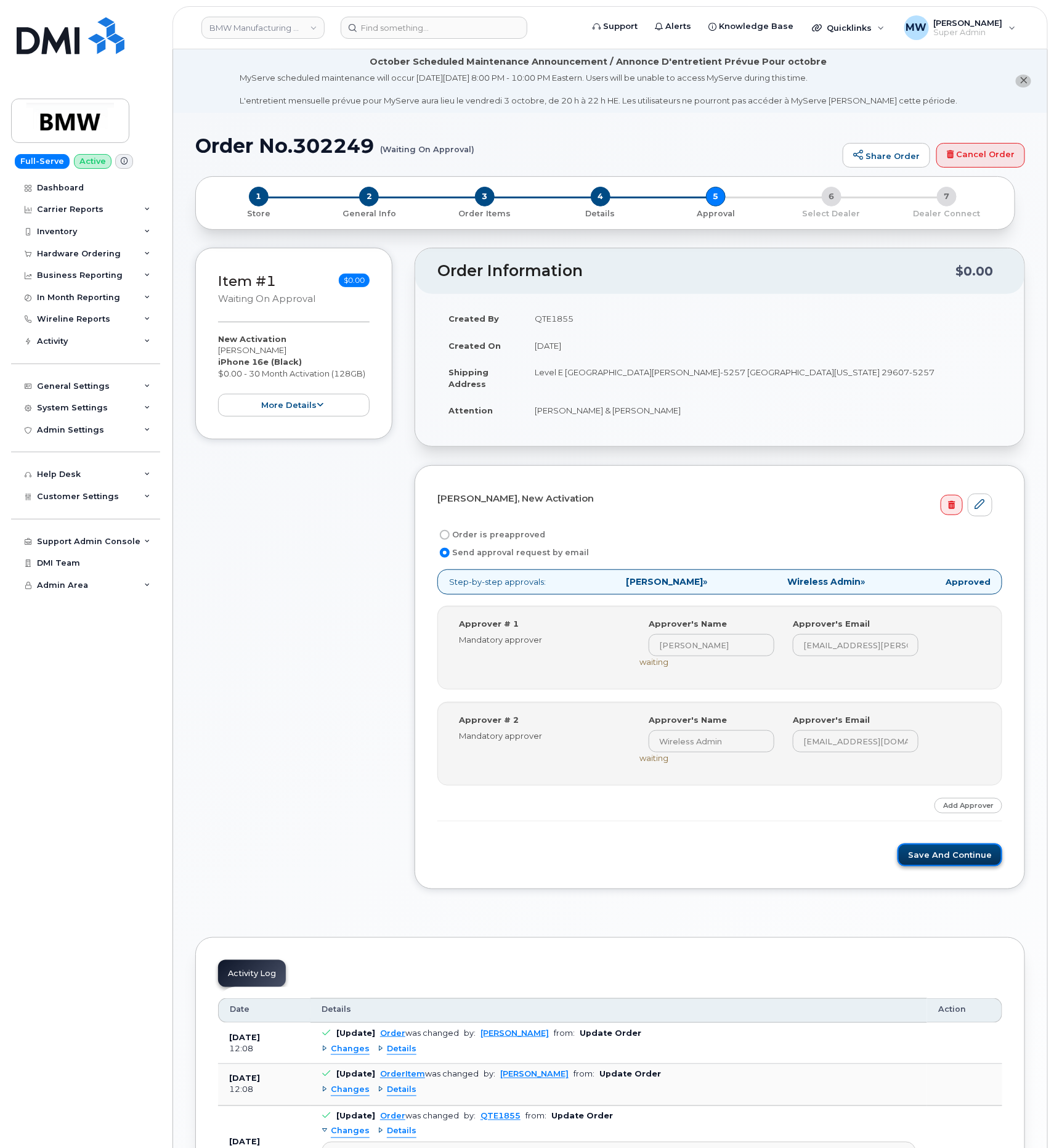
click at [953, 858] on button "Save and Continue" at bounding box center [950, 855] width 105 height 22
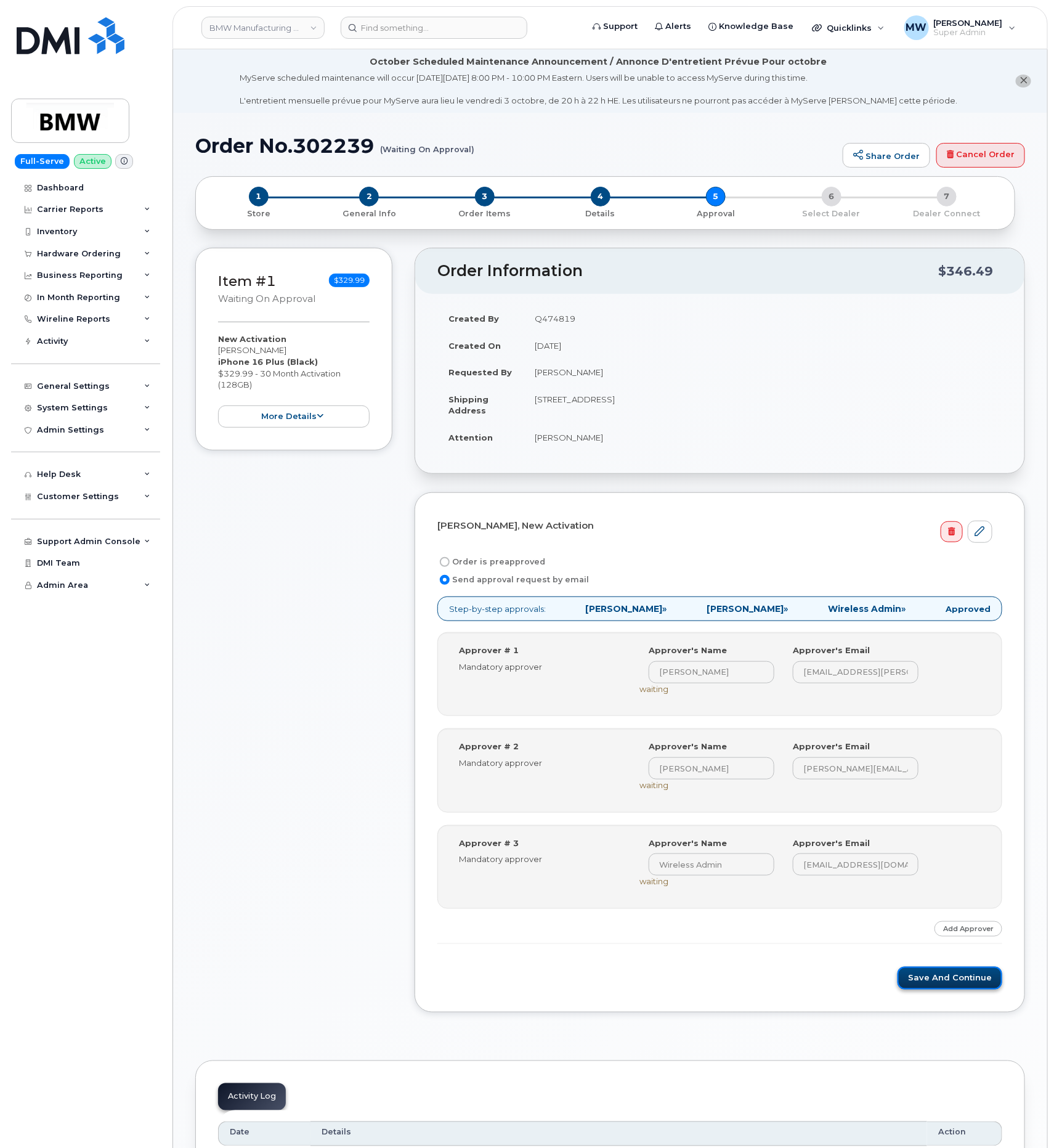
click at [949, 990] on button "Save and Continue" at bounding box center [950, 978] width 105 height 22
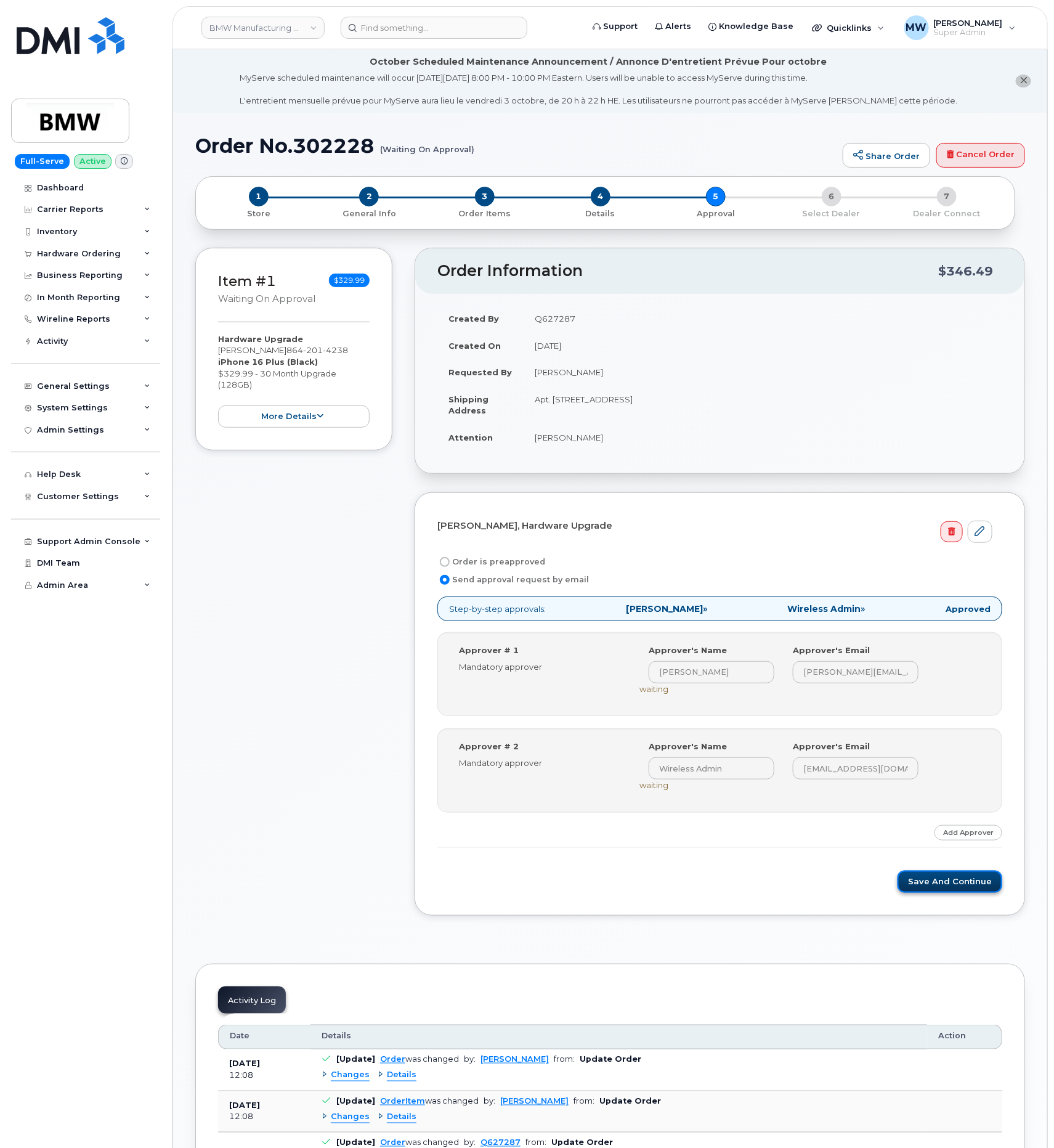
click at [967, 878] on button "Save and Continue" at bounding box center [950, 882] width 105 height 22
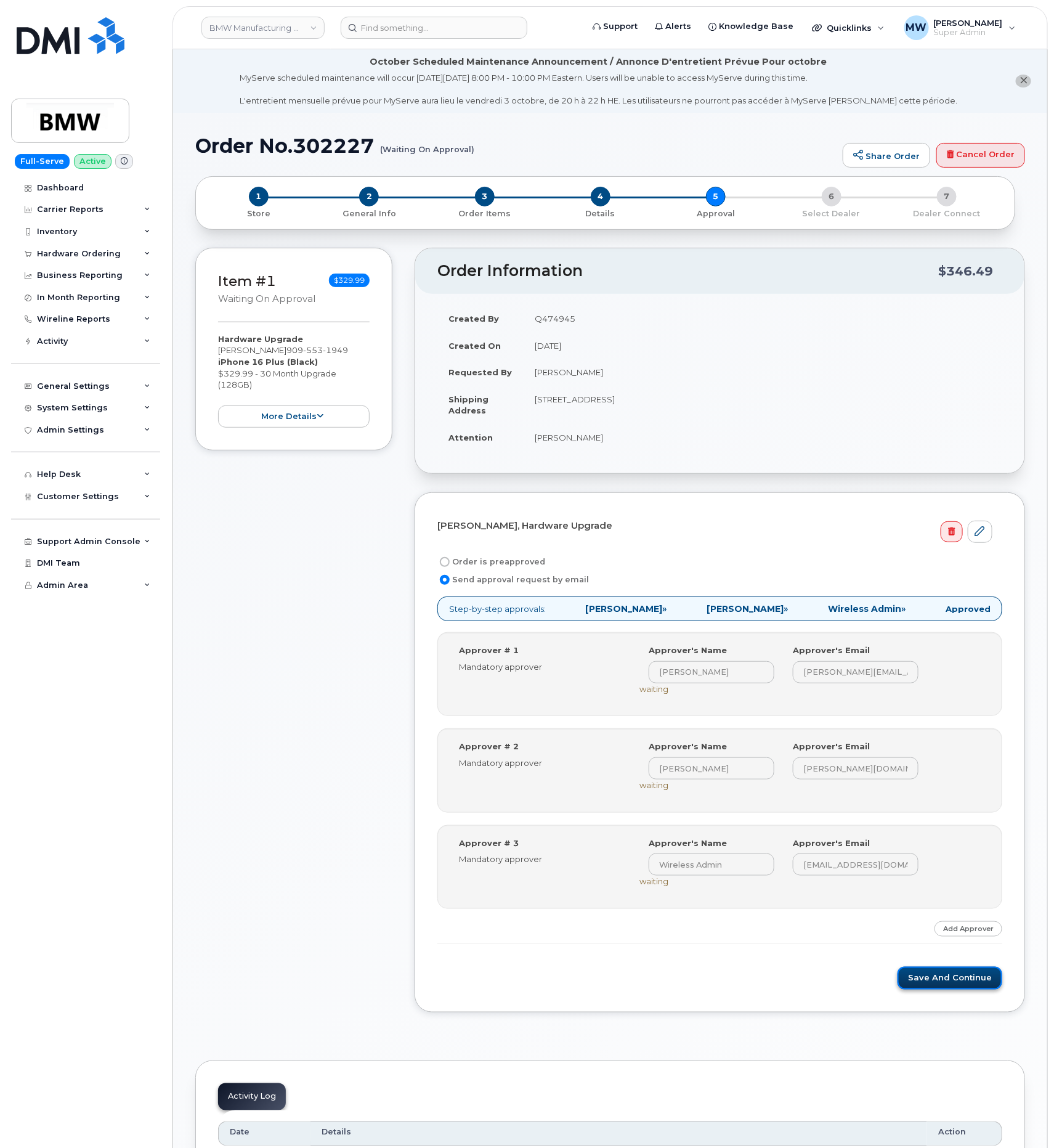
click at [952, 980] on button "Save and Continue" at bounding box center [950, 978] width 105 height 22
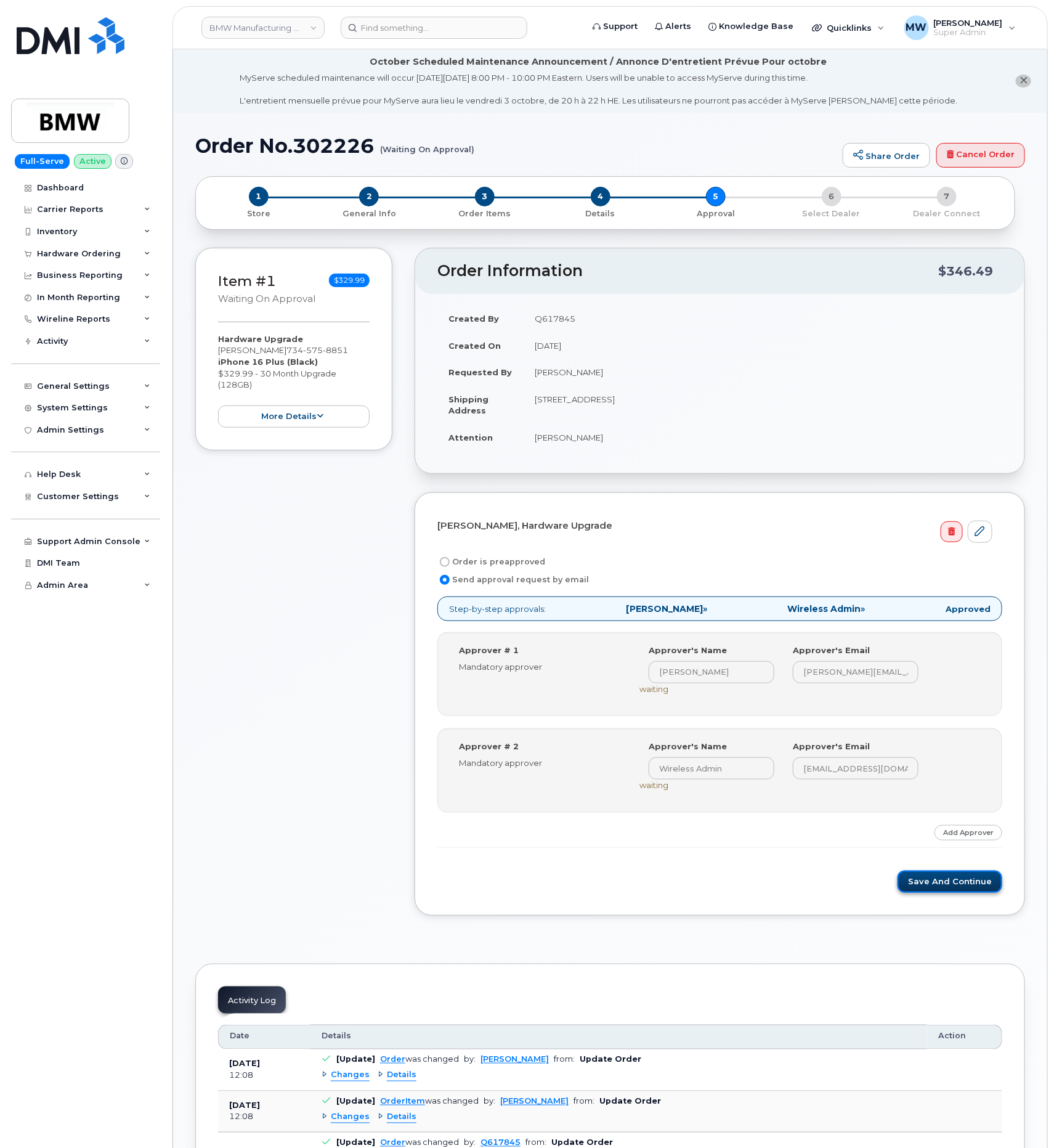
click at [937, 888] on button "Save and Continue" at bounding box center [950, 882] width 105 height 22
click at [954, 894] on button "Save and Continue" at bounding box center [950, 882] width 105 height 22
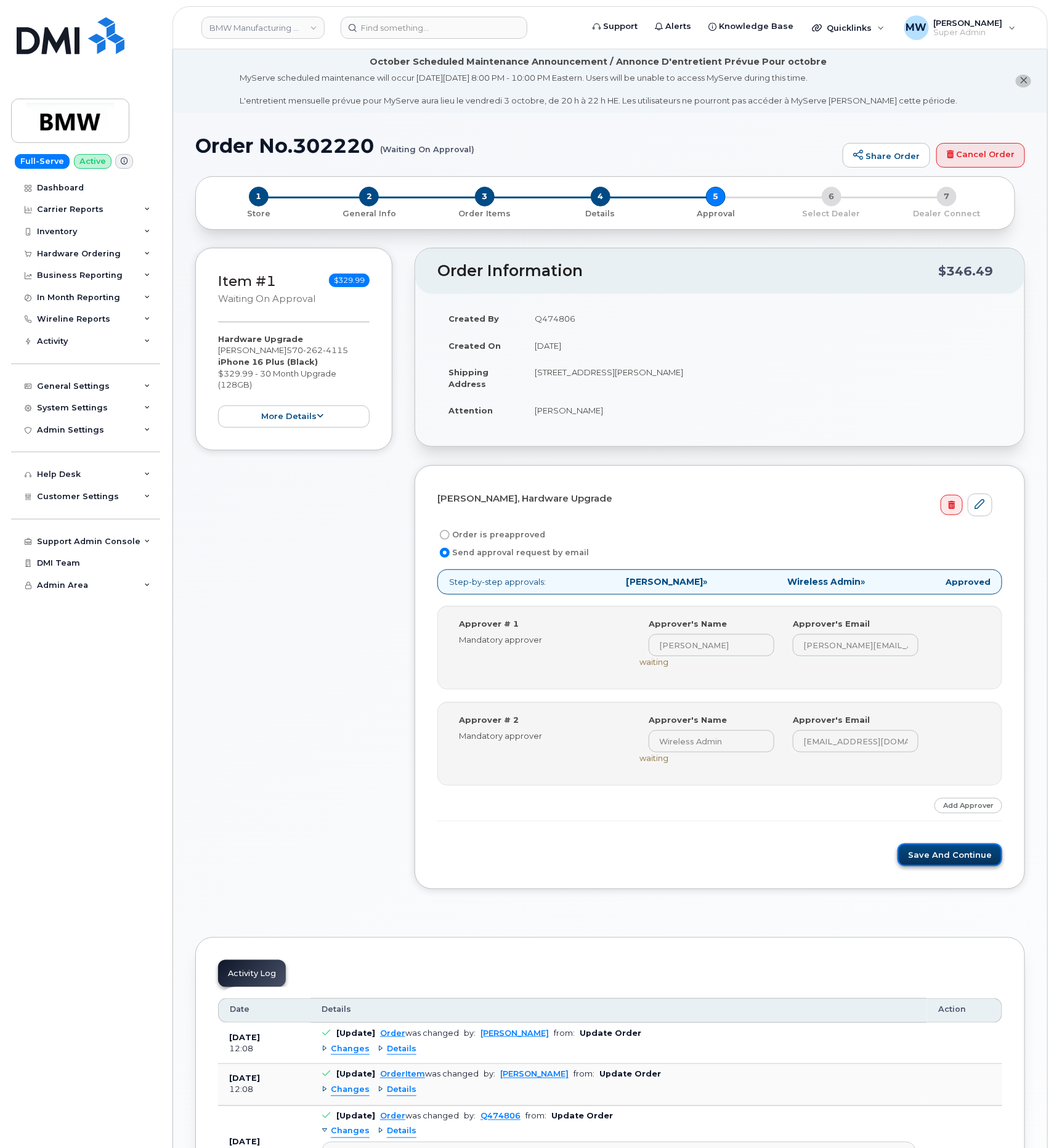
click at [967, 866] on button "Save and Continue" at bounding box center [950, 855] width 105 height 22
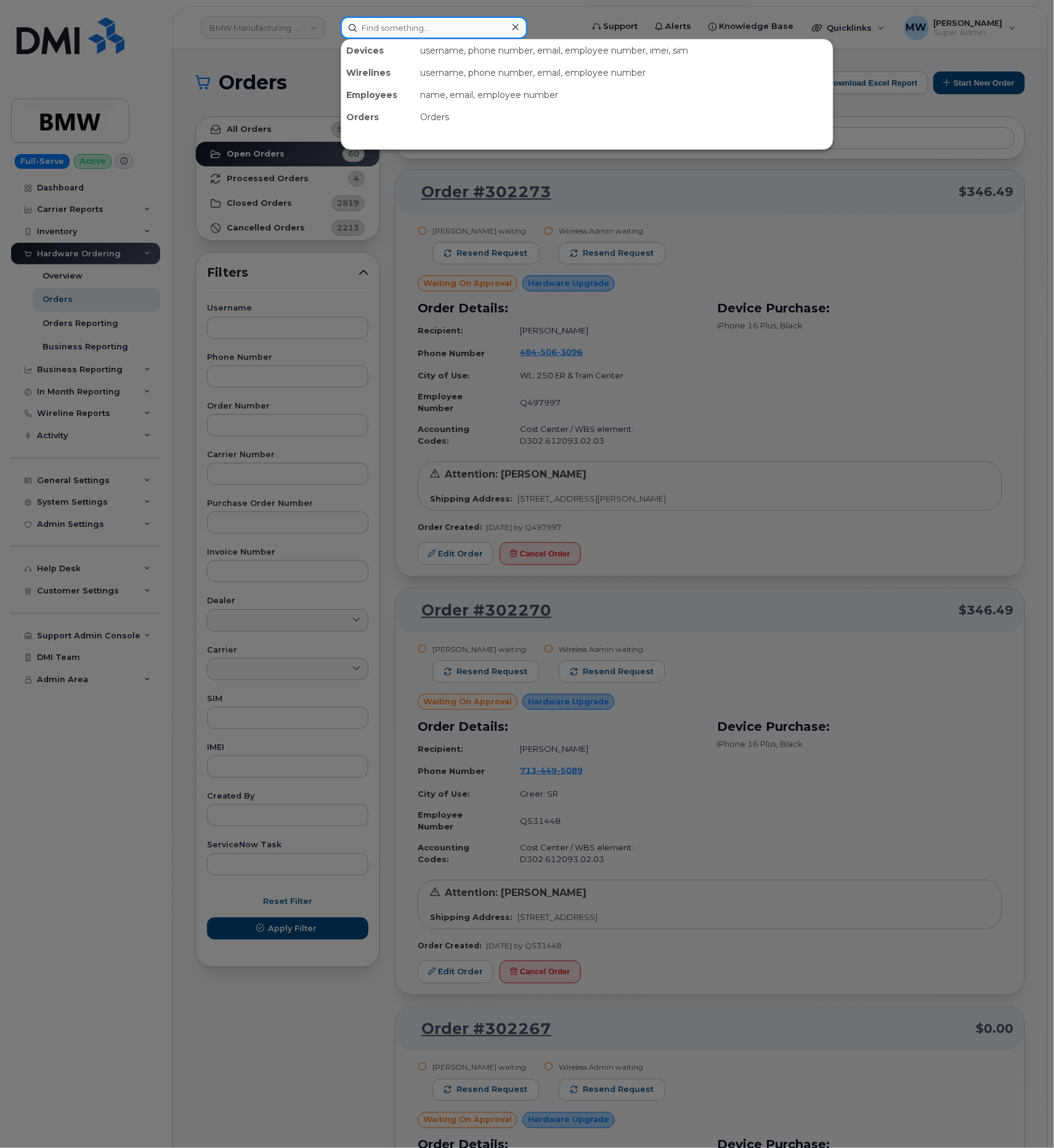
click at [462, 36] on input at bounding box center [434, 28] width 187 height 22
paste input "[PERSON_NAME]"
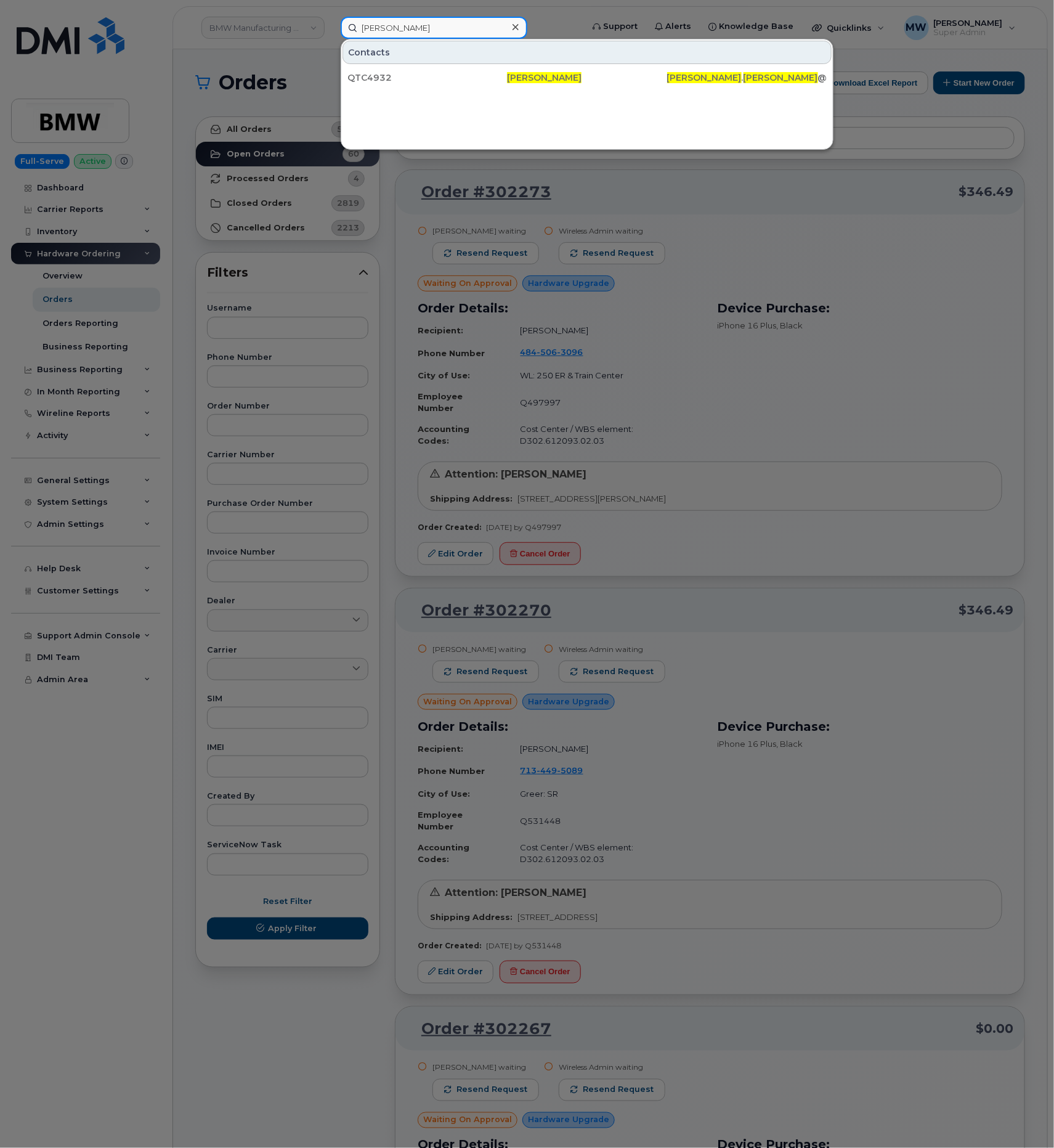
type input "[PERSON_NAME]"
click at [405, 62] on div "Contacts" at bounding box center [587, 52] width 489 height 23
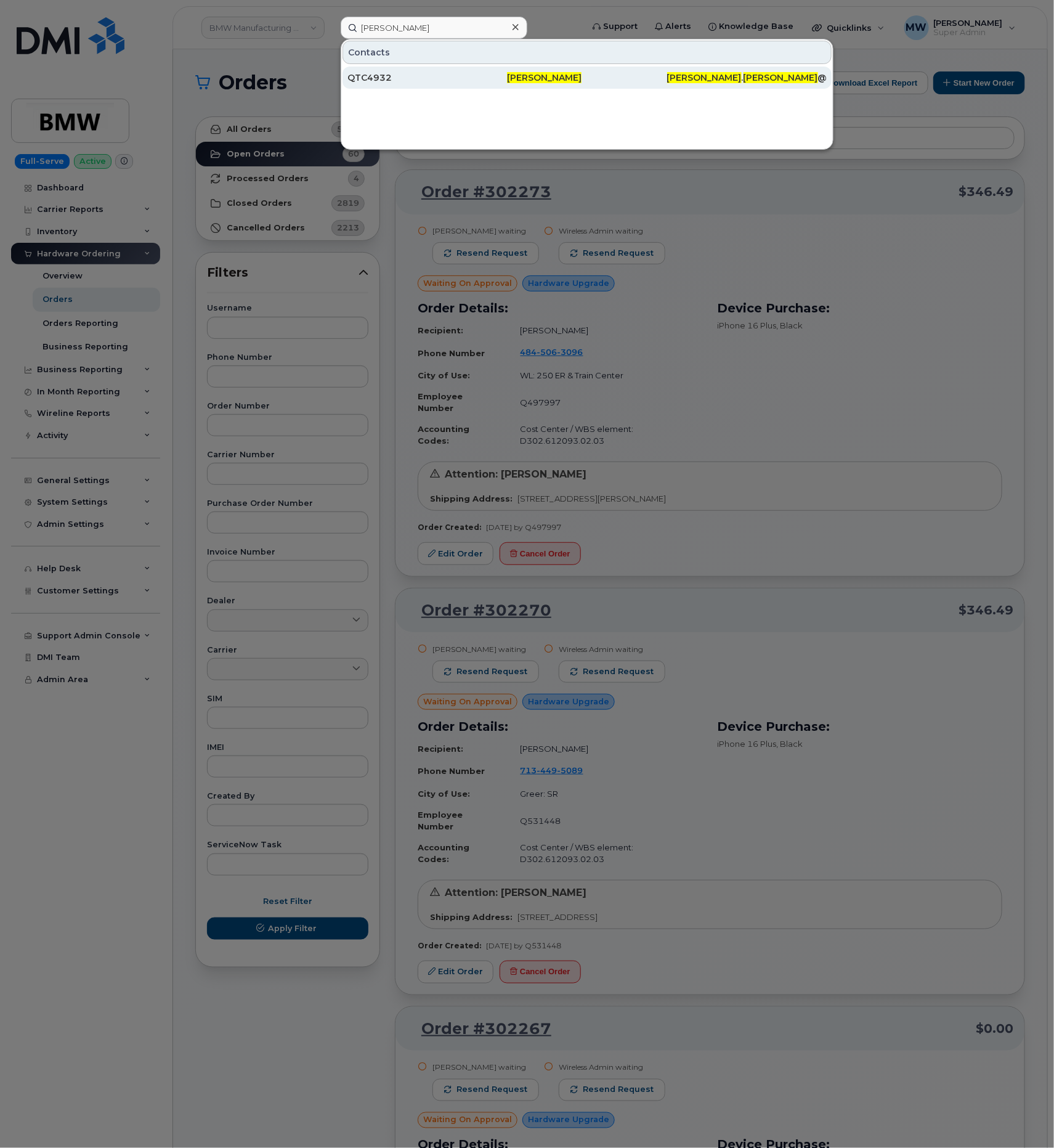
click at [411, 74] on div "QTC4932" at bounding box center [427, 77] width 160 height 12
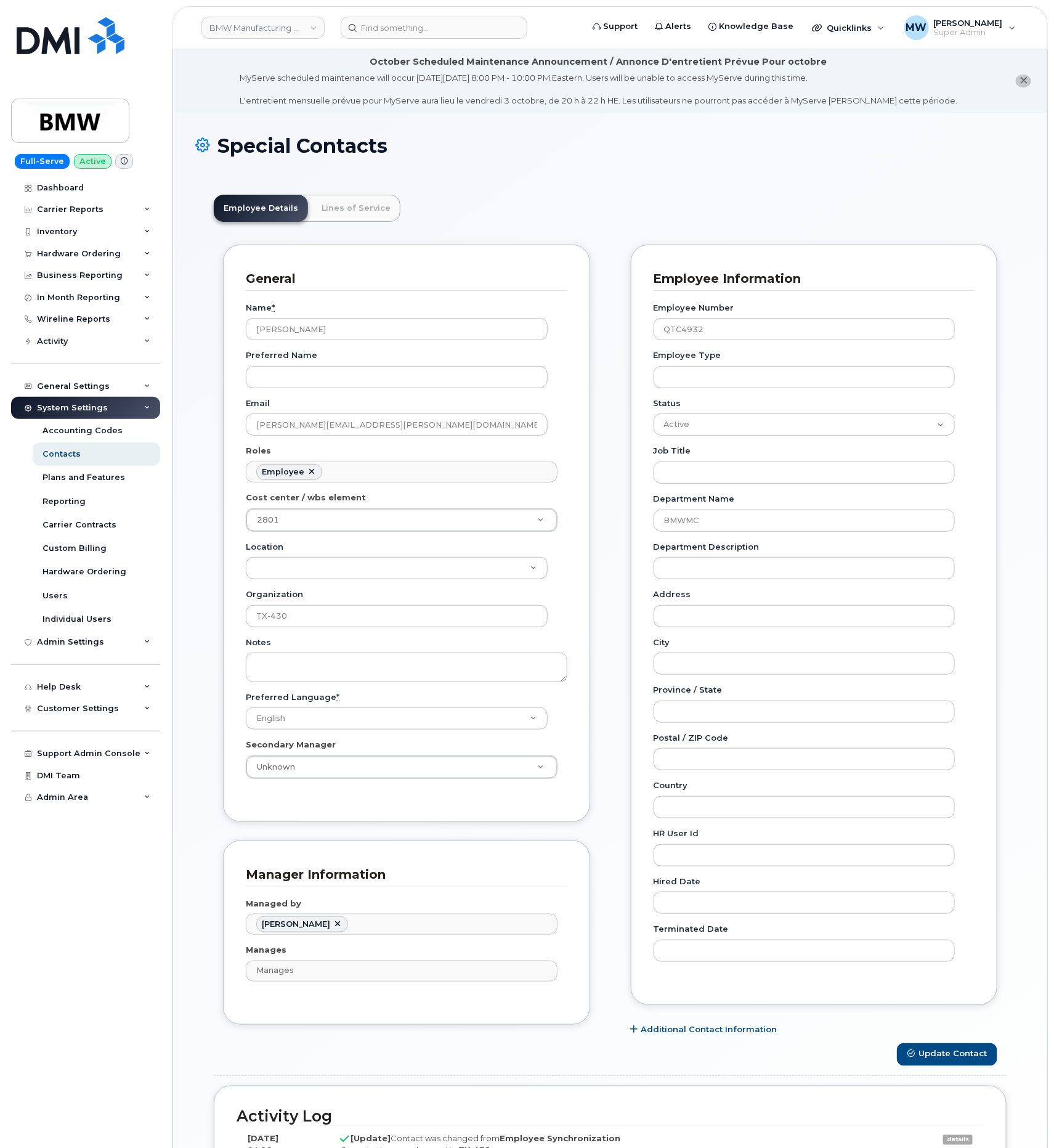
scroll to position [37, 0]
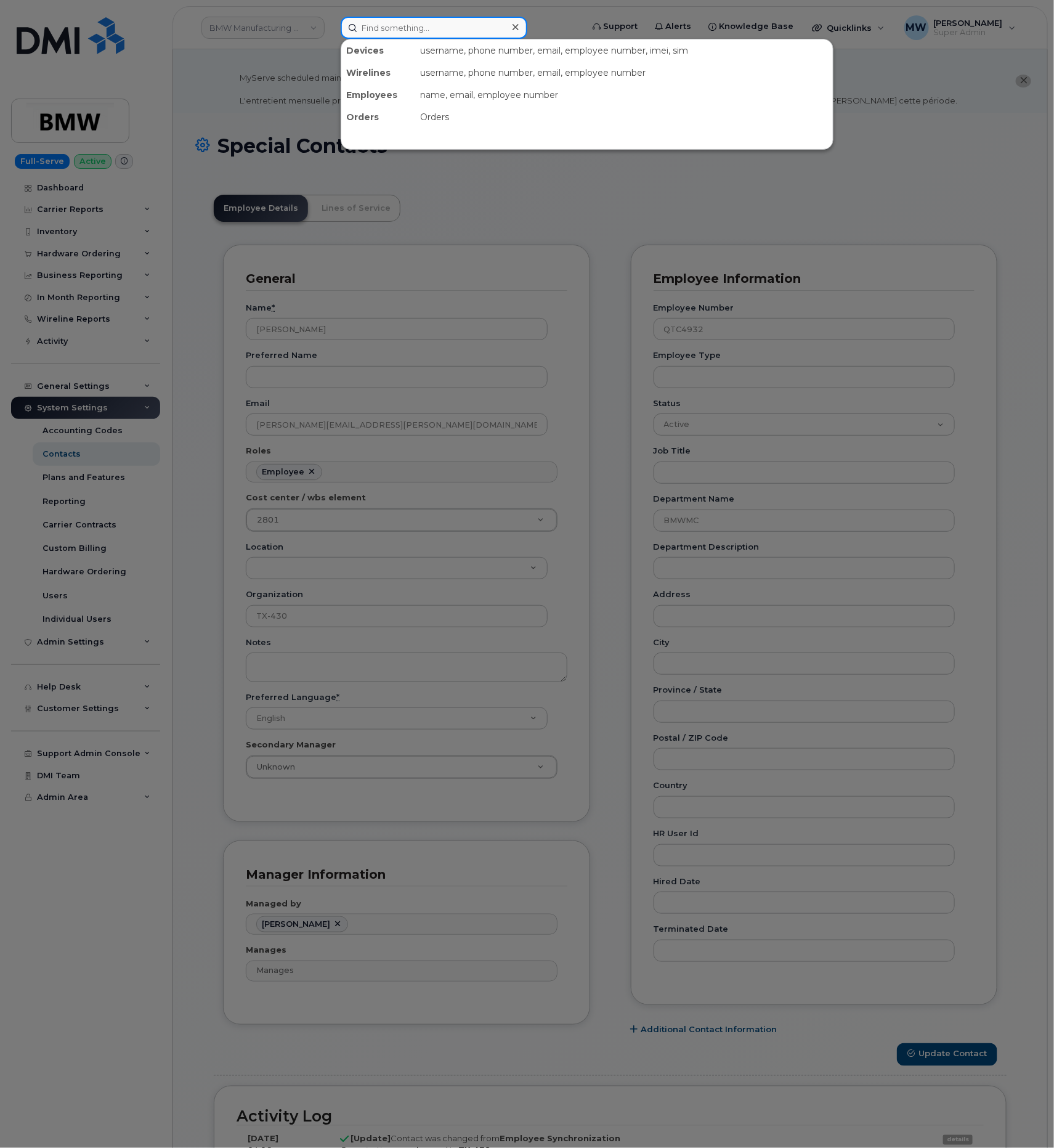
click at [499, 26] on input at bounding box center [434, 28] width 187 height 22
paste input "Erin Williams"
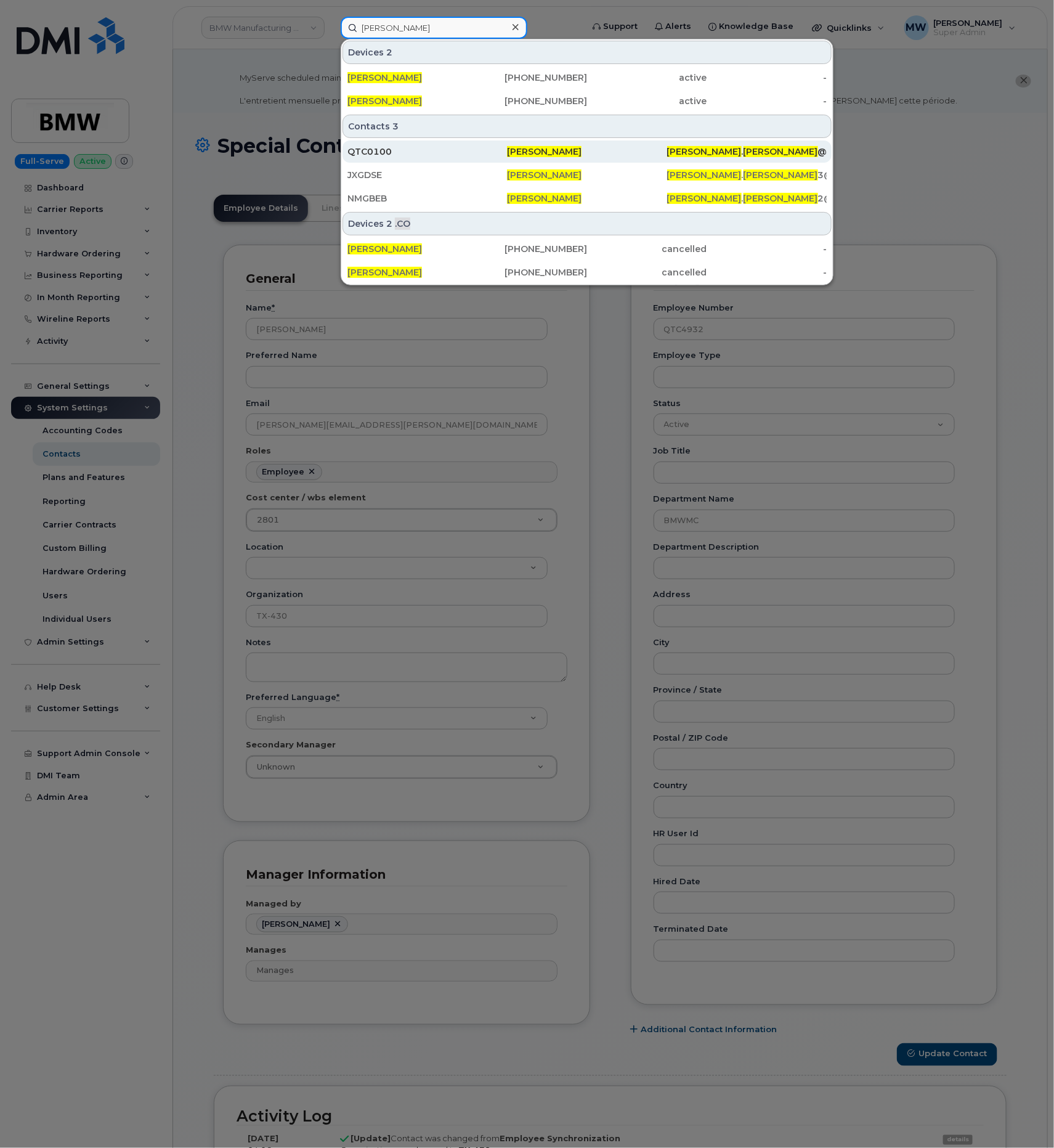
type input "Erin Williams"
click at [675, 163] on div "erin . williams @bmwmc.com" at bounding box center [747, 152] width 160 height 22
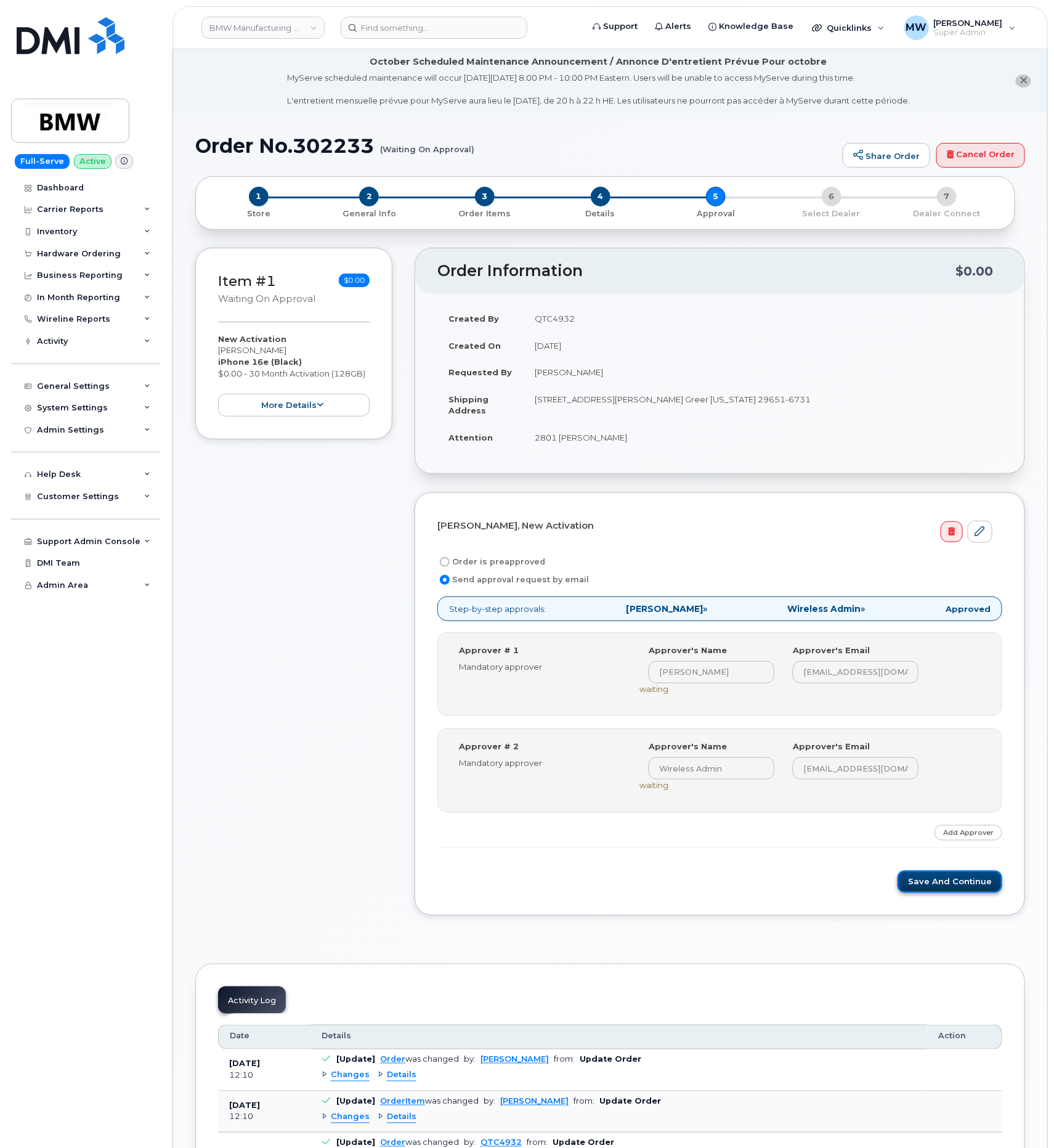
click at [967, 890] on button "Save and Continue" at bounding box center [950, 882] width 105 height 22
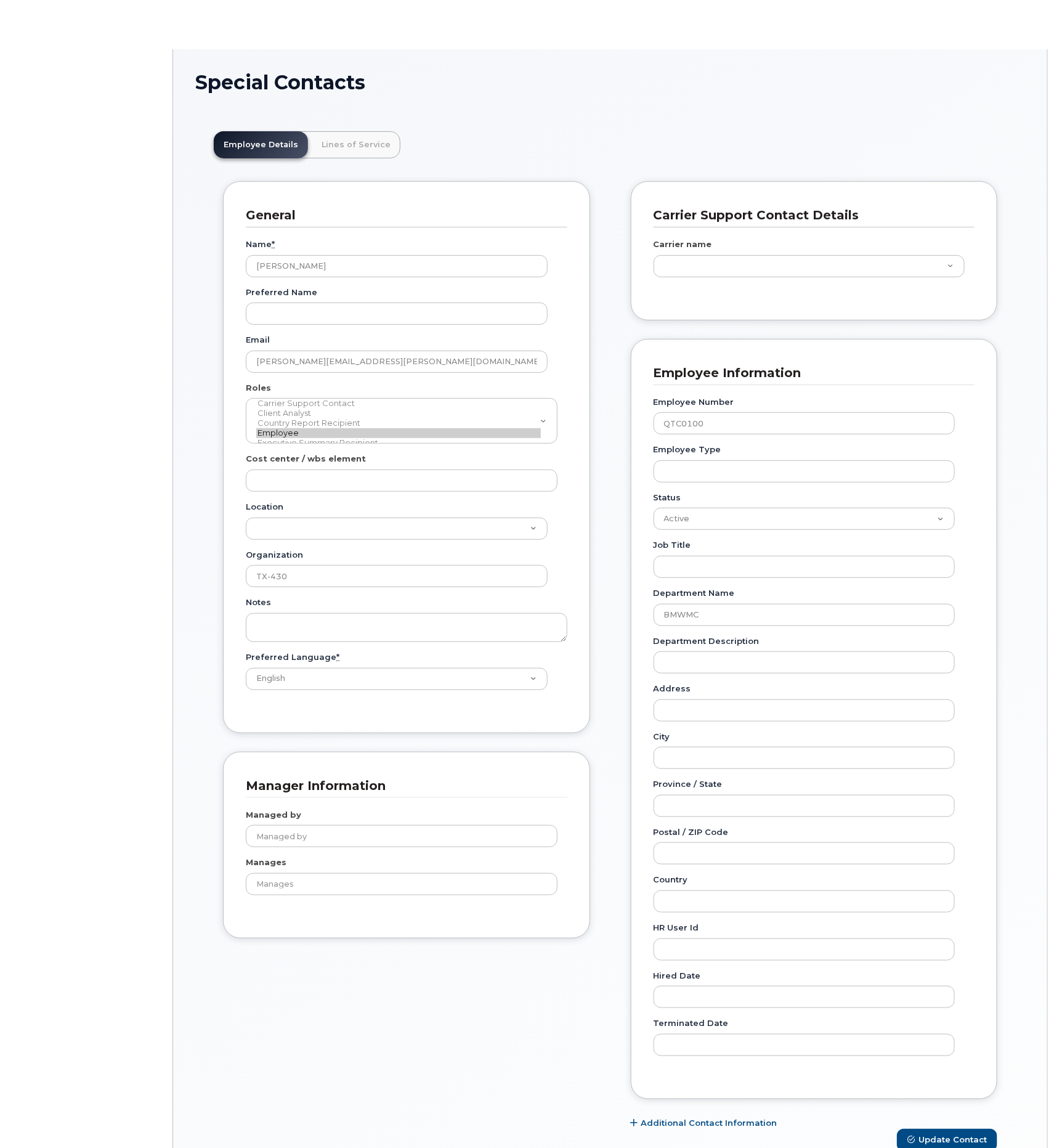
type input "14966783"
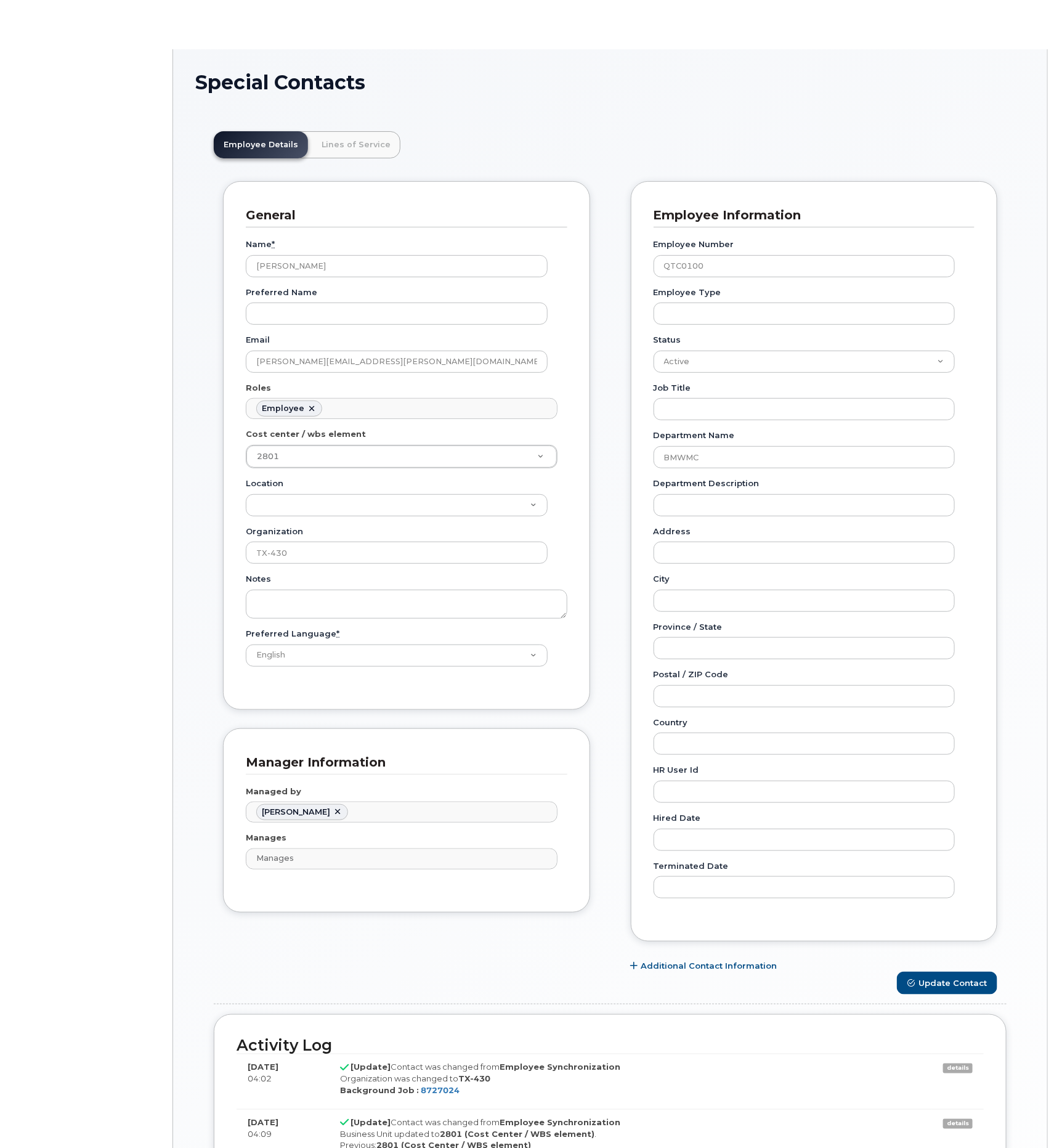
scroll to position [37, 0]
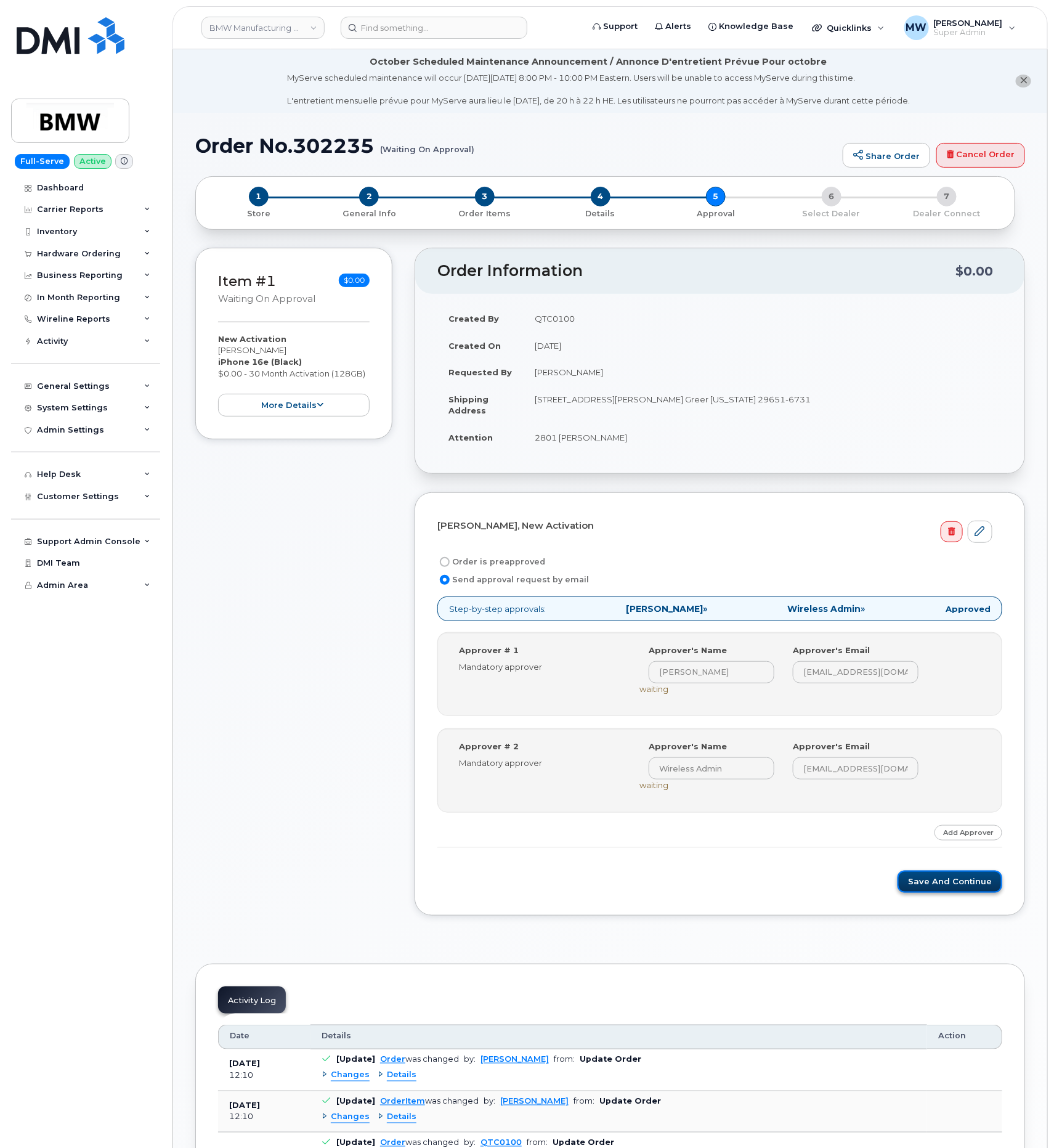
click at [971, 884] on button "Save and Continue" at bounding box center [950, 882] width 105 height 22
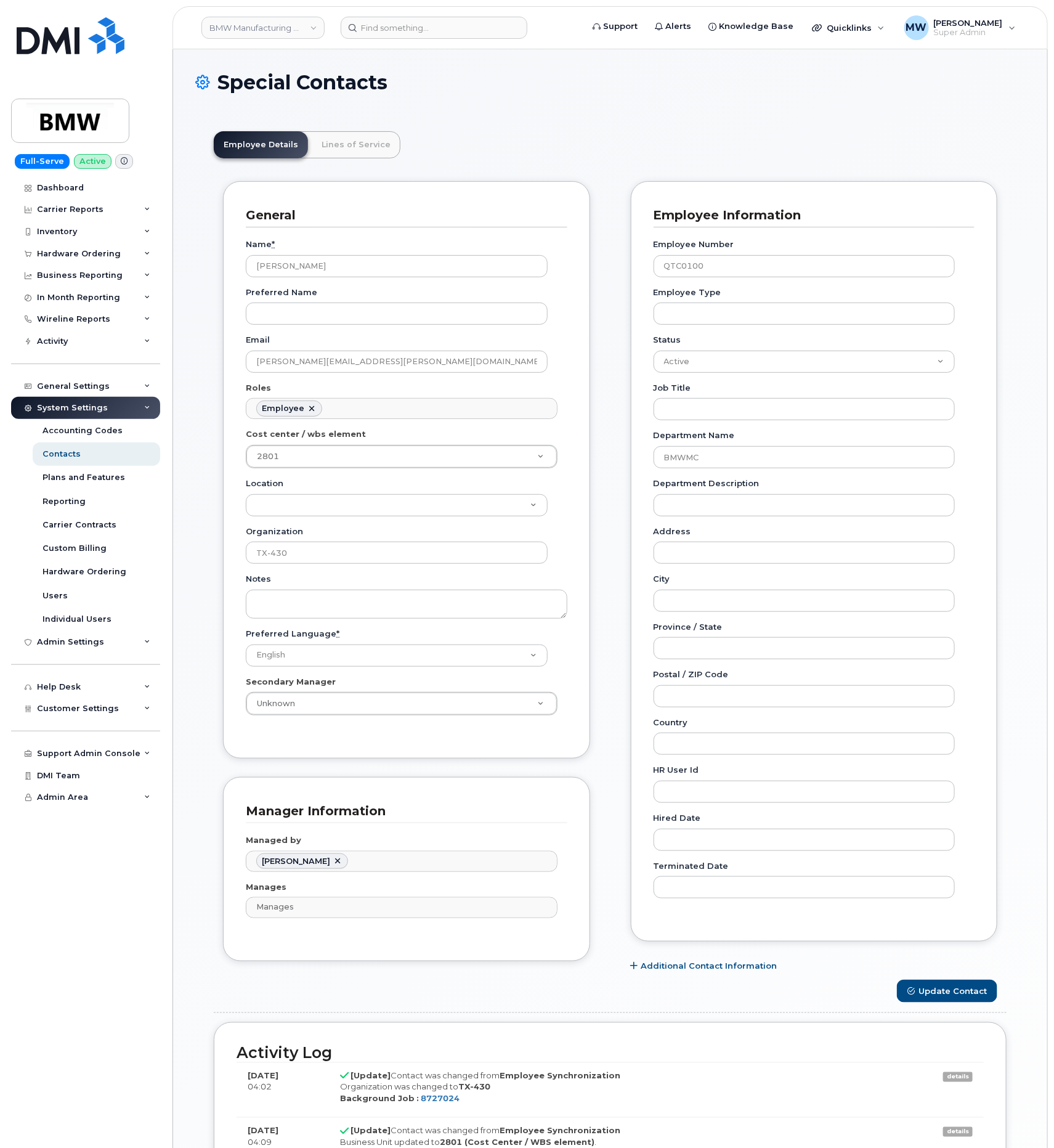
scroll to position [37, 0]
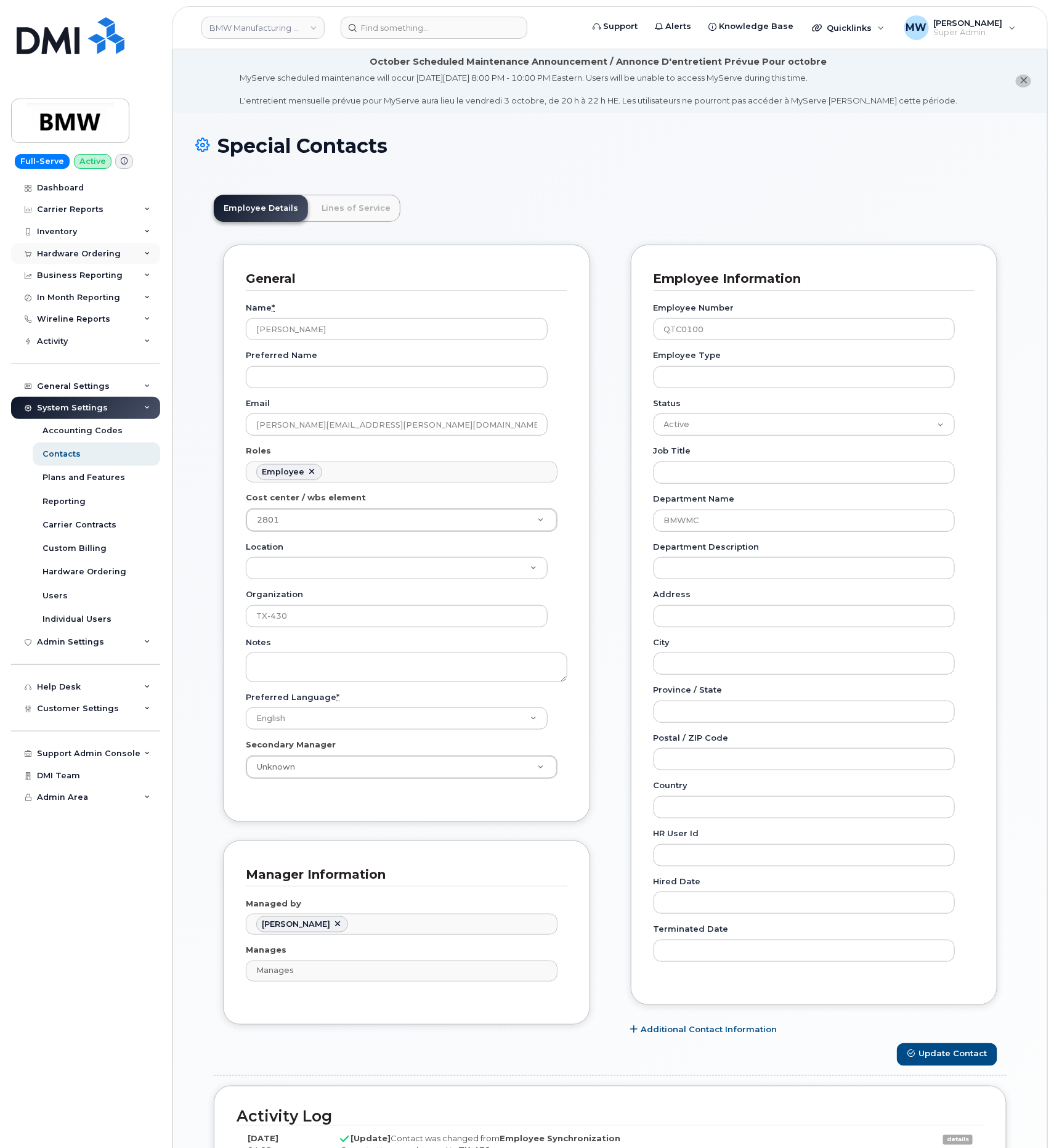
click at [56, 262] on div "Hardware Ordering" at bounding box center [86, 254] width 149 height 22
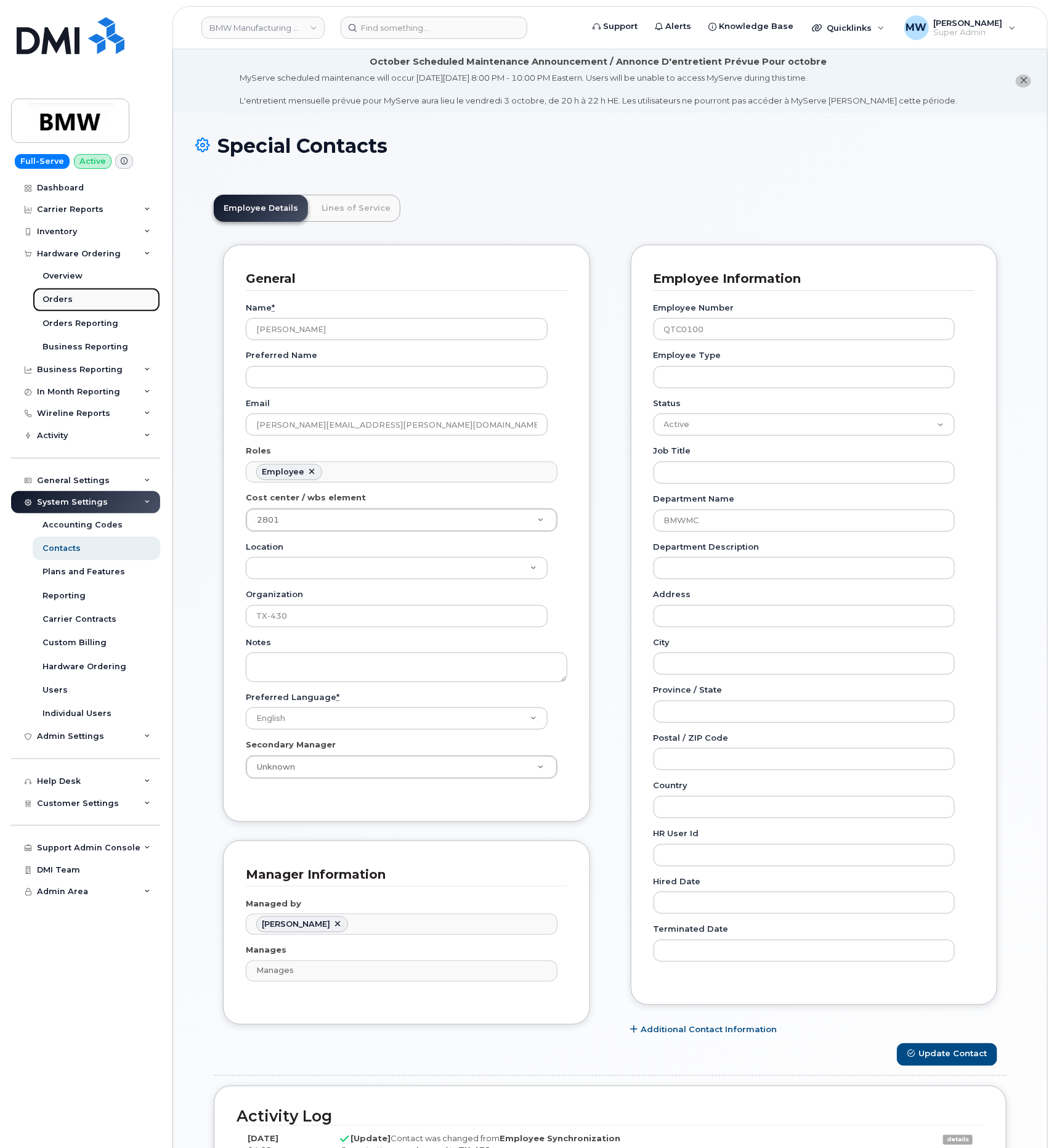
click at [59, 302] on div "Orders" at bounding box center [58, 299] width 30 height 11
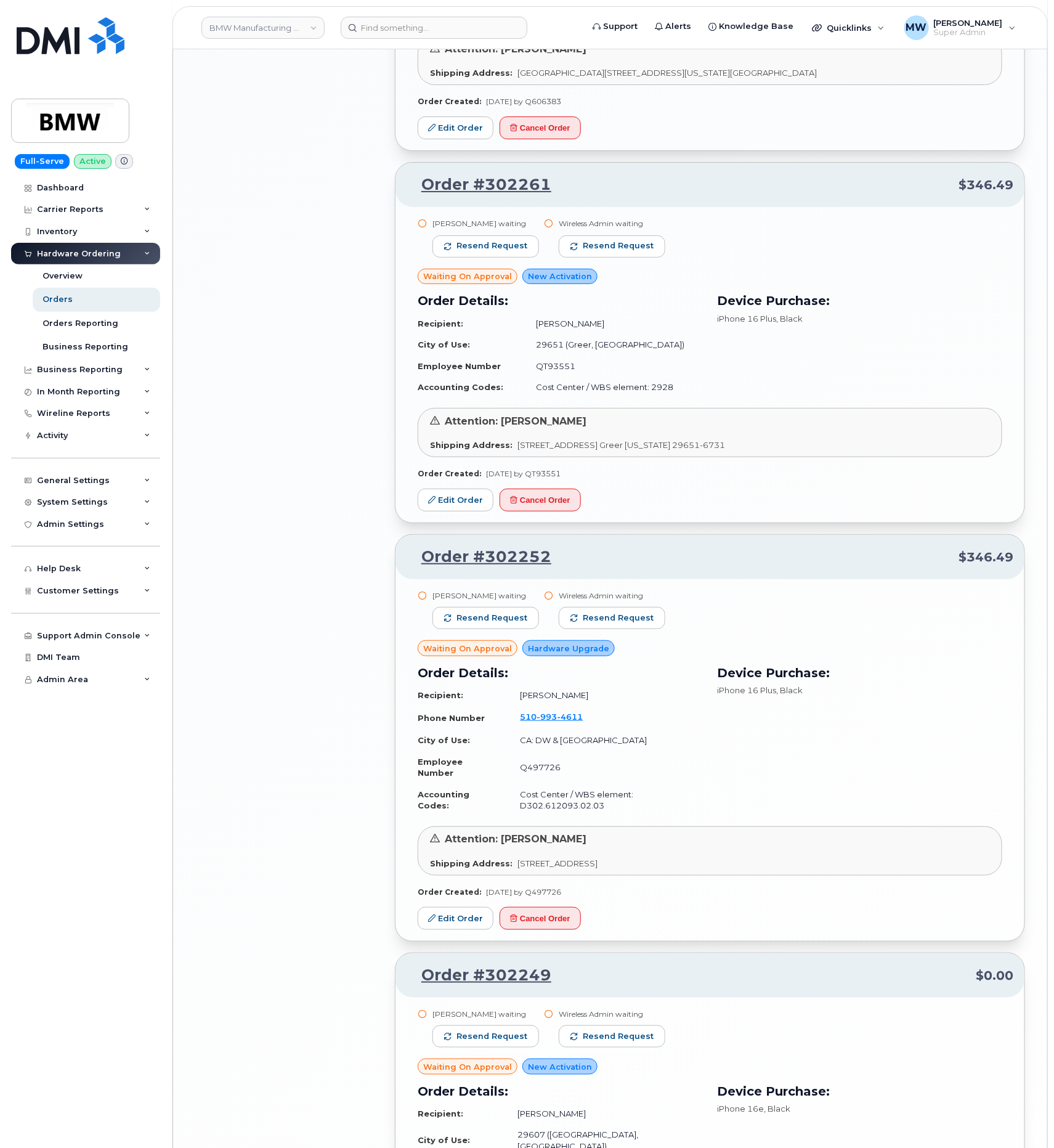
scroll to position [2317, 0]
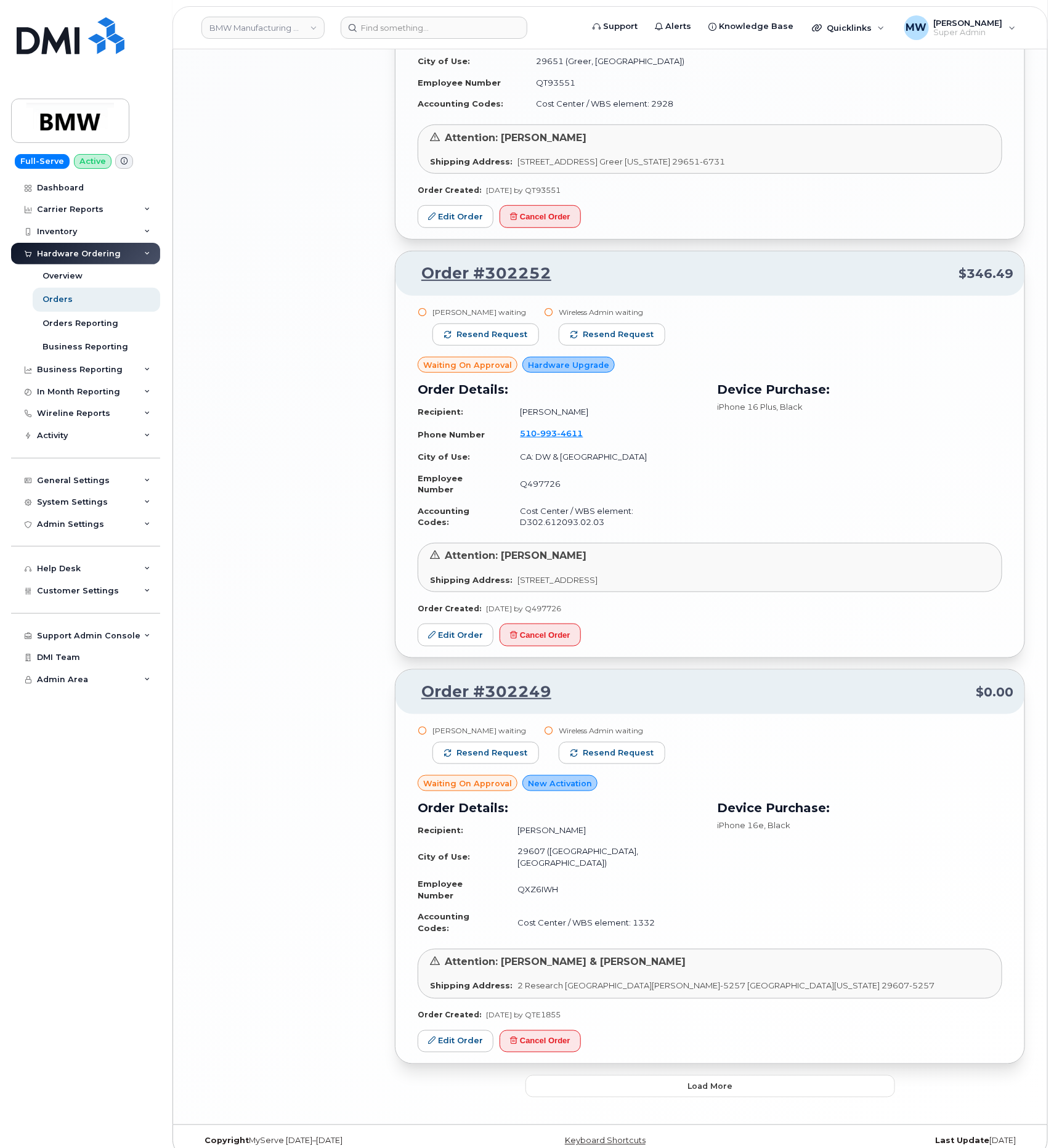
click at [724, 1081] on span "Load more" at bounding box center [710, 1086] width 45 height 12
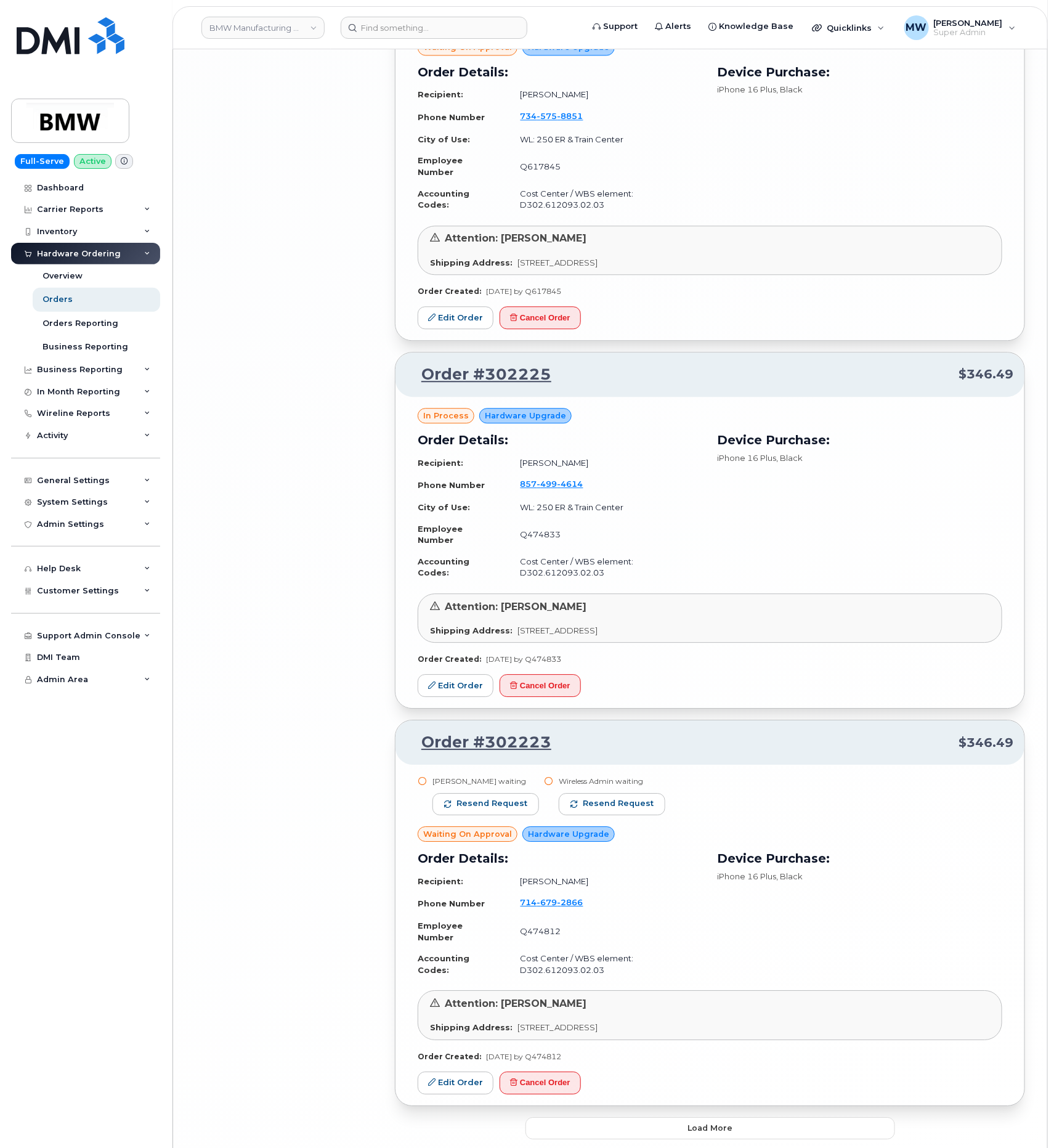
scroll to position [5494, 0]
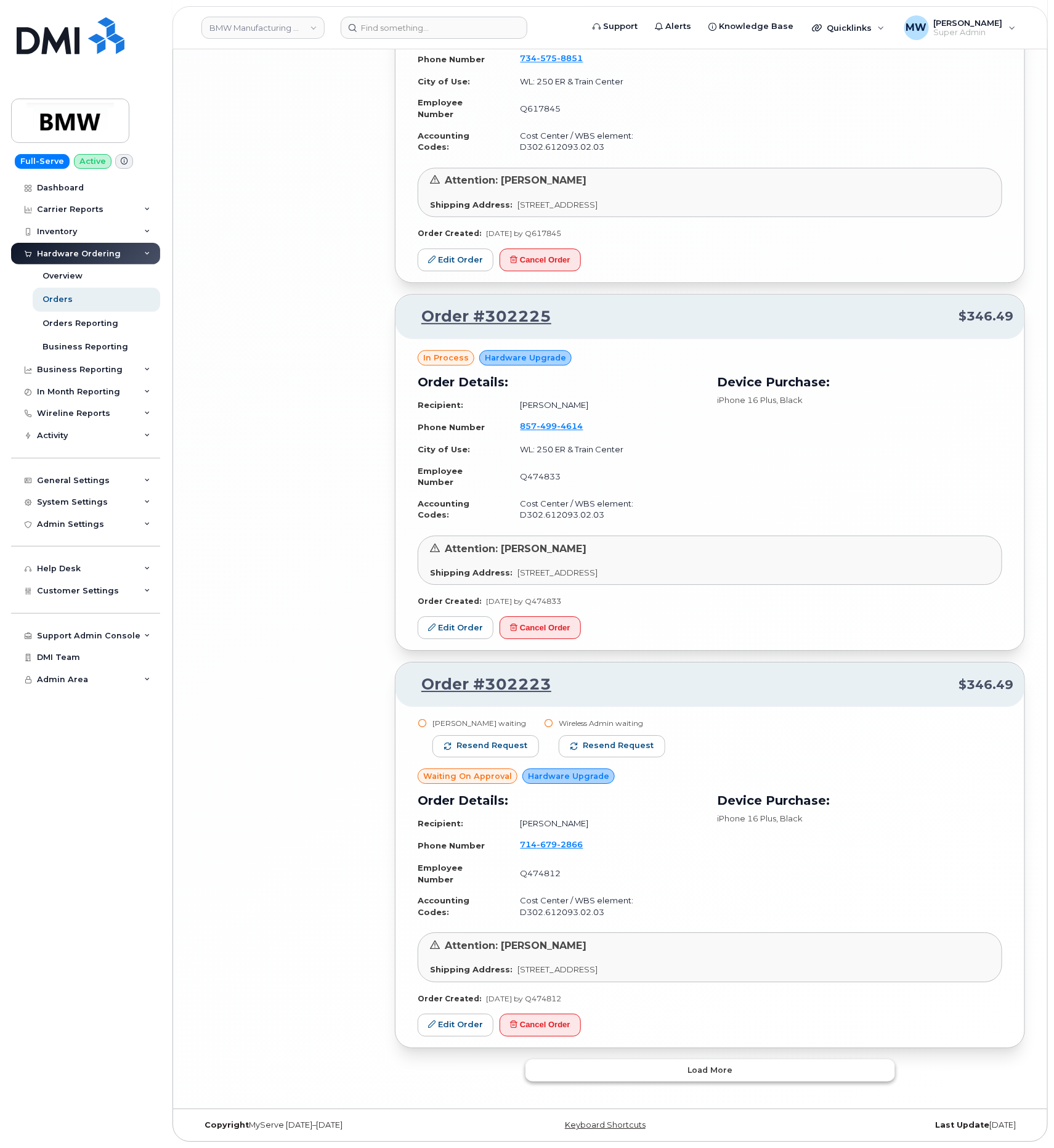
click at [772, 1077] on button "Load more" at bounding box center [710, 1071] width 370 height 22
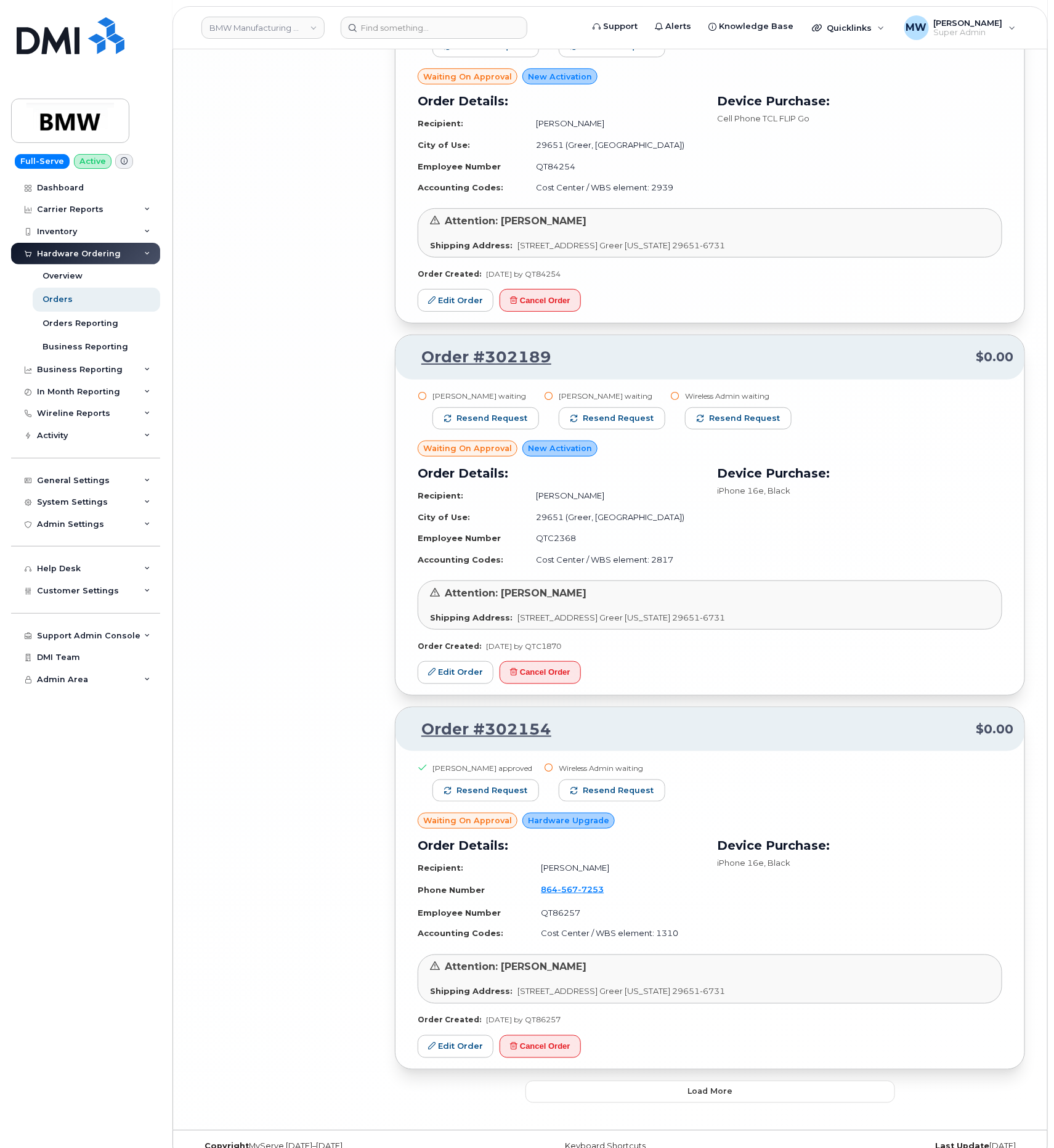
scroll to position [8568, 0]
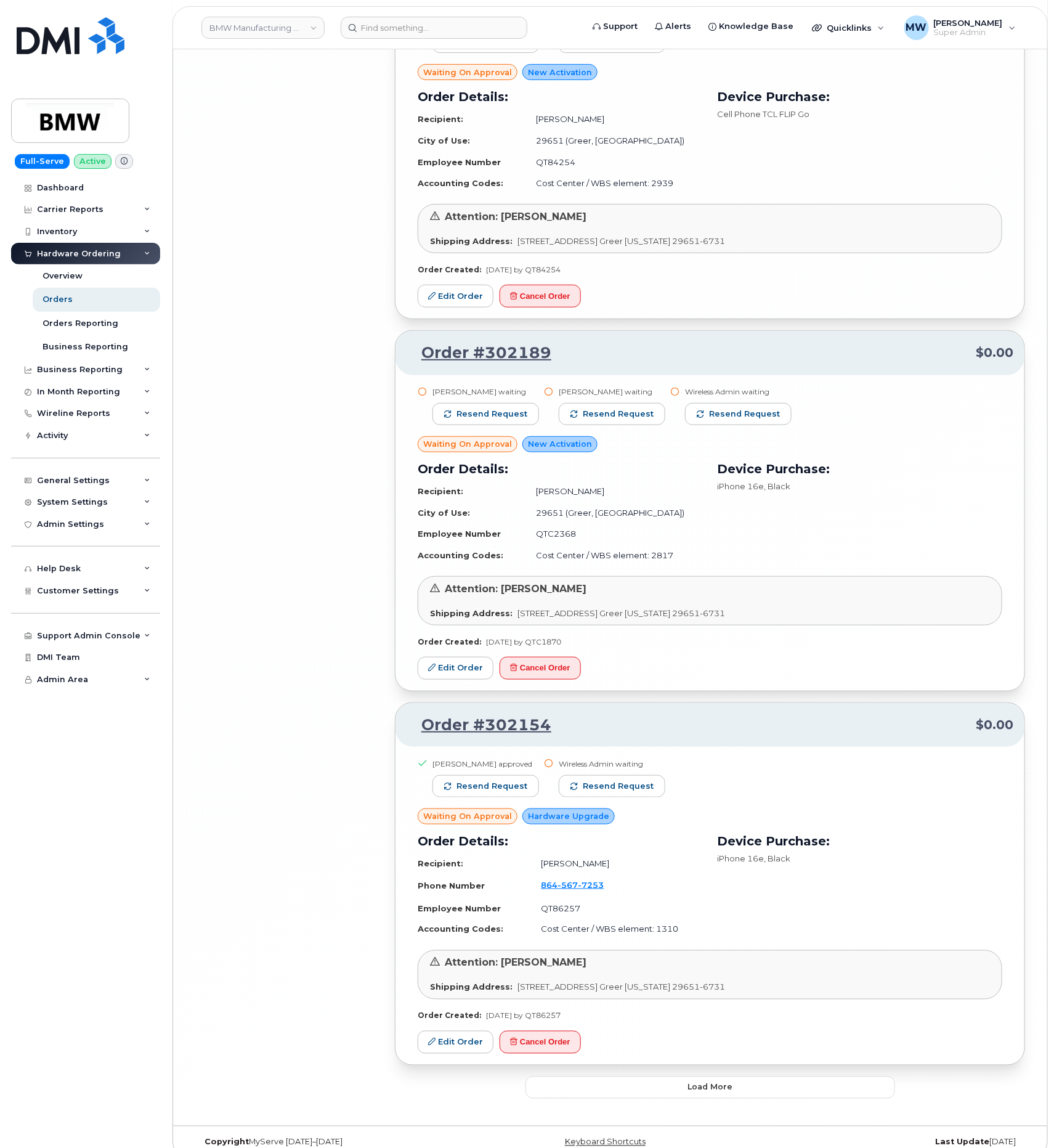
click at [666, 1081] on button "Load more" at bounding box center [710, 1088] width 370 height 22
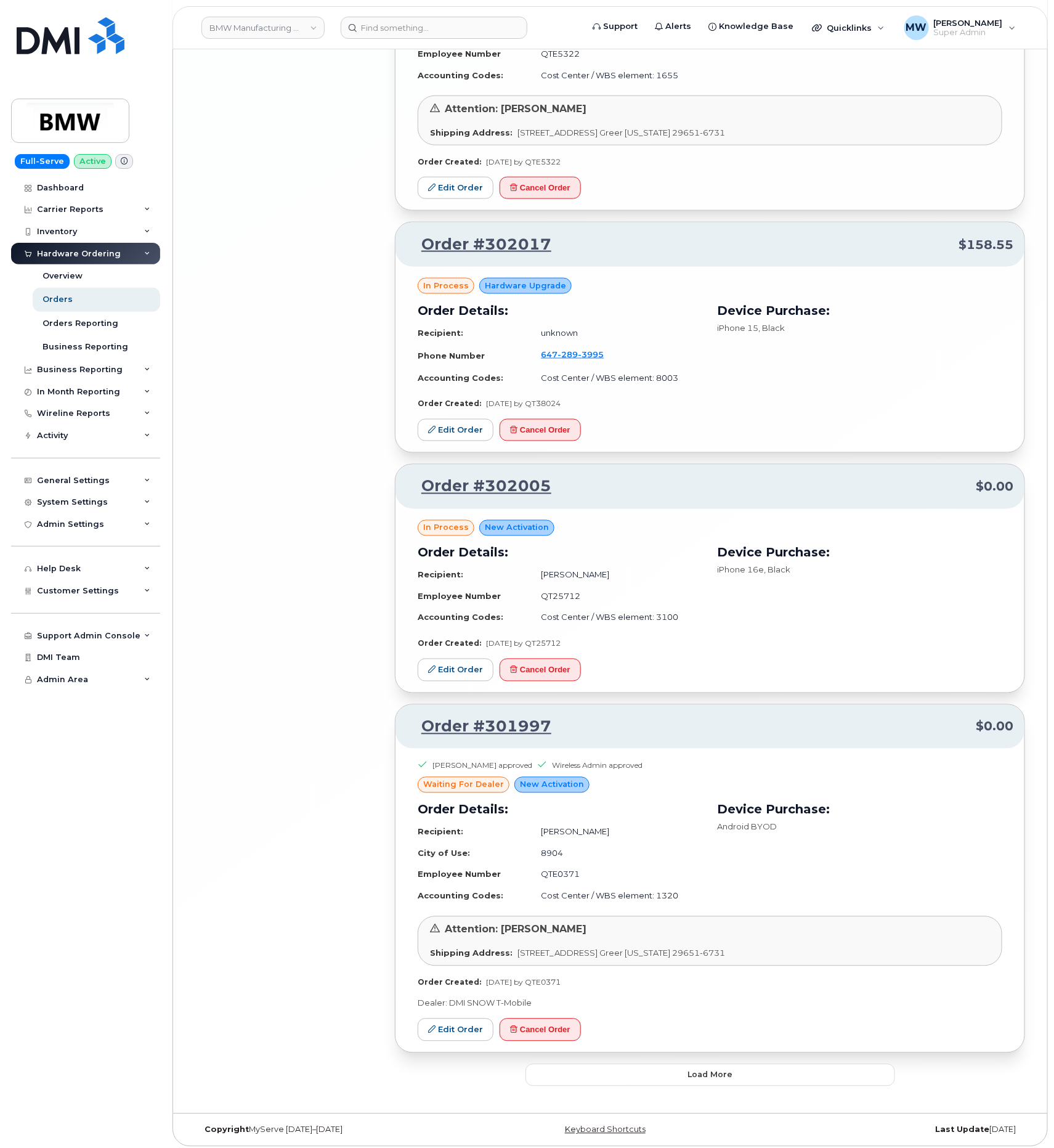
scroll to position [11170, 0]
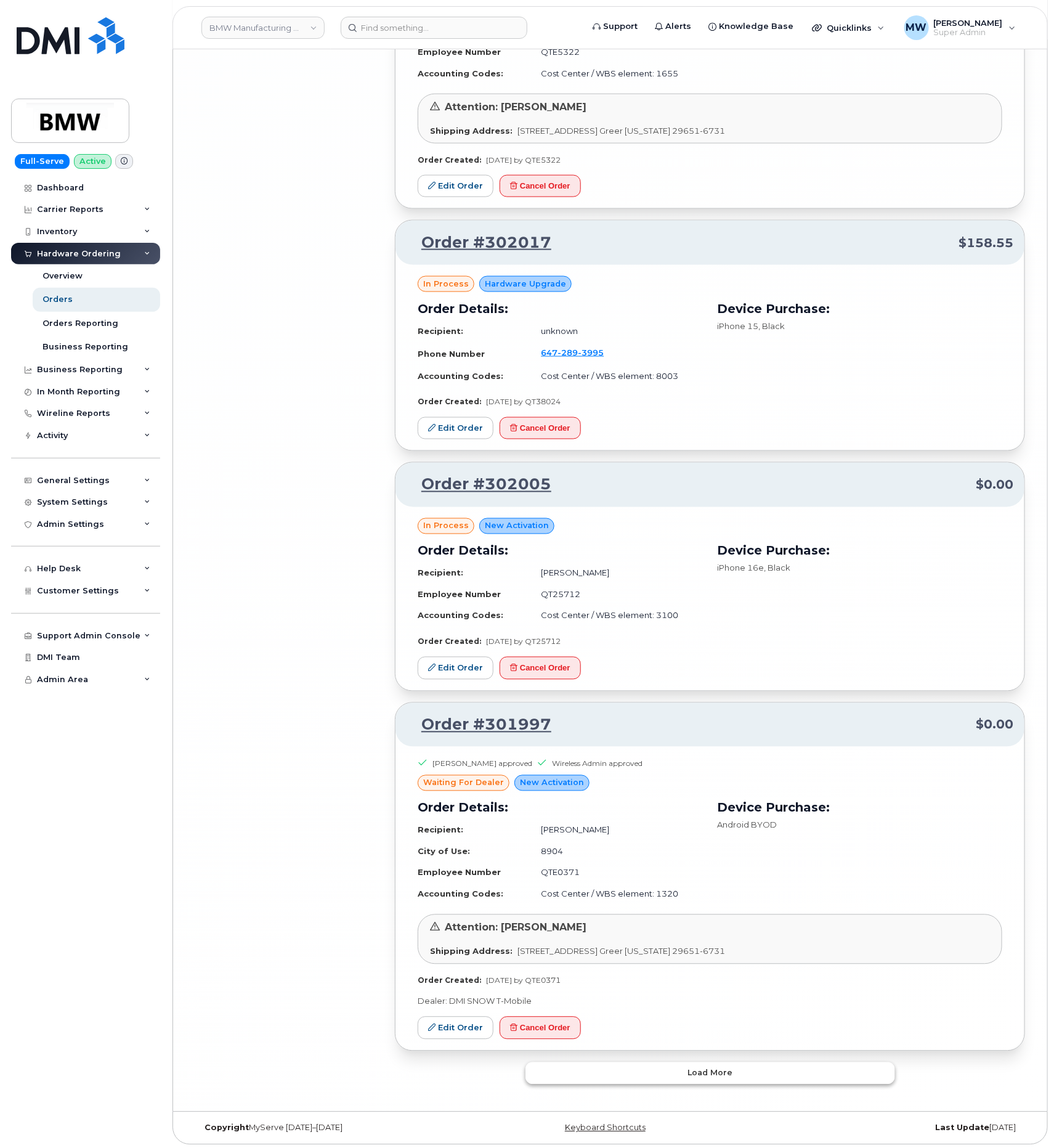
click at [694, 1070] on span "Load more" at bounding box center [710, 1073] width 45 height 12
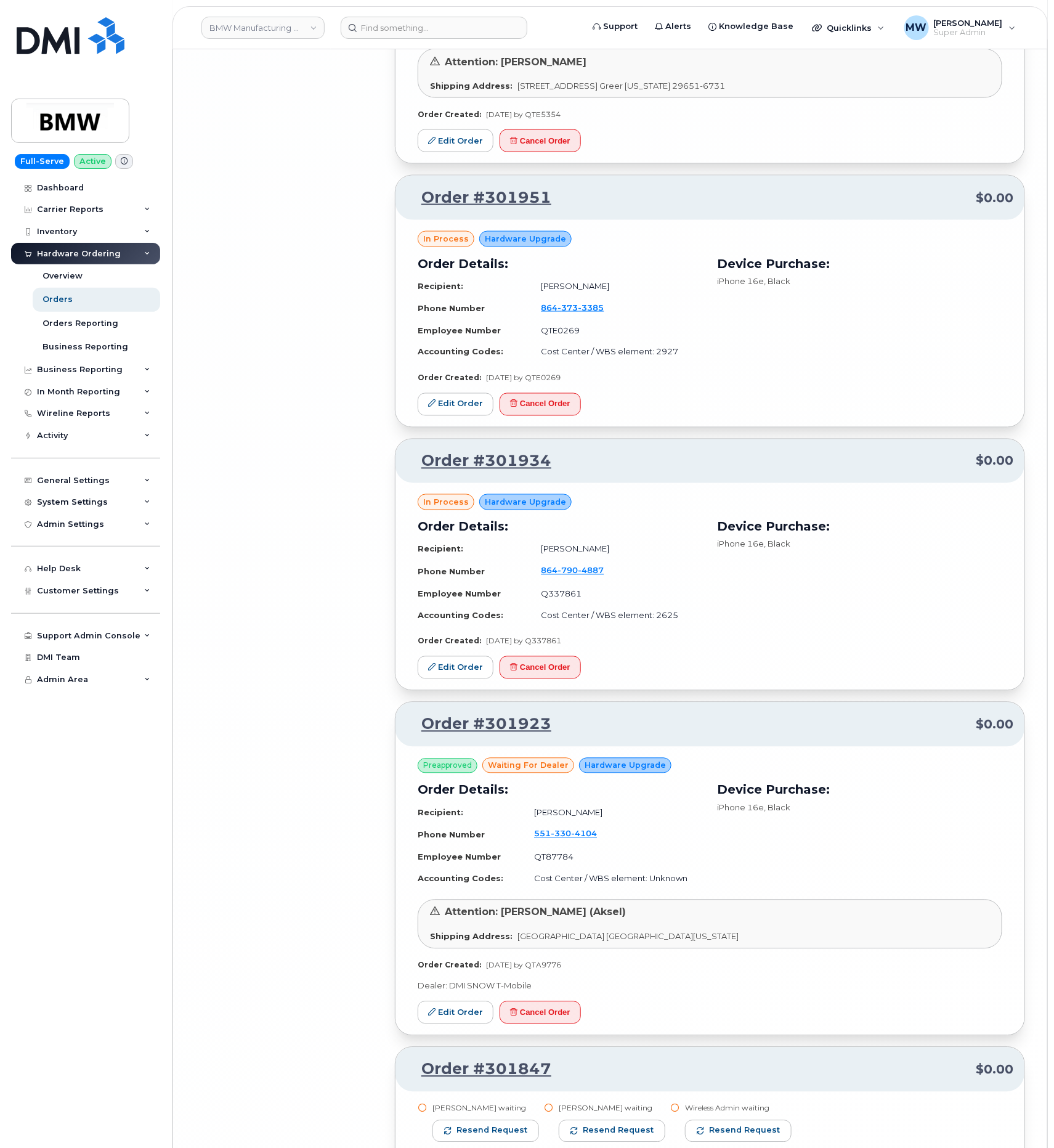
scroll to position [13759, 0]
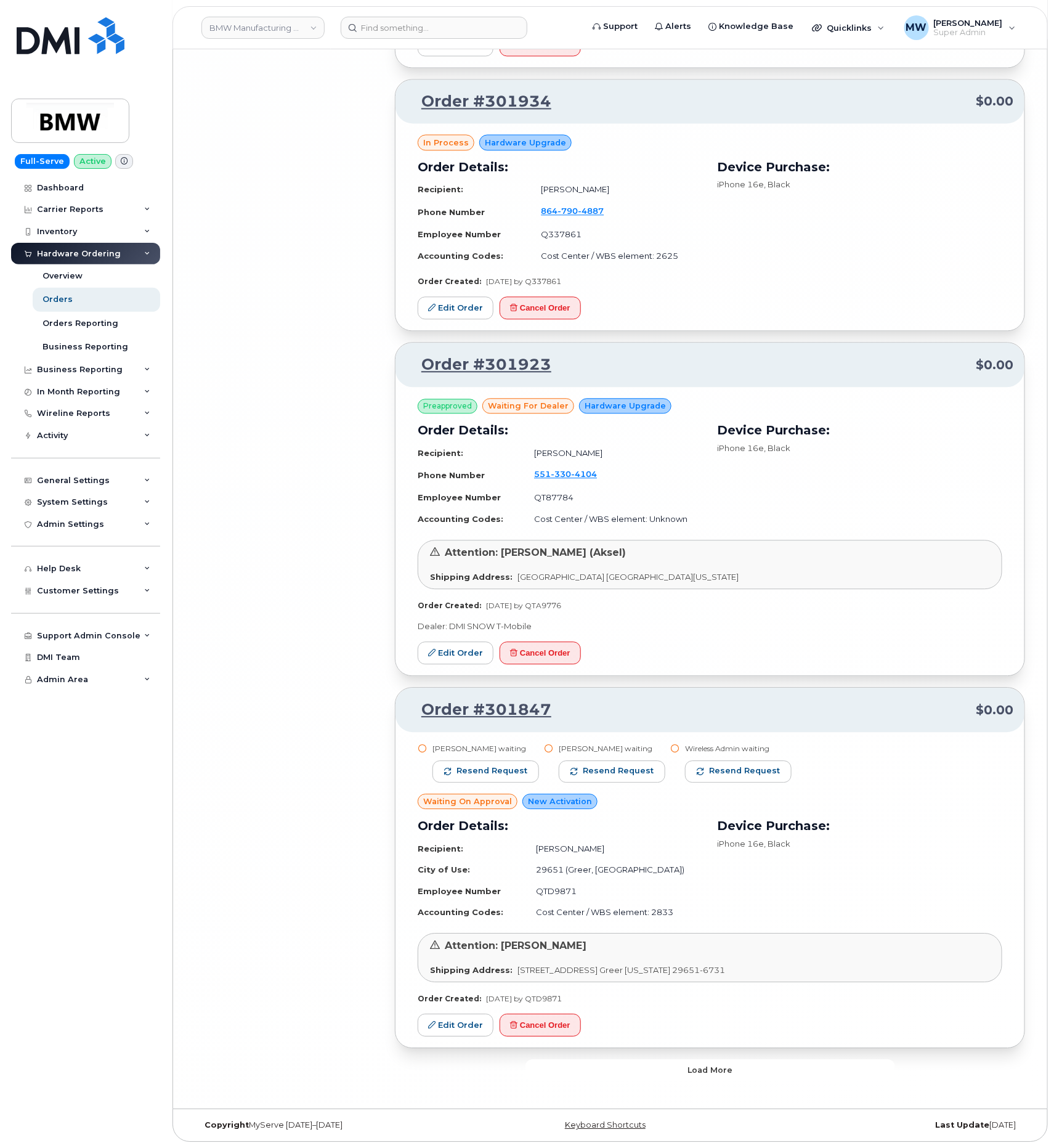
click at [736, 1074] on button "Load more" at bounding box center [710, 1071] width 370 height 22
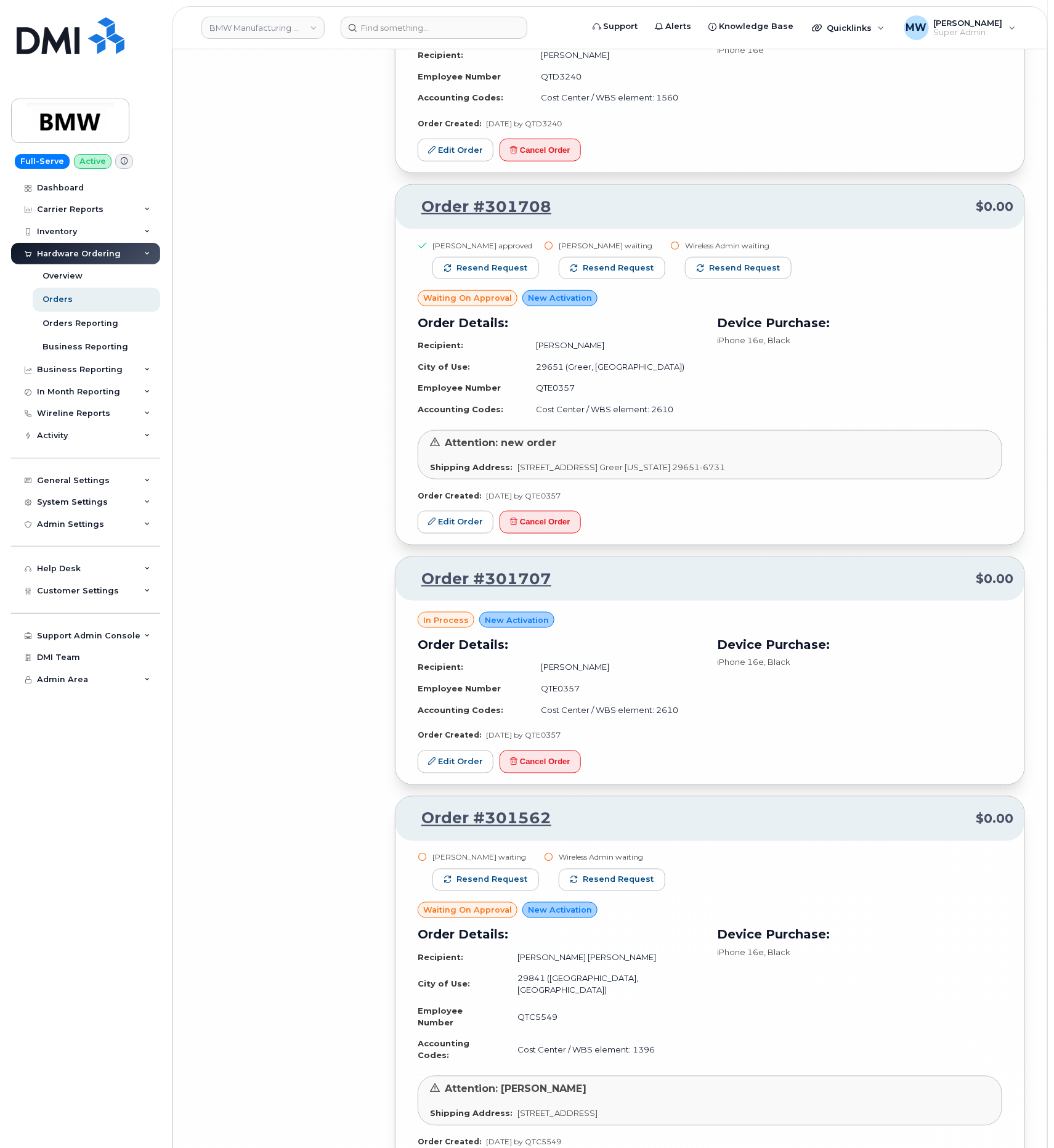
scroll to position [15516, 0]
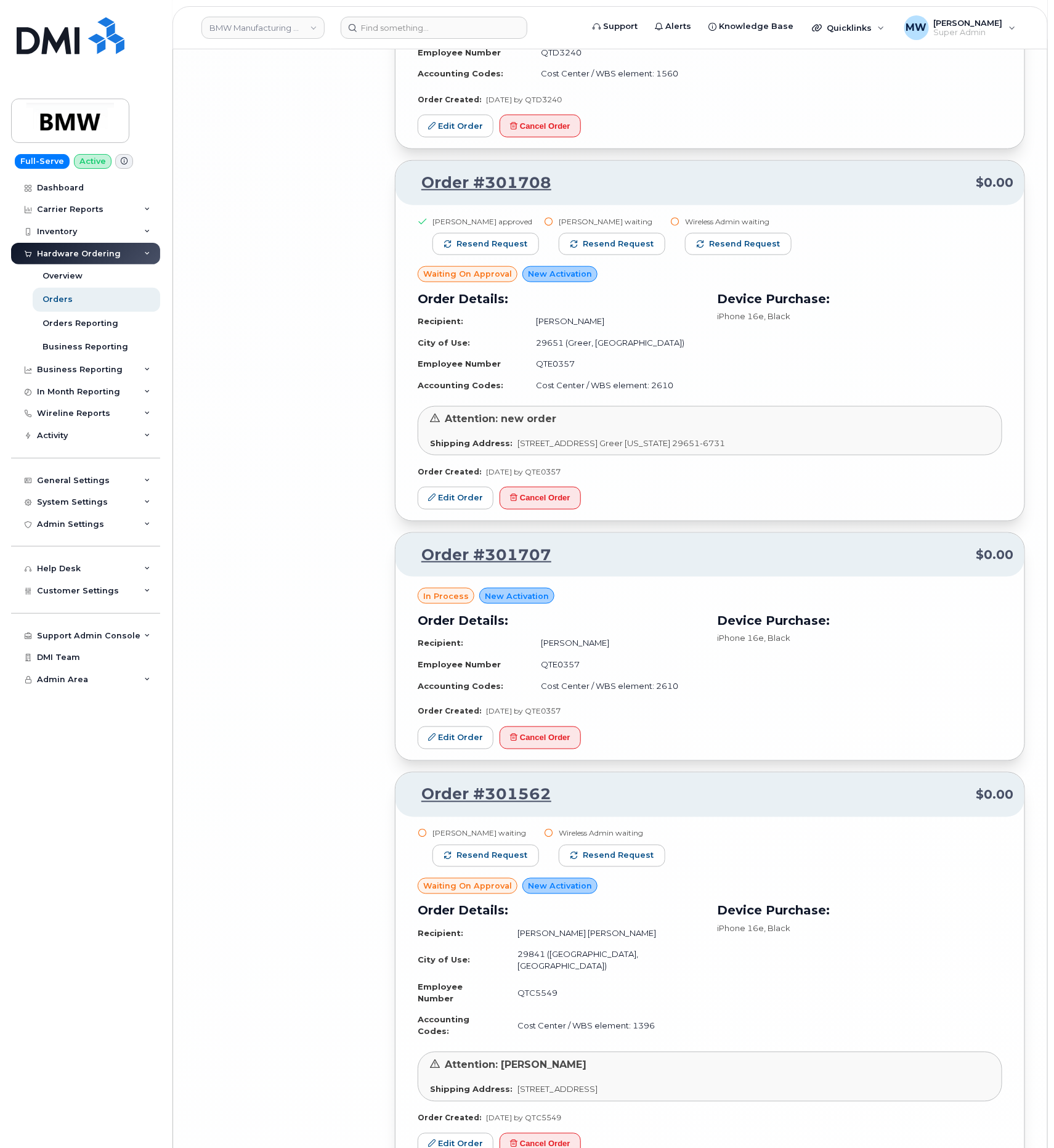
scroll to position [15054, 0]
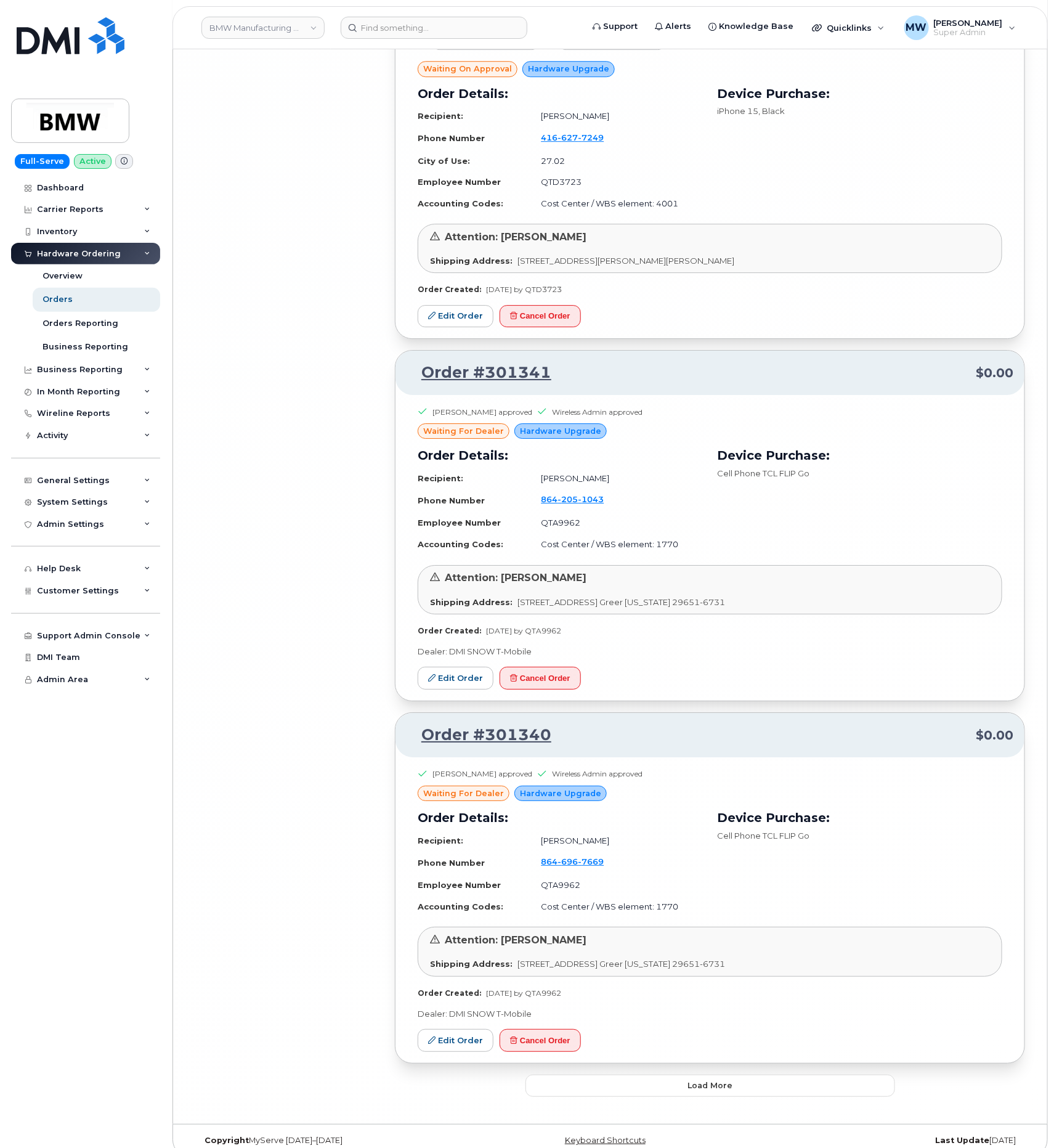
scroll to position [16358, 0]
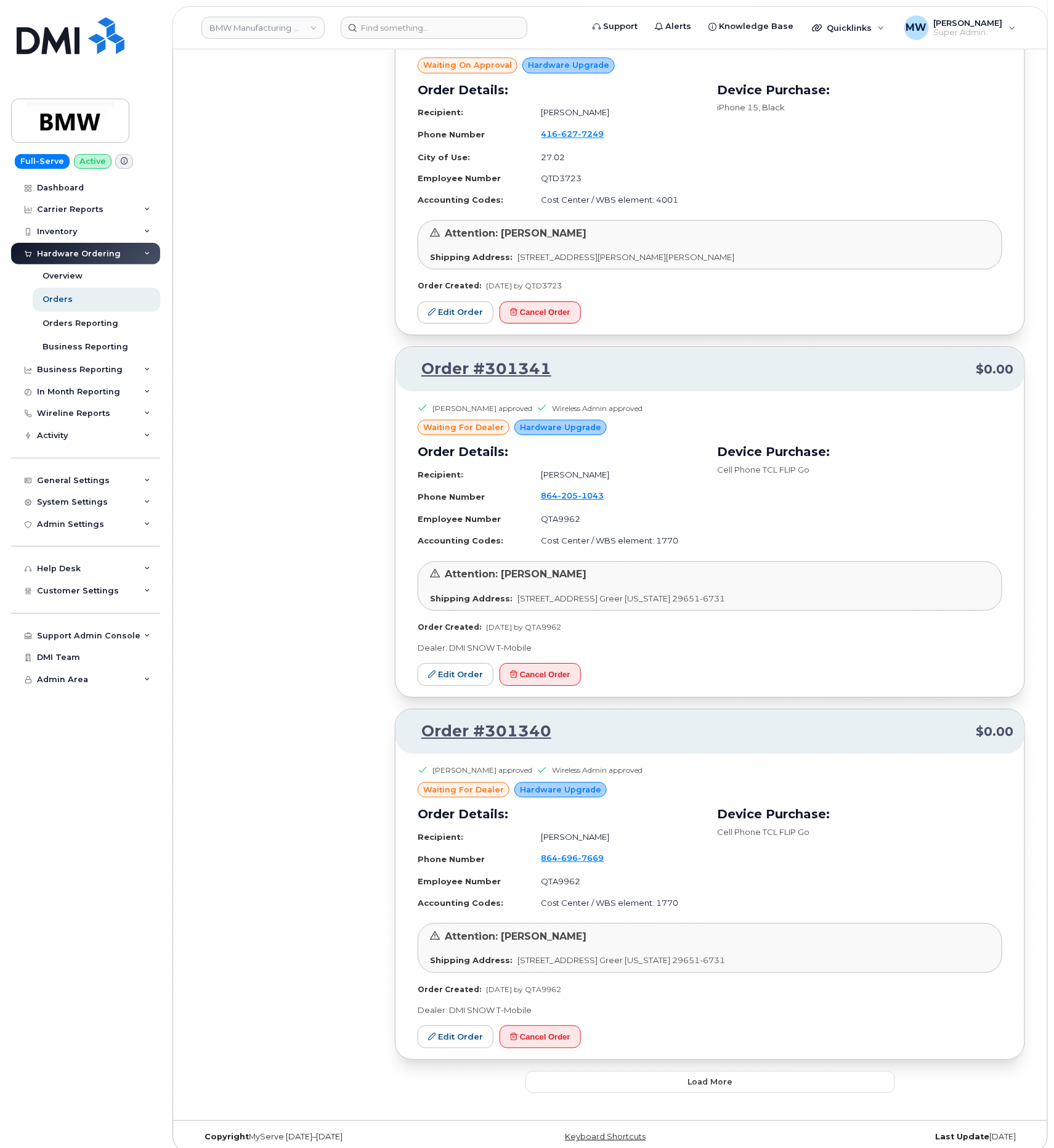
click at [679, 1076] on button "Load more" at bounding box center [710, 1082] width 370 height 22
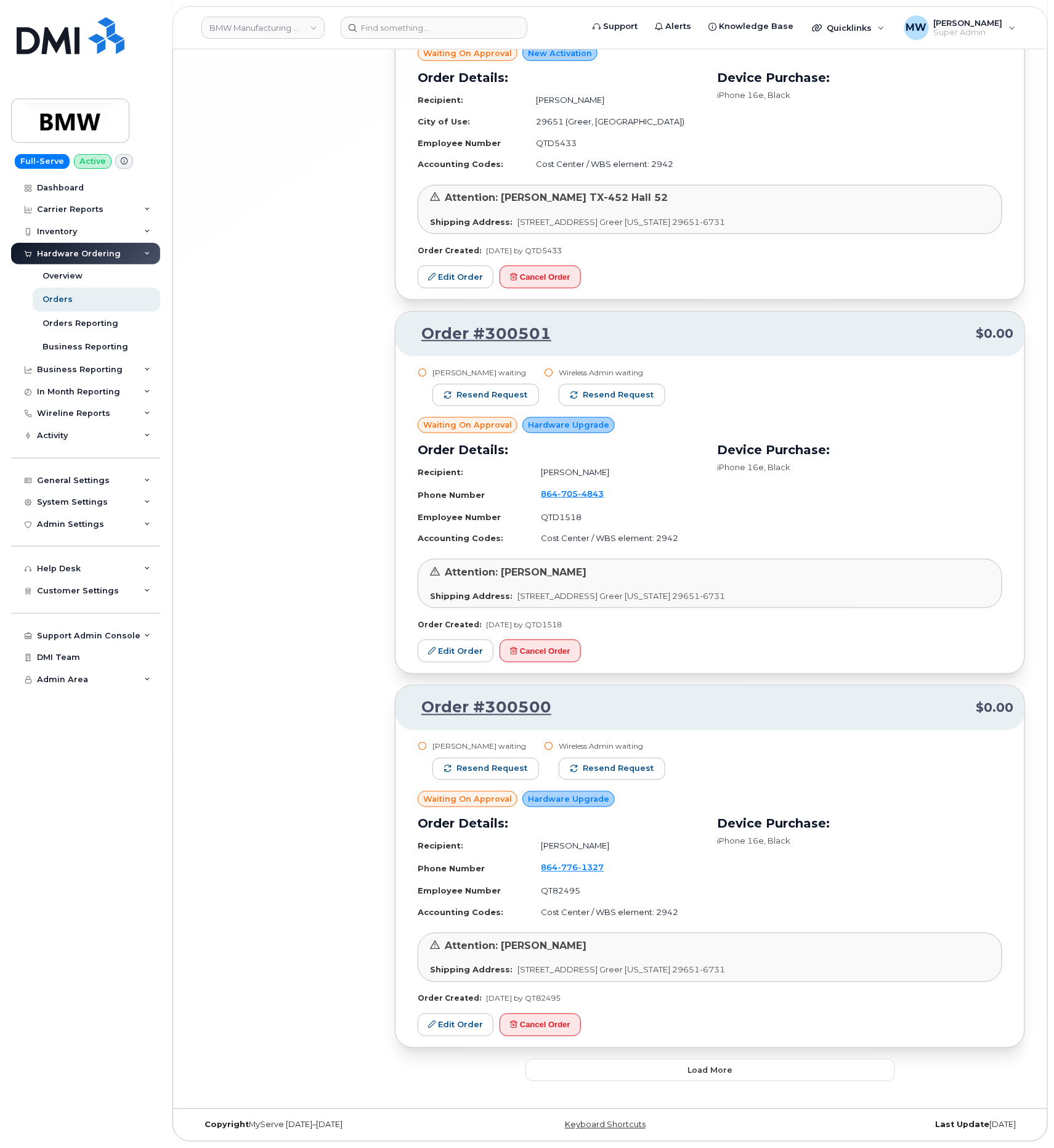
scroll to position [19341, 0]
click at [789, 1067] on button "Load more" at bounding box center [710, 1071] width 370 height 22
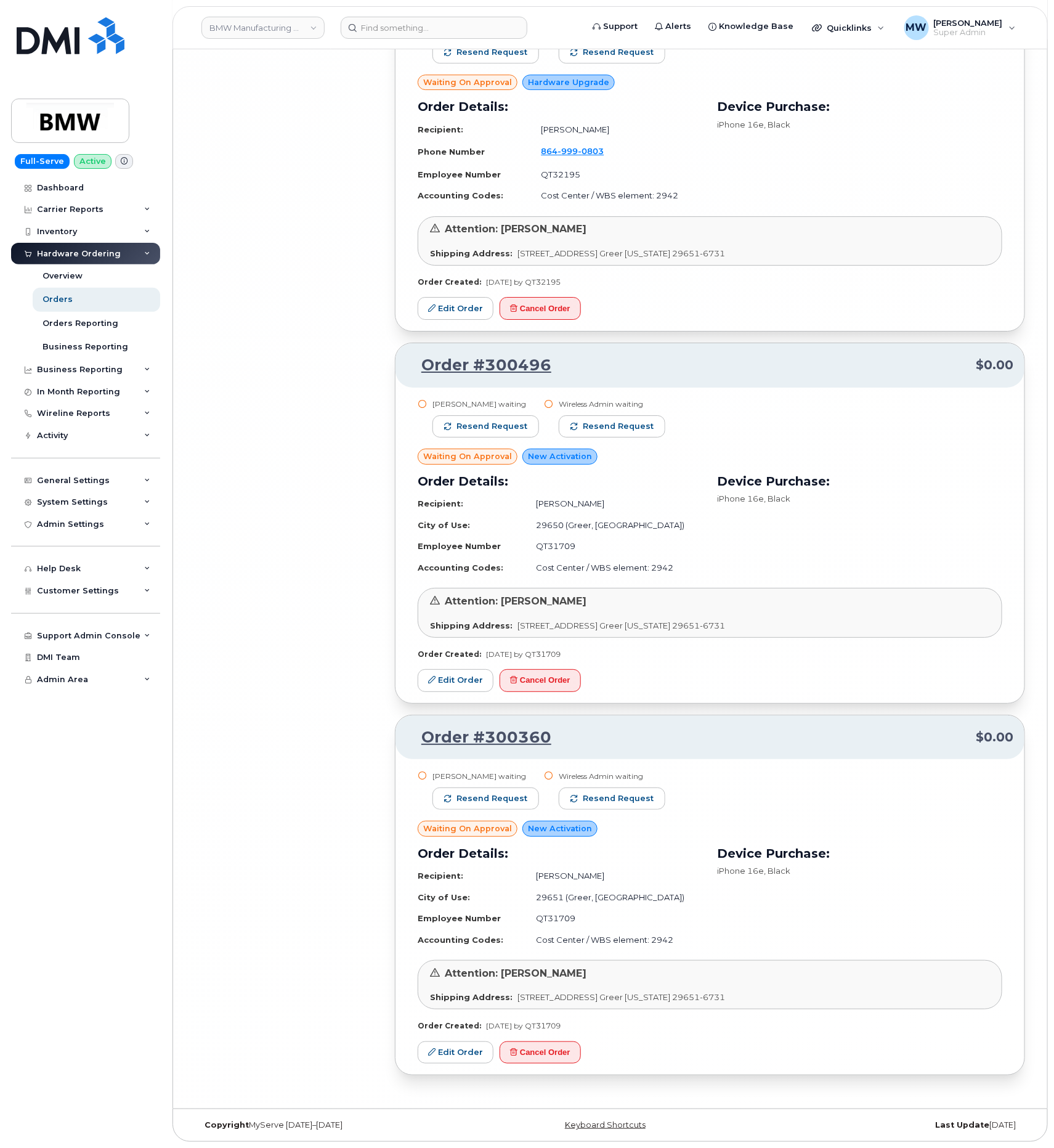
scroll to position [20815, 0]
